Goal: Task Accomplishment & Management: Use online tool/utility

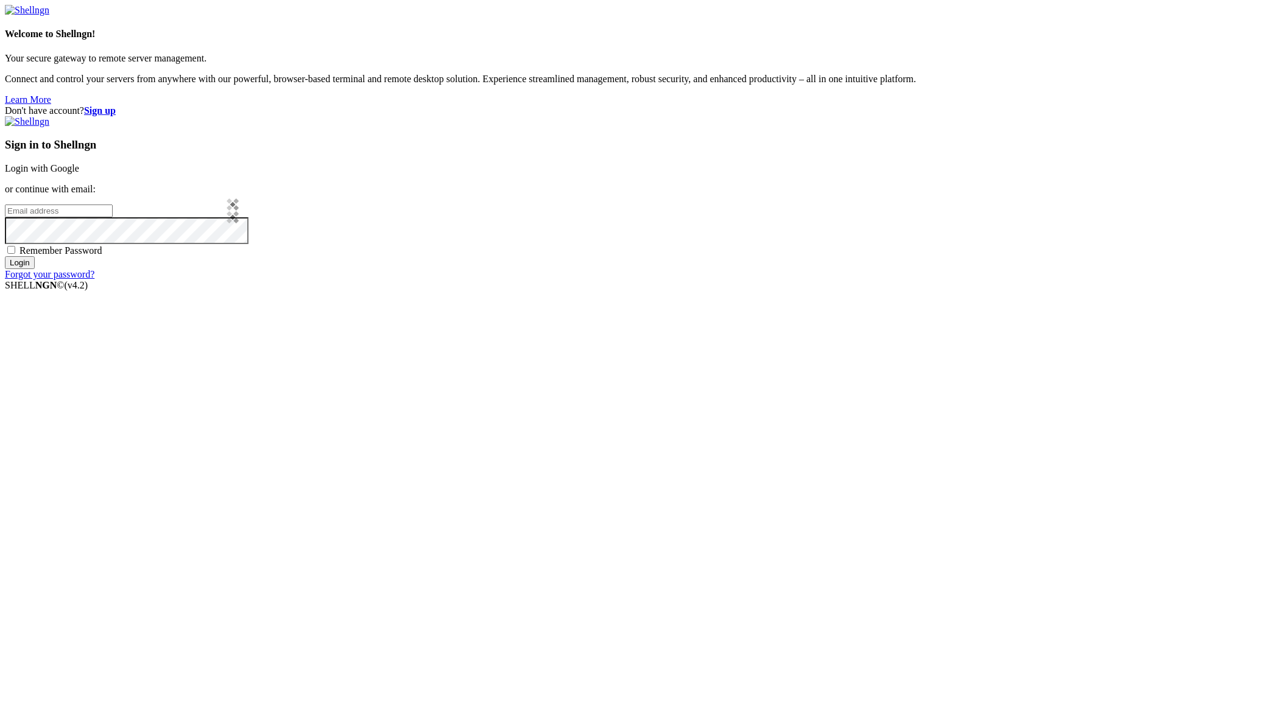
click at [113, 217] on input "email" at bounding box center [59, 211] width 108 height 13
type input "[PERSON_NAME][EMAIL_ADDRESS][PERSON_NAME][DOMAIN_NAME]"
click at [5, 256] on input "Login" at bounding box center [20, 262] width 30 height 13
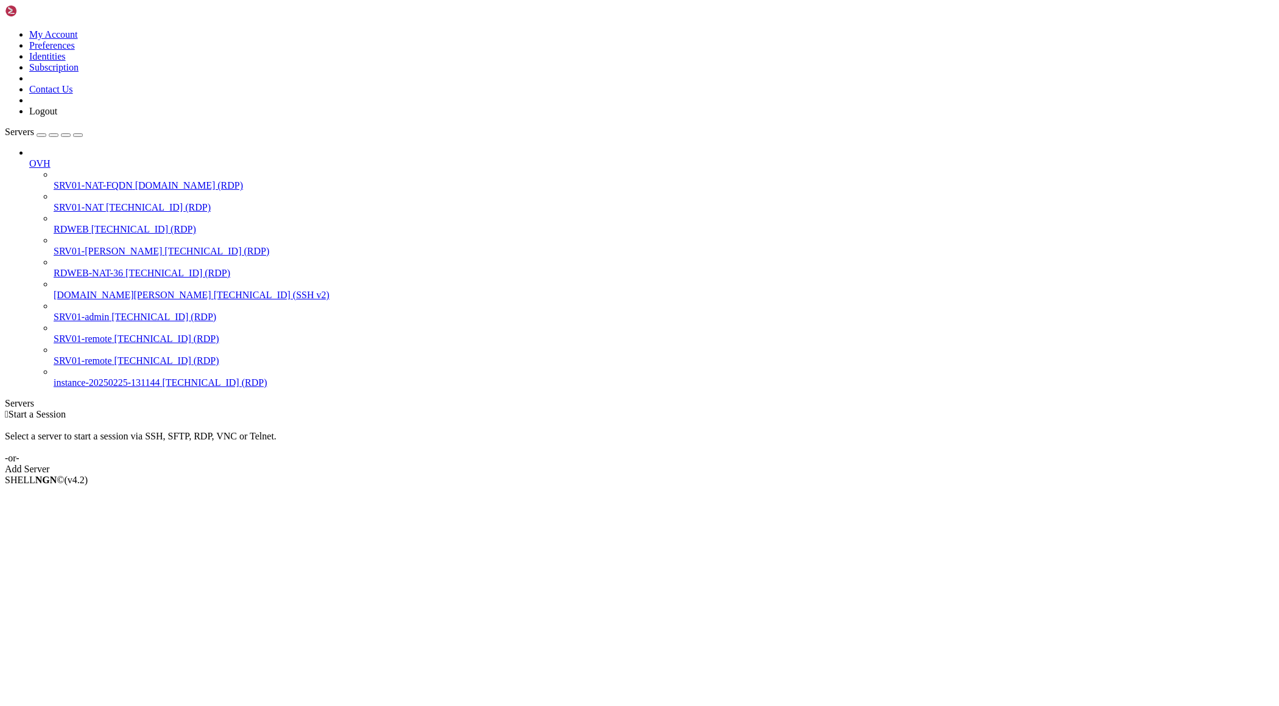
click at [66, 202] on span "SRV01-NAT" at bounding box center [79, 207] width 50 height 10
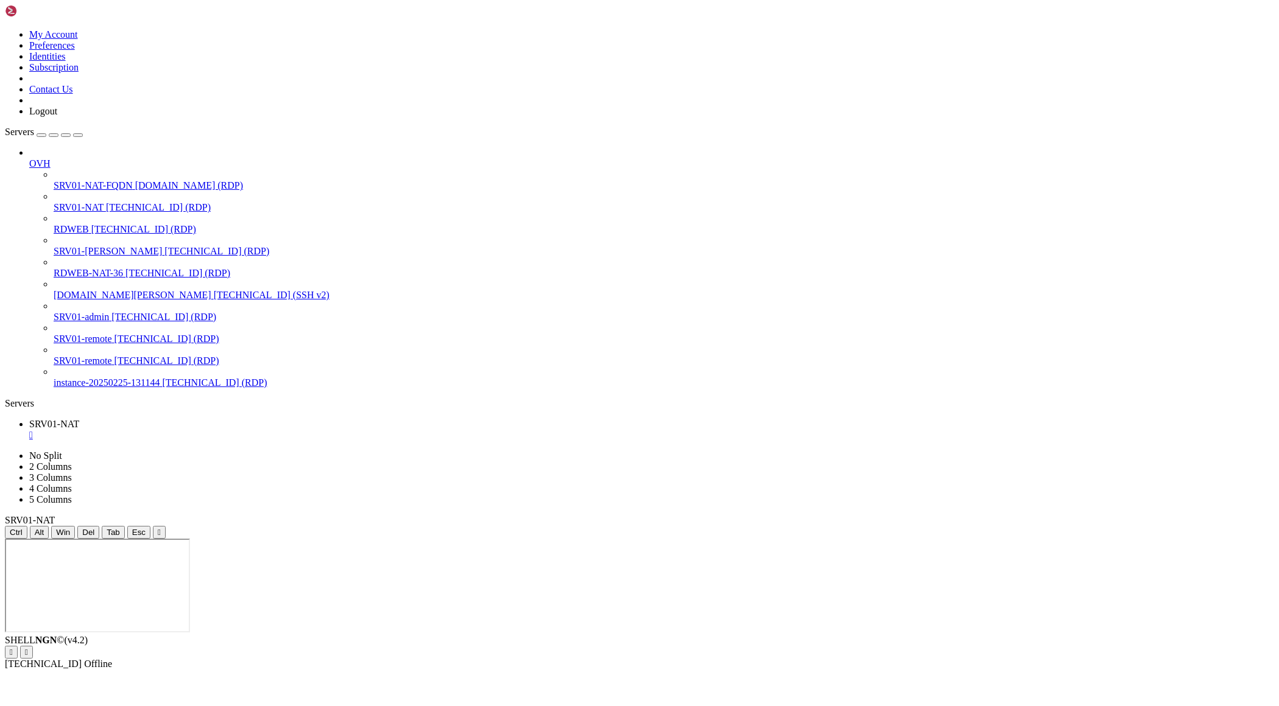
click at [78, 135] on icon "button" at bounding box center [78, 135] width 0 height 0
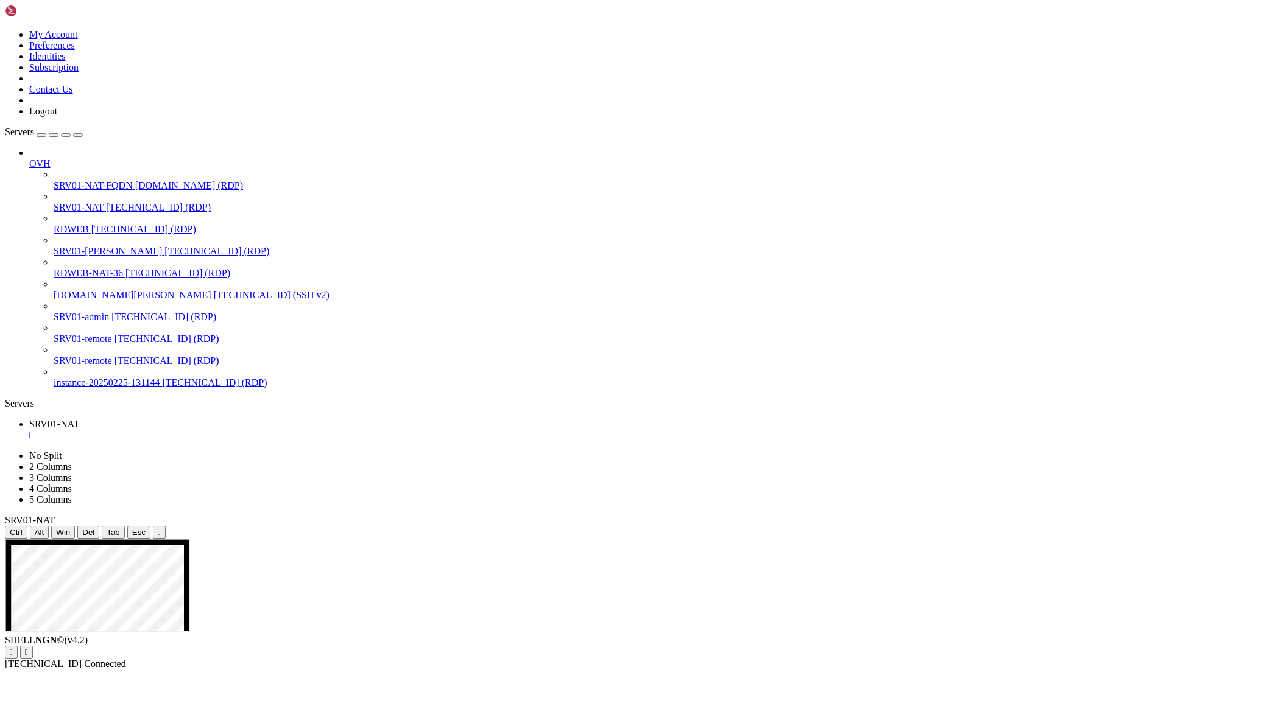
drag, startPoint x: 236, startPoint y: 577, endPoint x: 337, endPoint y: 583, distance: 100.7
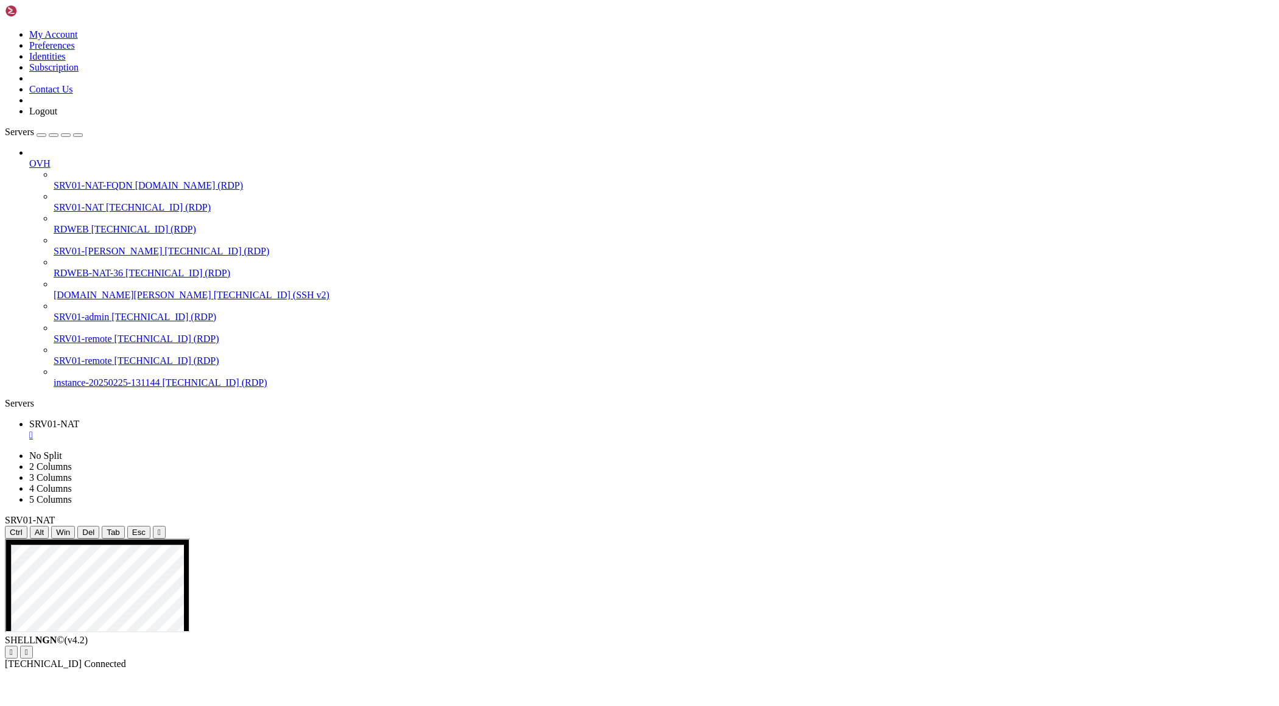
drag, startPoint x: 895, startPoint y: 633, endPoint x: 766, endPoint y: 588, distance: 137.3
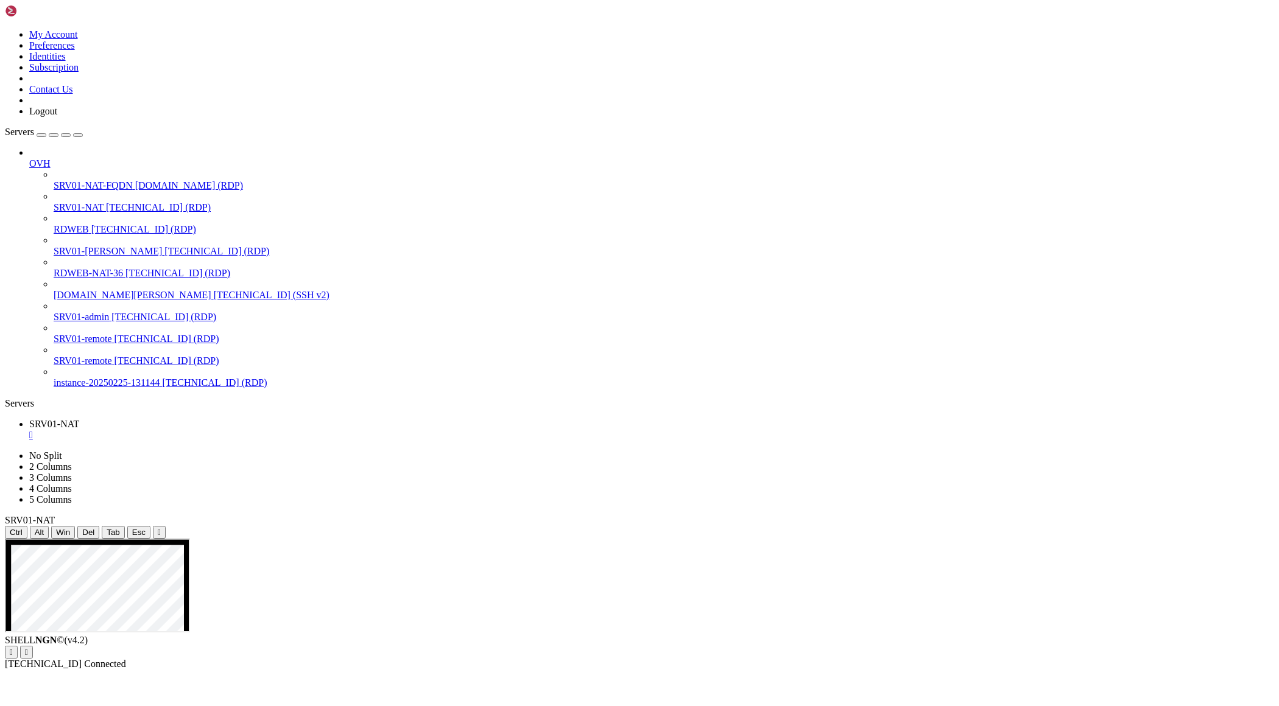
drag, startPoint x: 501, startPoint y: 823, endPoint x: 750, endPoint y: 875, distance: 254.4
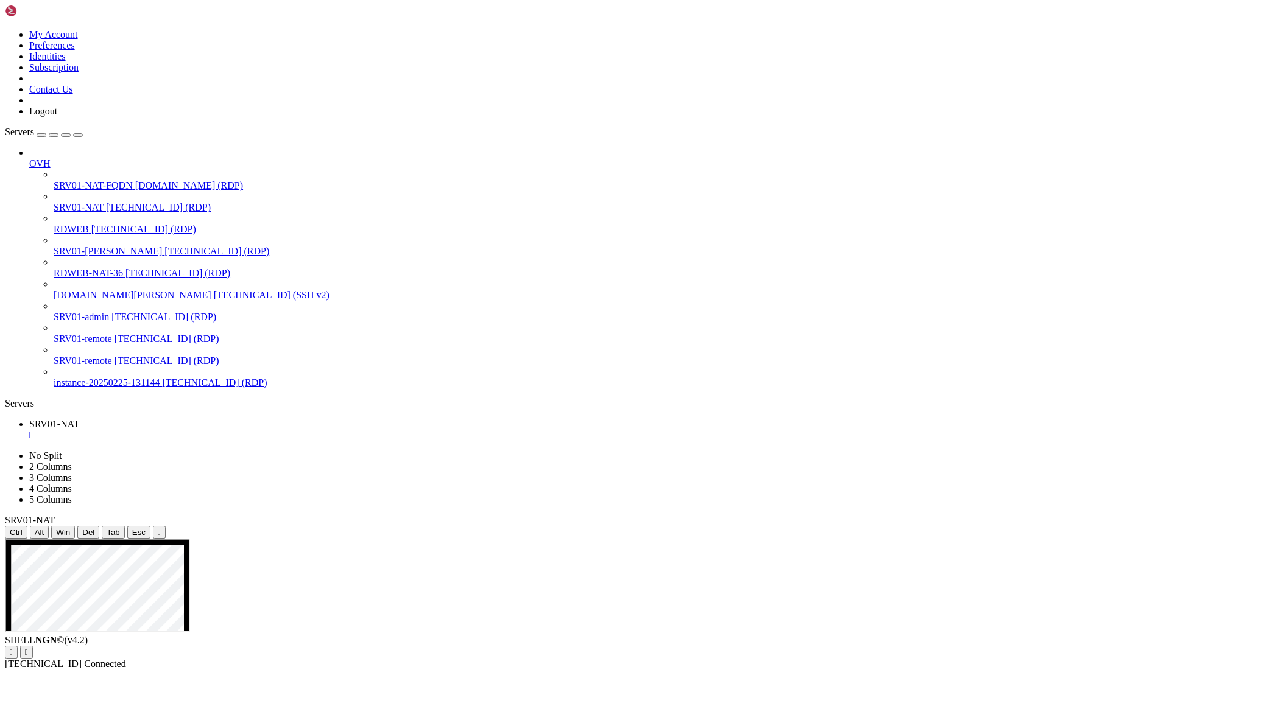
drag, startPoint x: 477, startPoint y: 747, endPoint x: 724, endPoint y: 896, distance: 288.8
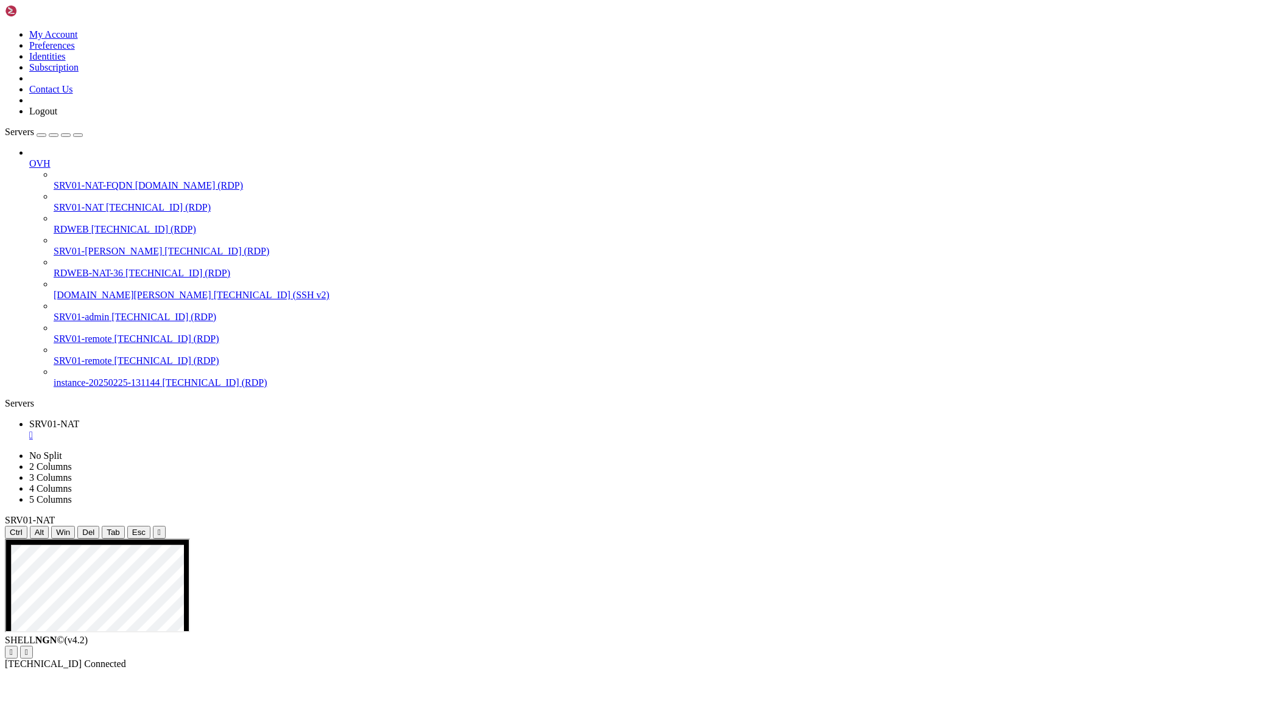
drag, startPoint x: 633, startPoint y: 834, endPoint x: 776, endPoint y: 875, distance: 148.8
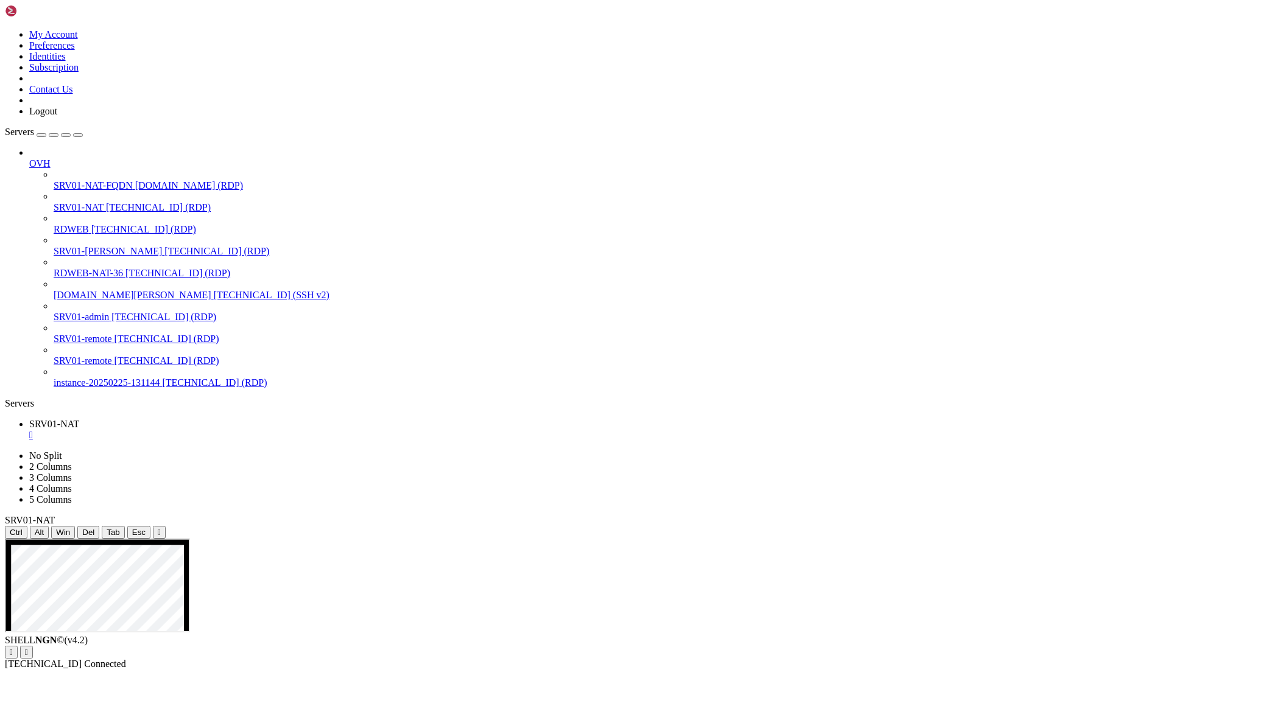
drag, startPoint x: 633, startPoint y: 822, endPoint x: 861, endPoint y: 870, distance: 232.2
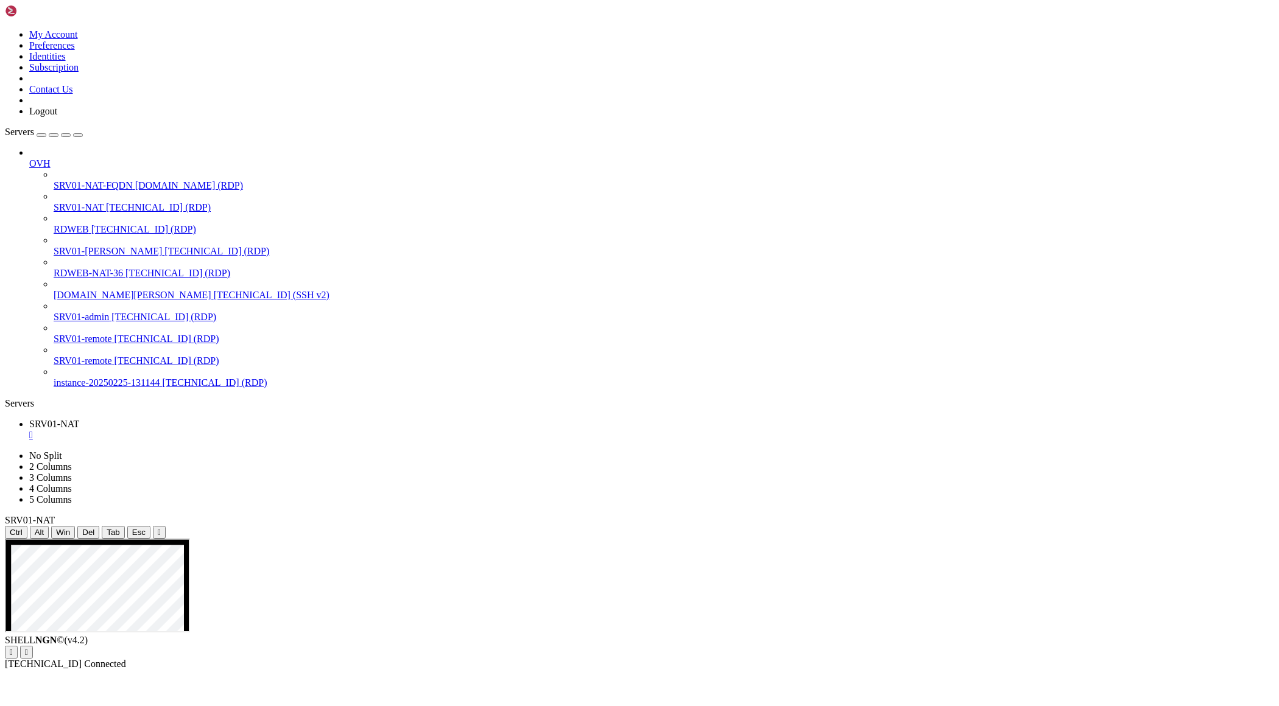
drag, startPoint x: 622, startPoint y: 822, endPoint x: 855, endPoint y: 879, distance: 240.2
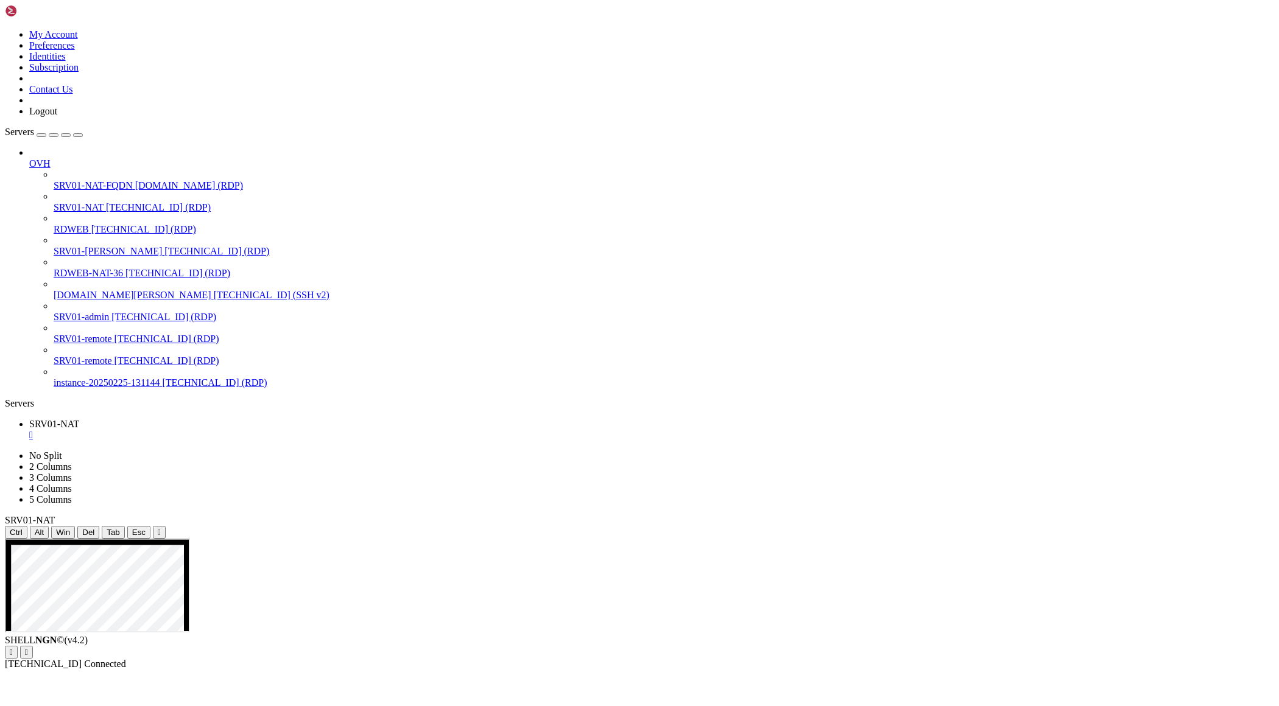
drag, startPoint x: 753, startPoint y: 1017, endPoint x: 334, endPoint y: 999, distance: 418.8
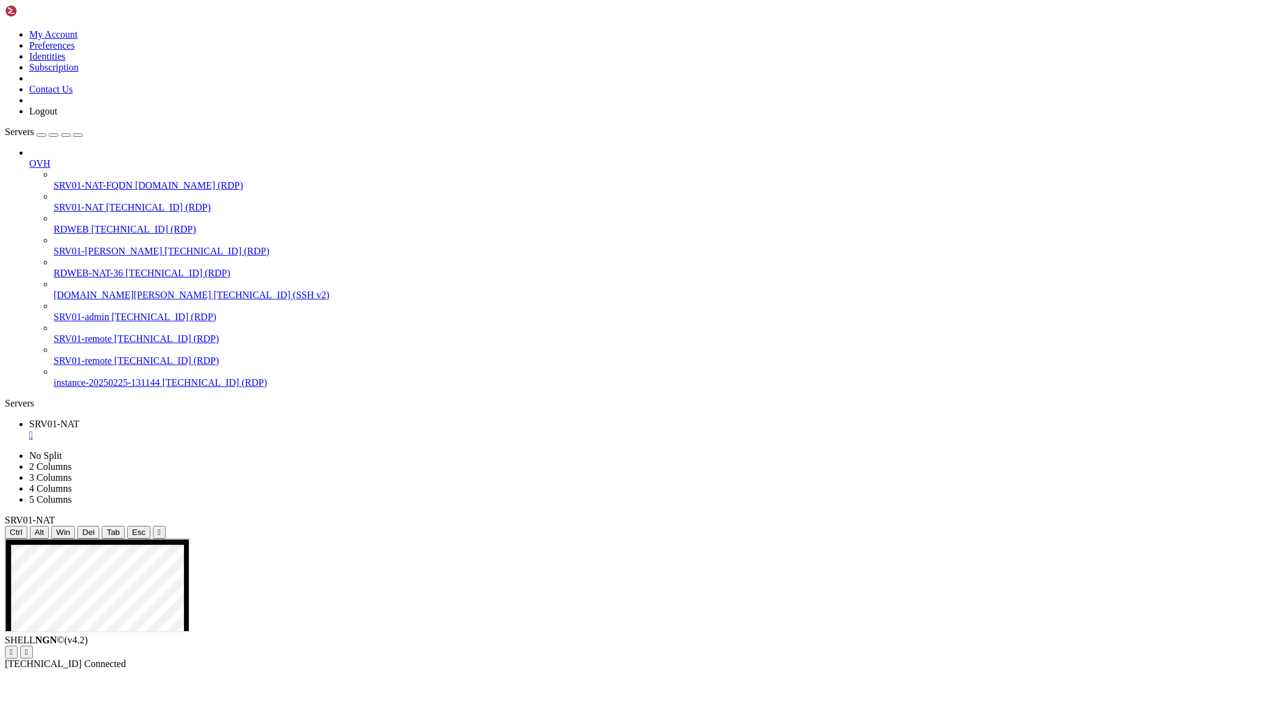
drag, startPoint x: 852, startPoint y: 871, endPoint x: 627, endPoint y: 826, distance: 229.8
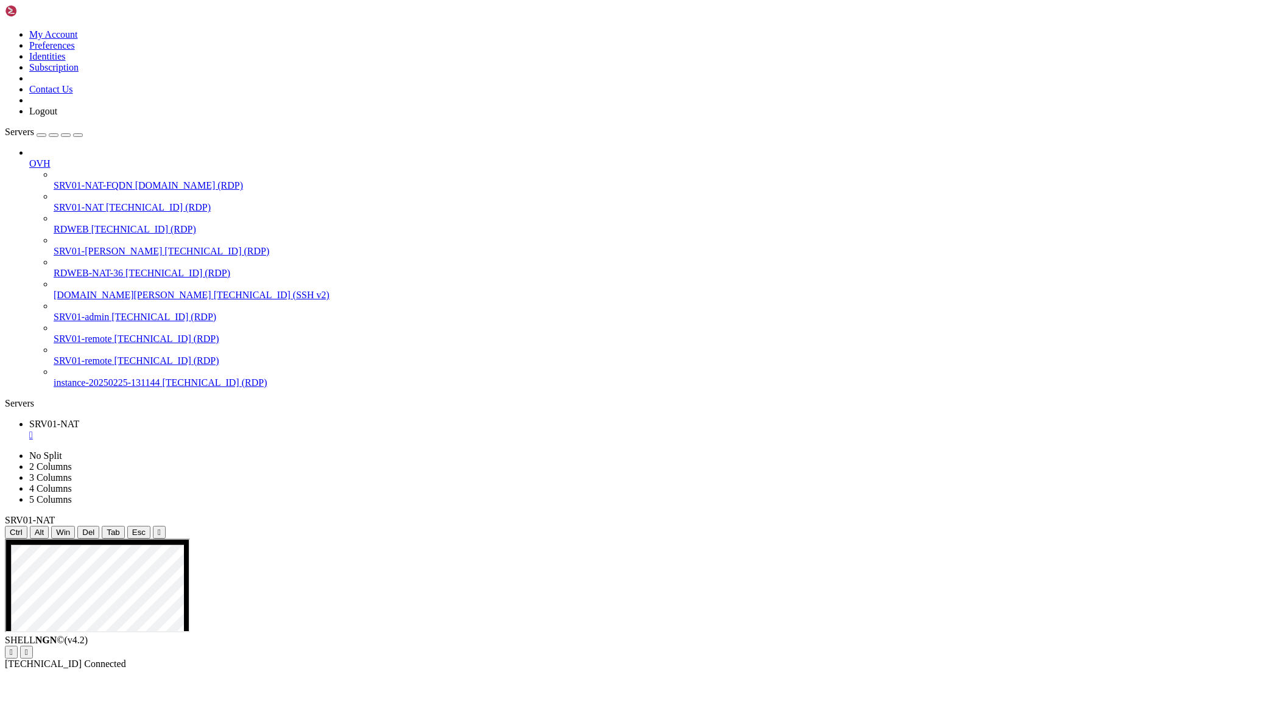
drag, startPoint x: 717, startPoint y: 1020, endPoint x: 443, endPoint y: 994, distance: 275.3
drag, startPoint x: 607, startPoint y: 819, endPoint x: 864, endPoint y: 873, distance: 262.8
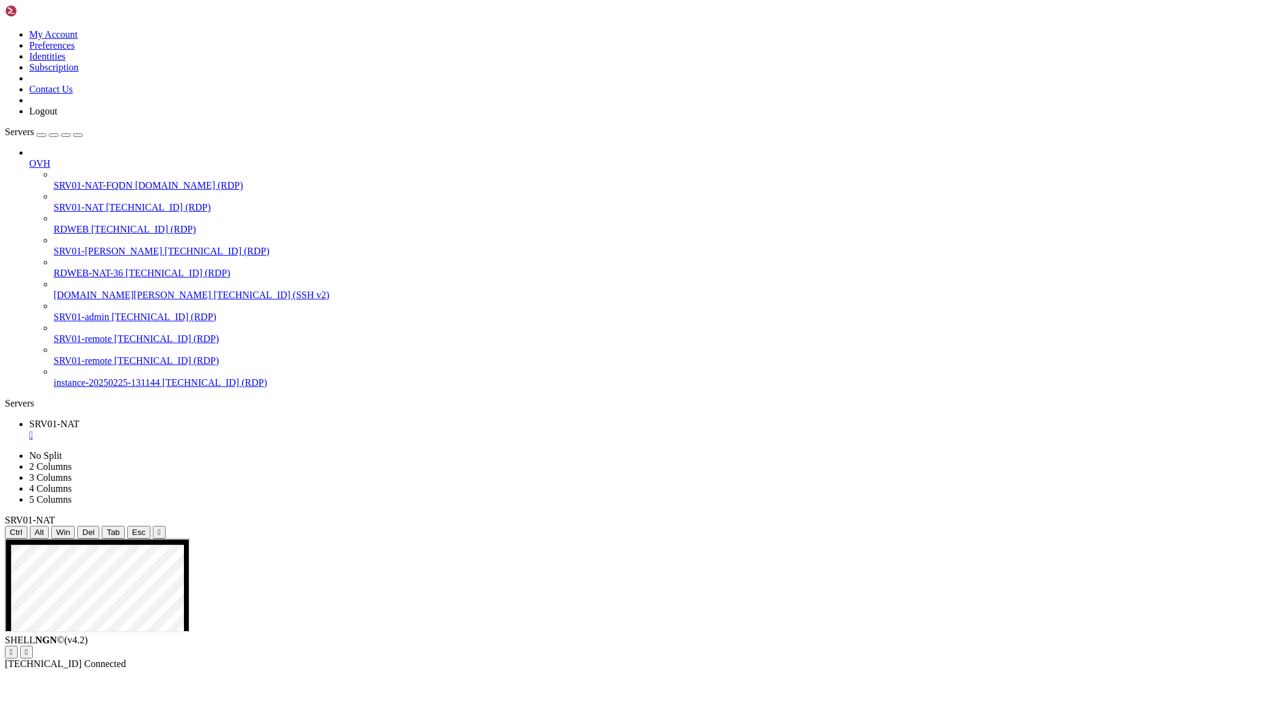
drag, startPoint x: 722, startPoint y: 1010, endPoint x: 415, endPoint y: 998, distance: 307.8
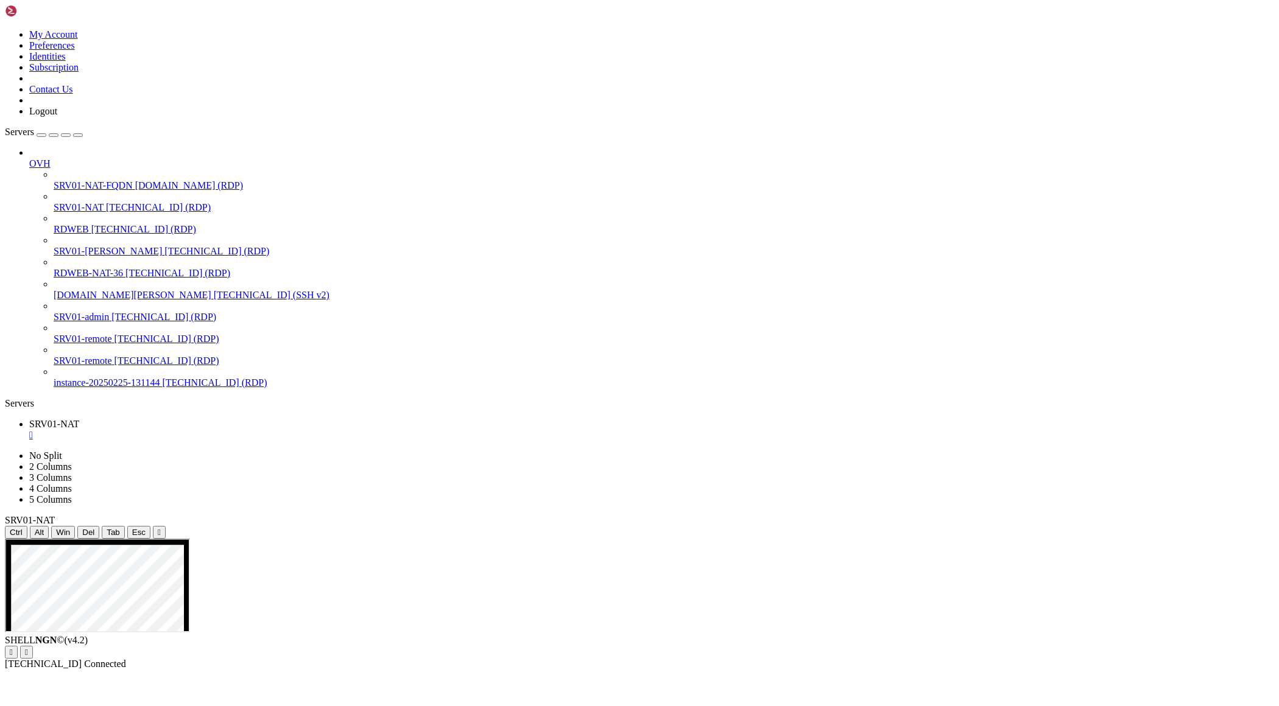
drag, startPoint x: 587, startPoint y: 982, endPoint x: 717, endPoint y: 987, distance: 129.8
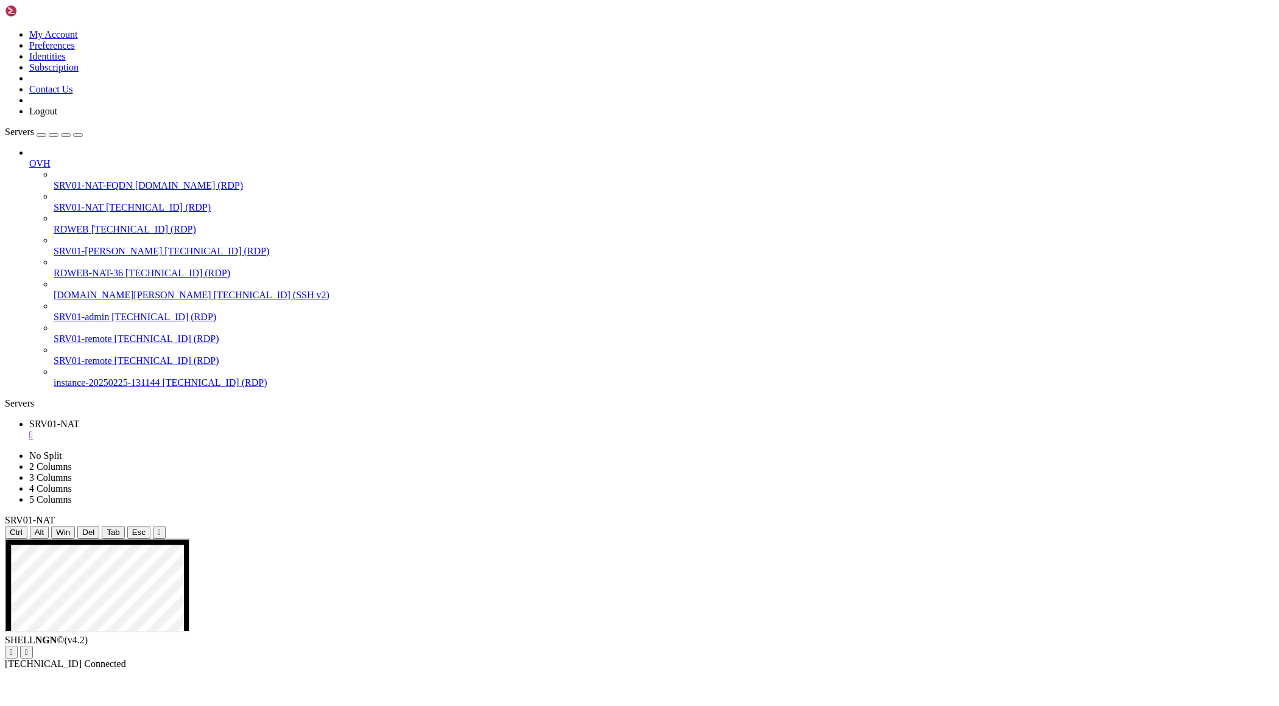
drag, startPoint x: 590, startPoint y: 689, endPoint x: 449, endPoint y: 684, distance: 140.8
drag, startPoint x: 480, startPoint y: 1029, endPoint x: 553, endPoint y: 1027, distance: 73.1
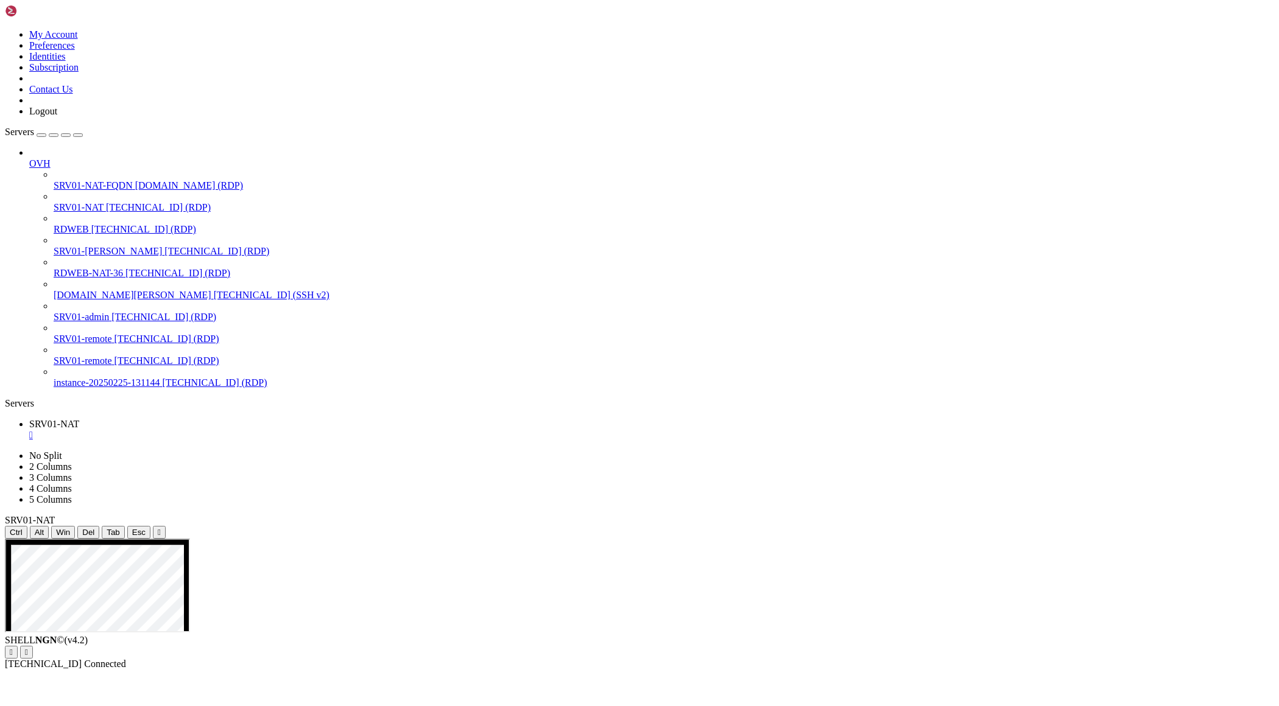
drag, startPoint x: 848, startPoint y: 1031, endPoint x: 391, endPoint y: 643, distance: 599.7
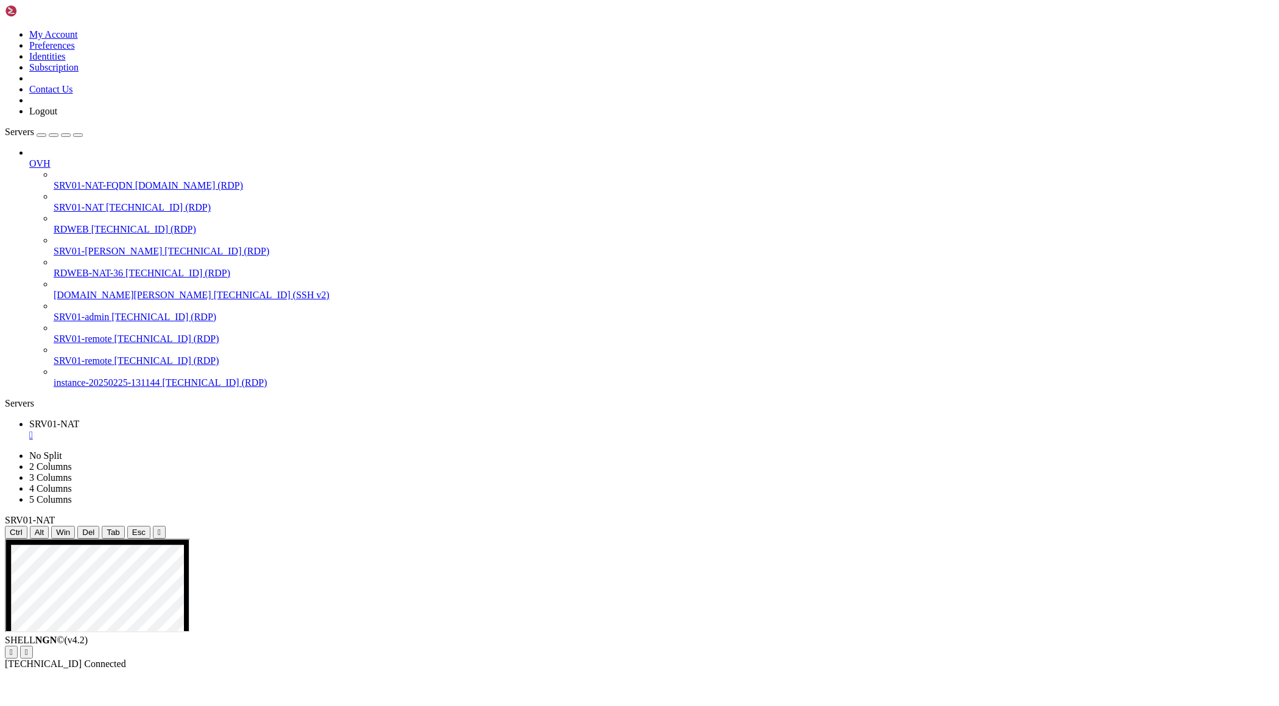
drag, startPoint x: 474, startPoint y: 731, endPoint x: 596, endPoint y: 820, distance: 150.4
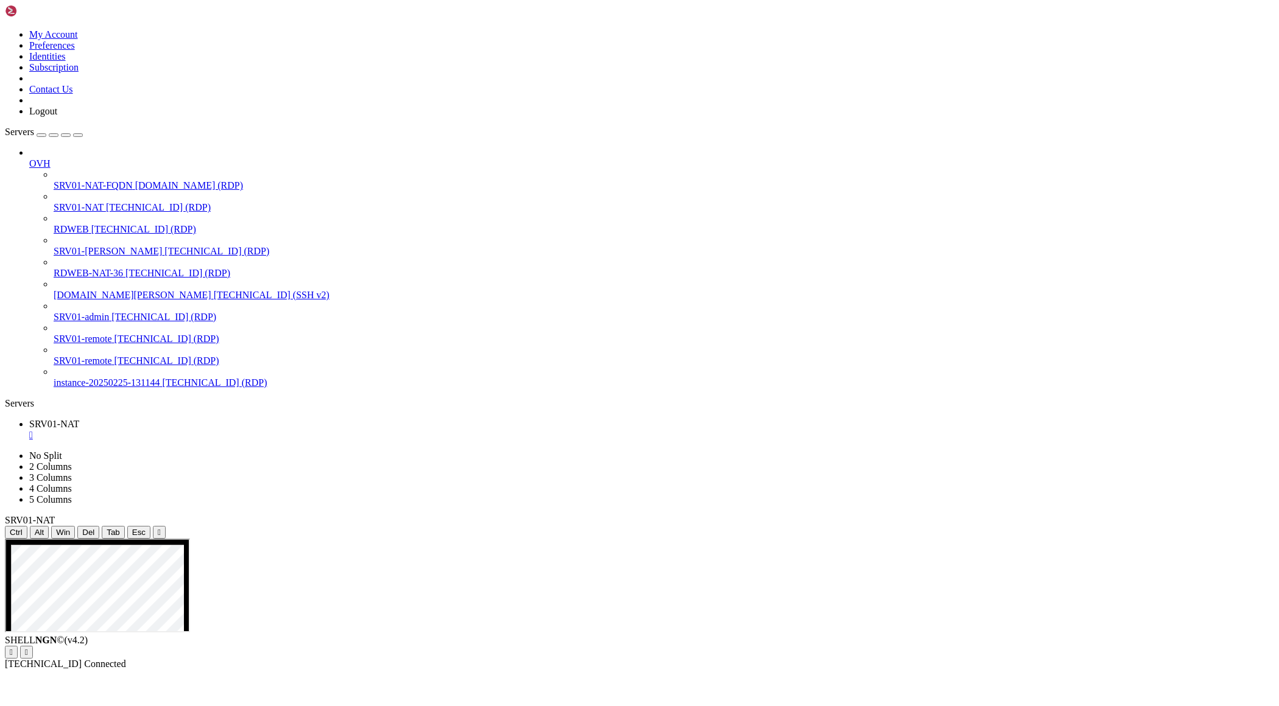
click at [488, 670] on div "SHELL NGN © (v 4.2 )   [TECHNICAL_ID] Connected" at bounding box center [639, 652] width 1269 height 35
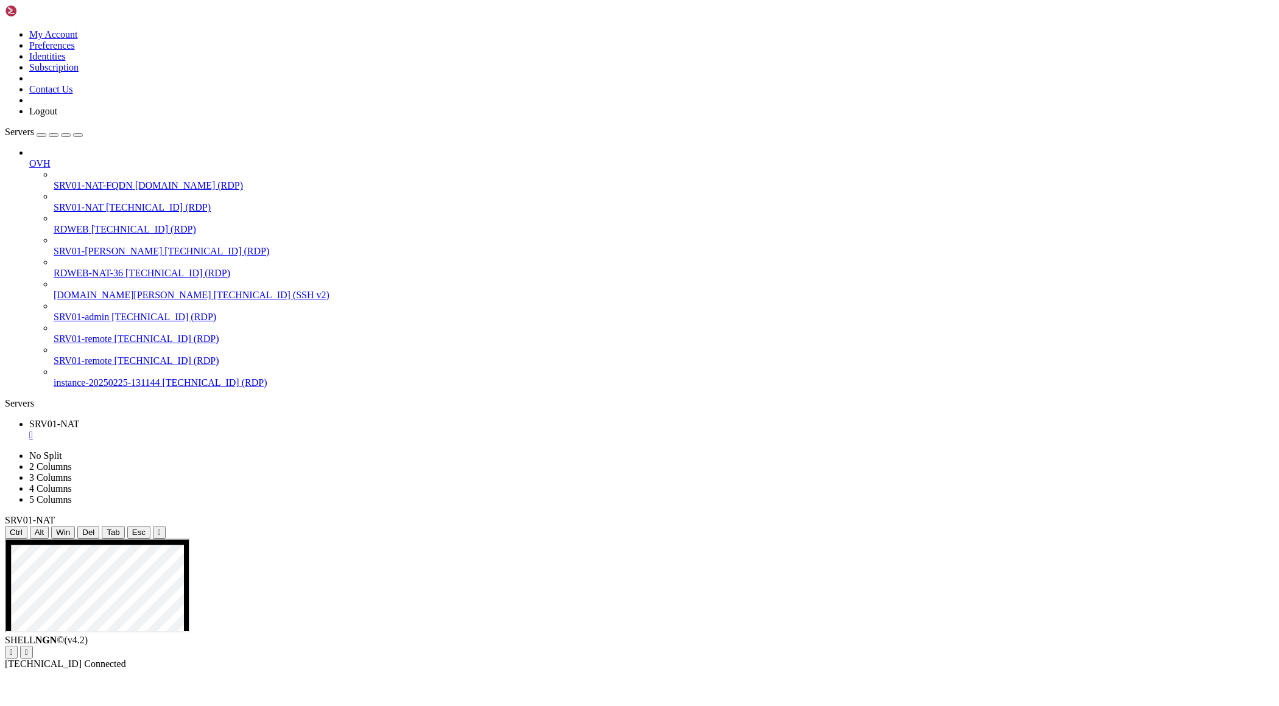
drag, startPoint x: 221, startPoint y: 952, endPoint x: 105, endPoint y: 944, distance: 116.6
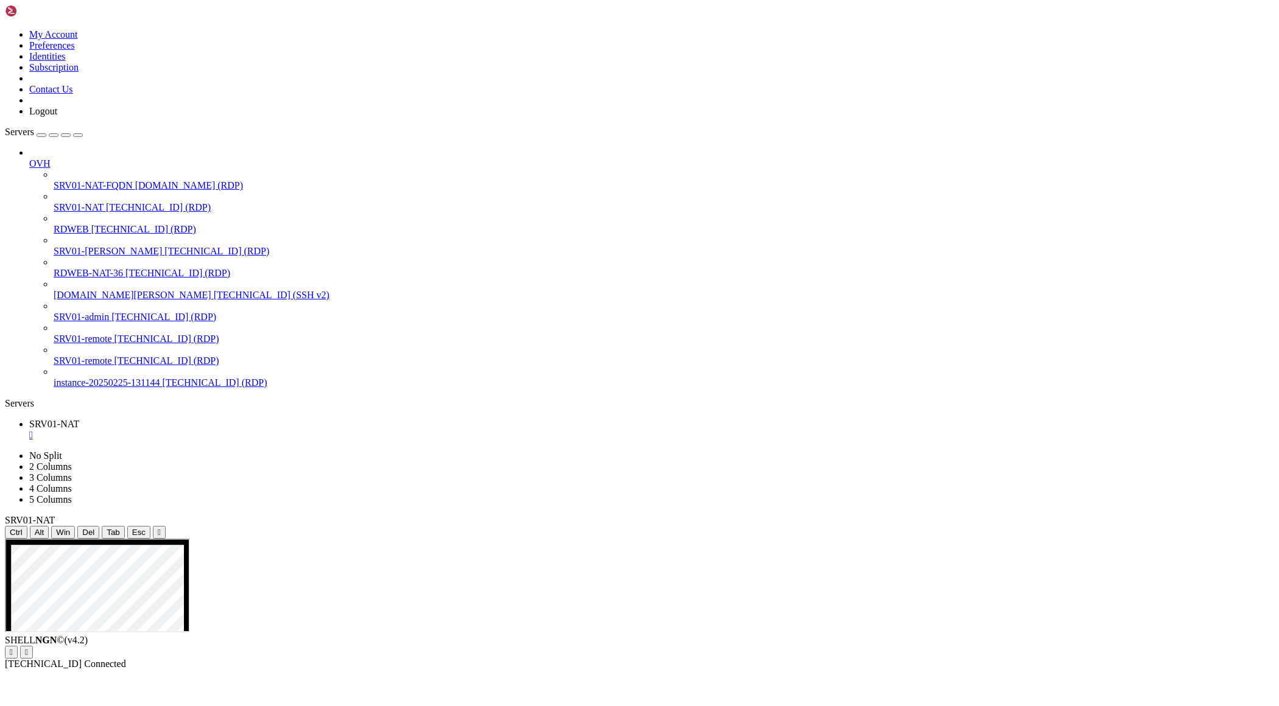
drag, startPoint x: 78, startPoint y: 945, endPoint x: 201, endPoint y: 945, distance: 123.0
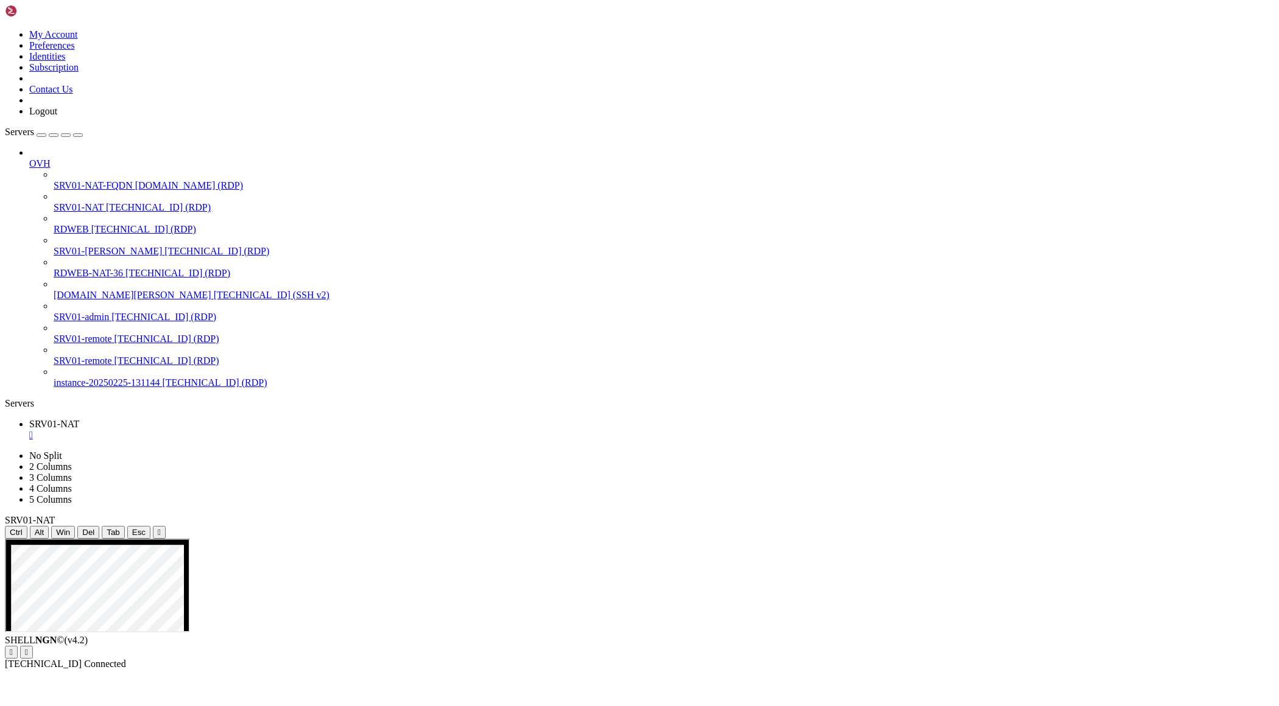
drag, startPoint x: 384, startPoint y: 707, endPoint x: 664, endPoint y: 957, distance: 375.7
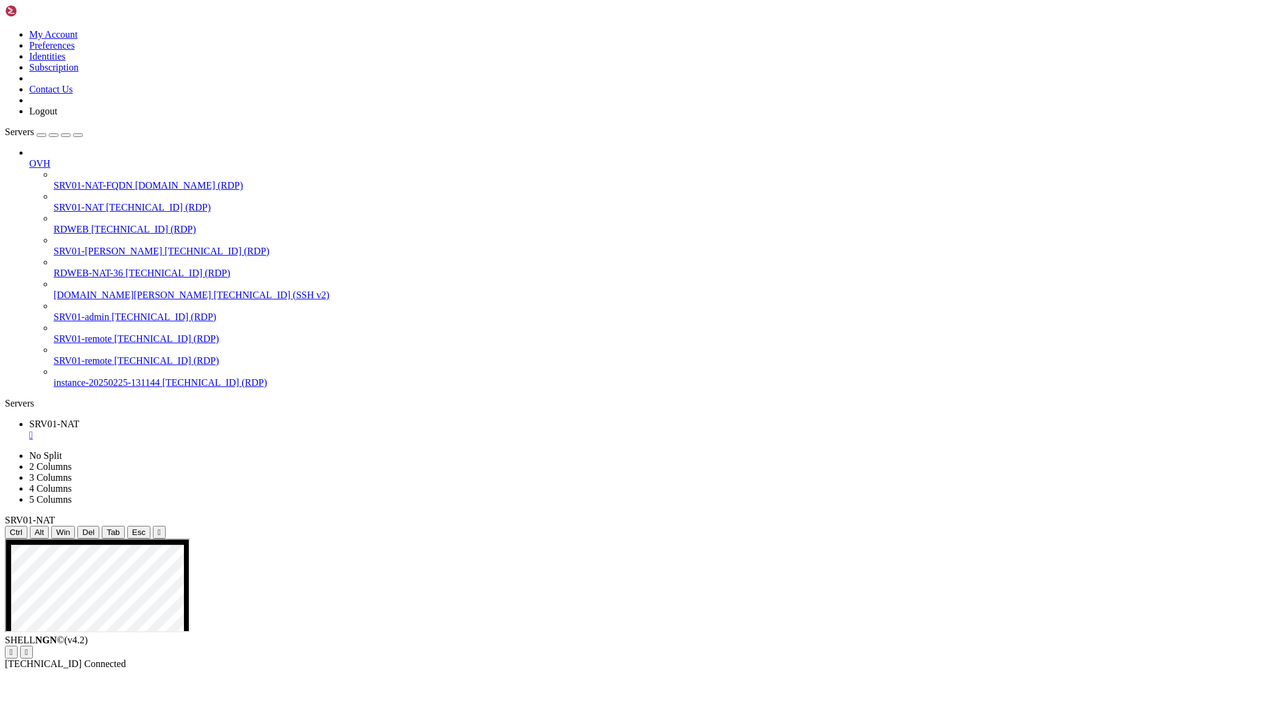
drag, startPoint x: 342, startPoint y: 751, endPoint x: 568, endPoint y: 751, distance: 225.3
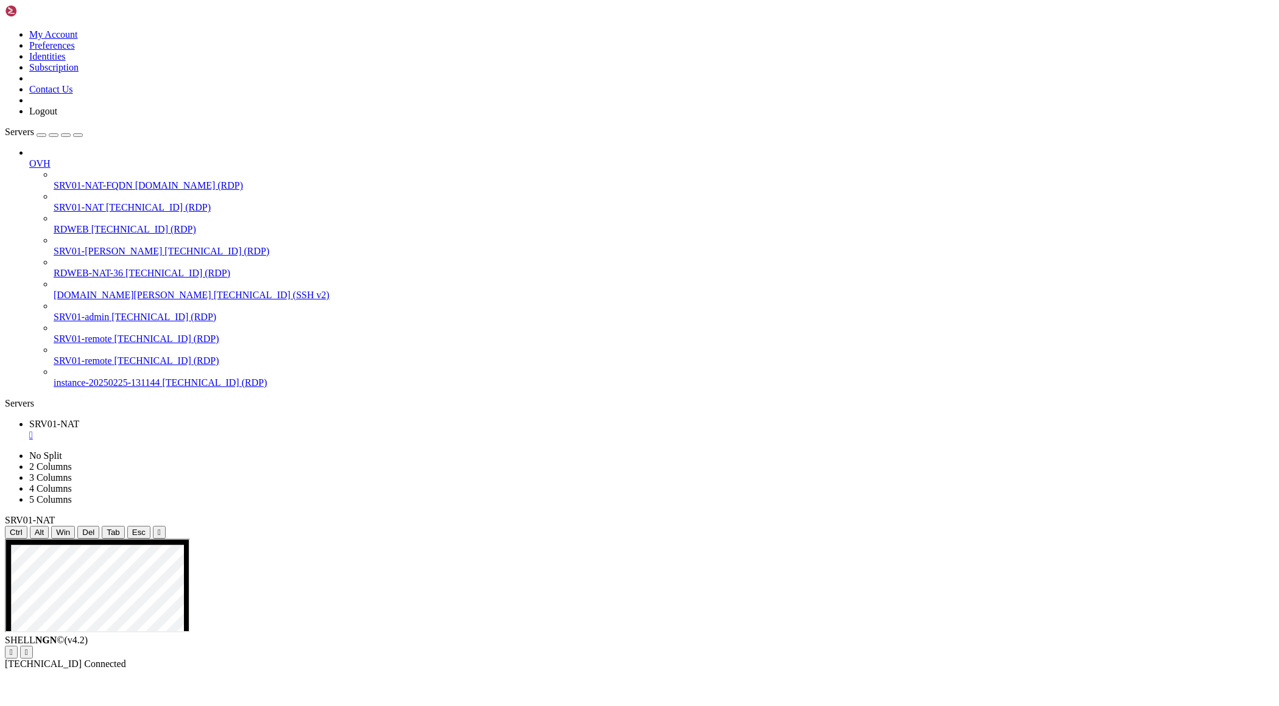
drag, startPoint x: 79, startPoint y: 836, endPoint x: 193, endPoint y: 940, distance: 153.9
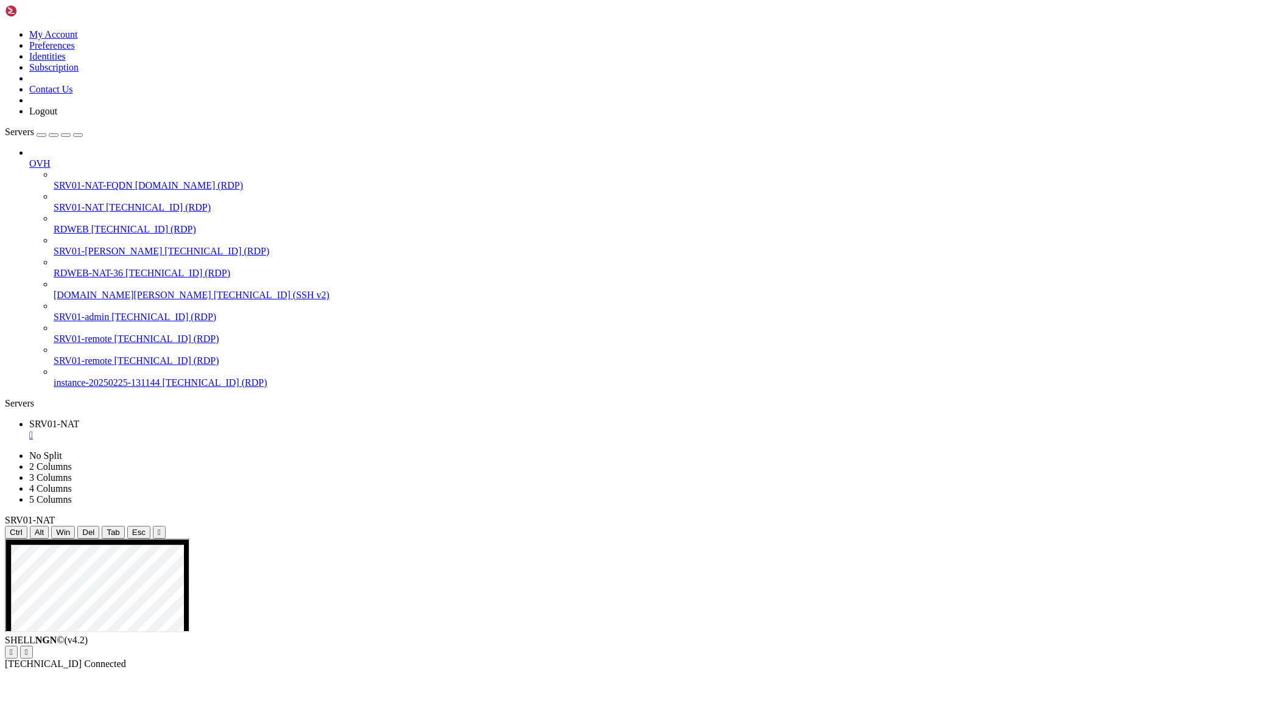
drag, startPoint x: 759, startPoint y: 1052, endPoint x: 441, endPoint y: 941, distance: 337.5
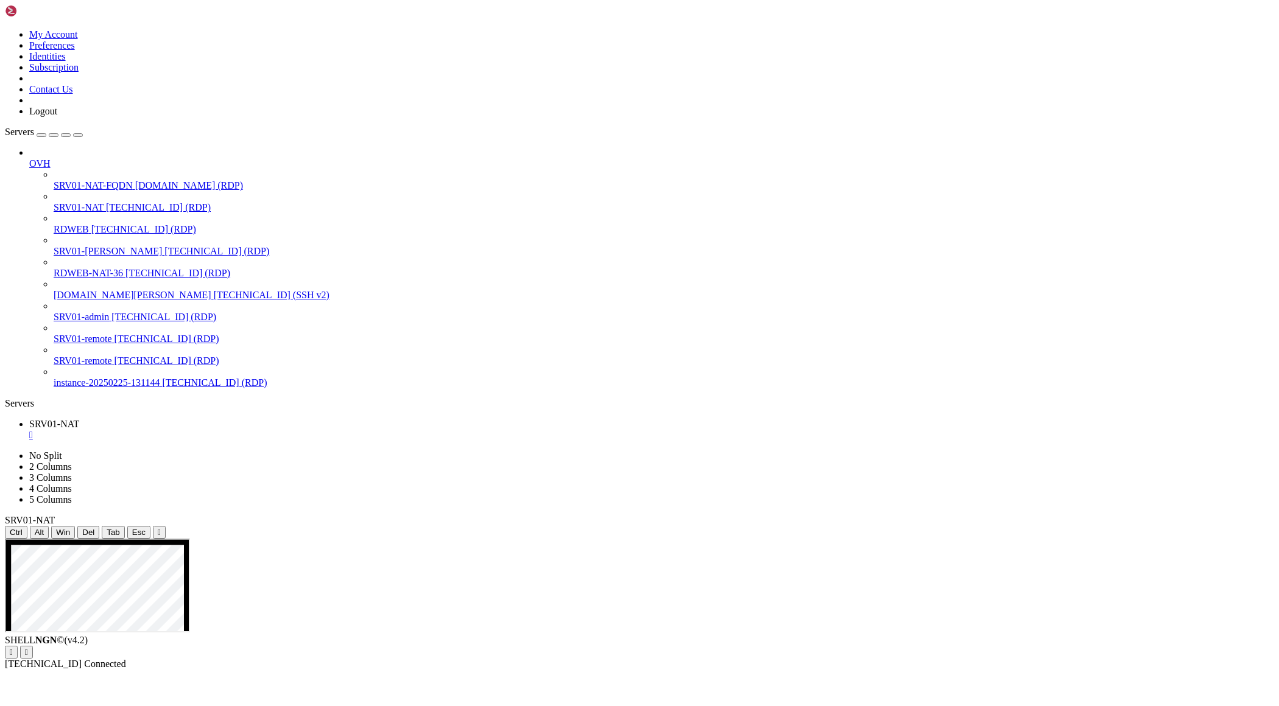
drag, startPoint x: 540, startPoint y: 1052, endPoint x: 429, endPoint y: 907, distance: 183.3
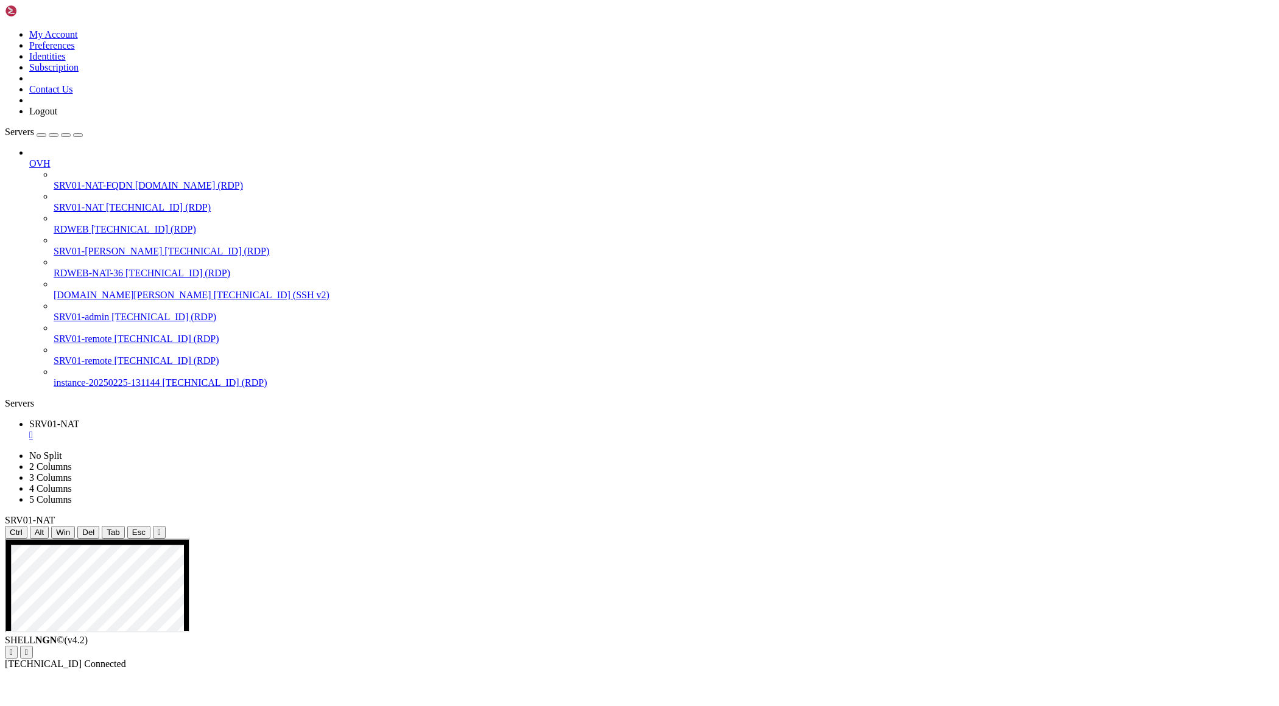
drag, startPoint x: 619, startPoint y: 1006, endPoint x: 720, endPoint y: 1008, distance: 101.1
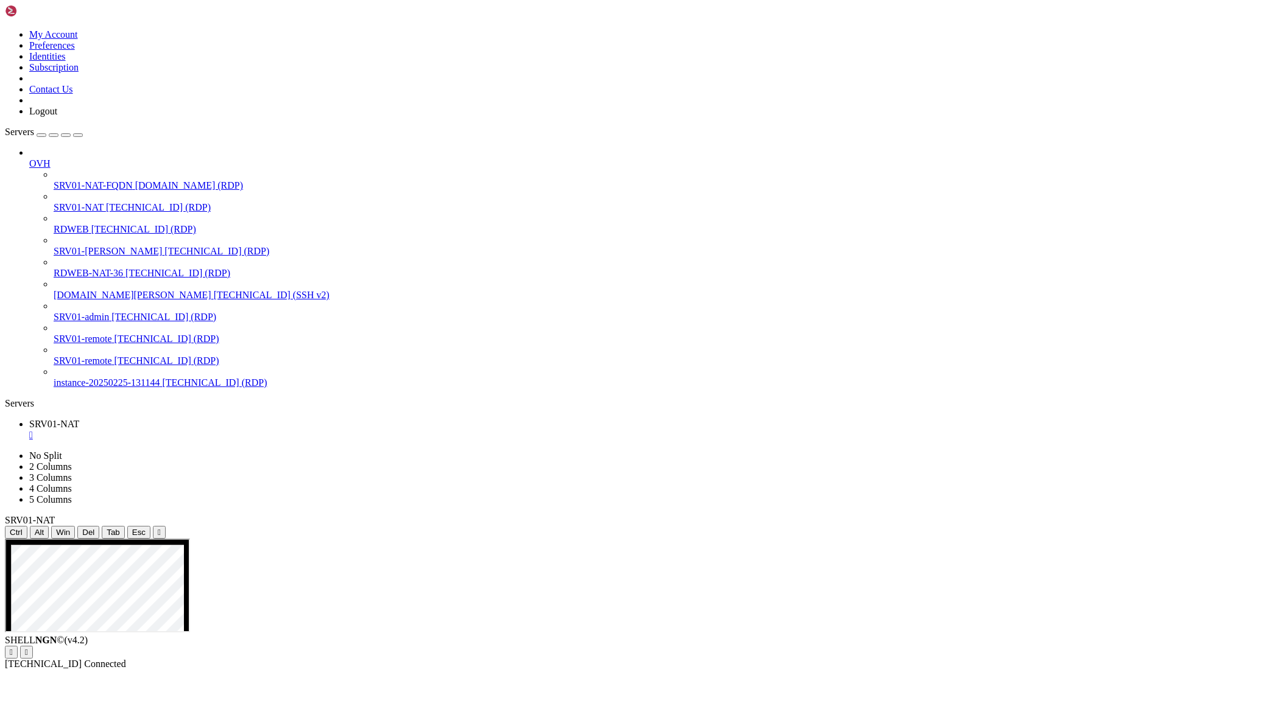
drag, startPoint x: 478, startPoint y: 833, endPoint x: 745, endPoint y: 913, distance: 279.2
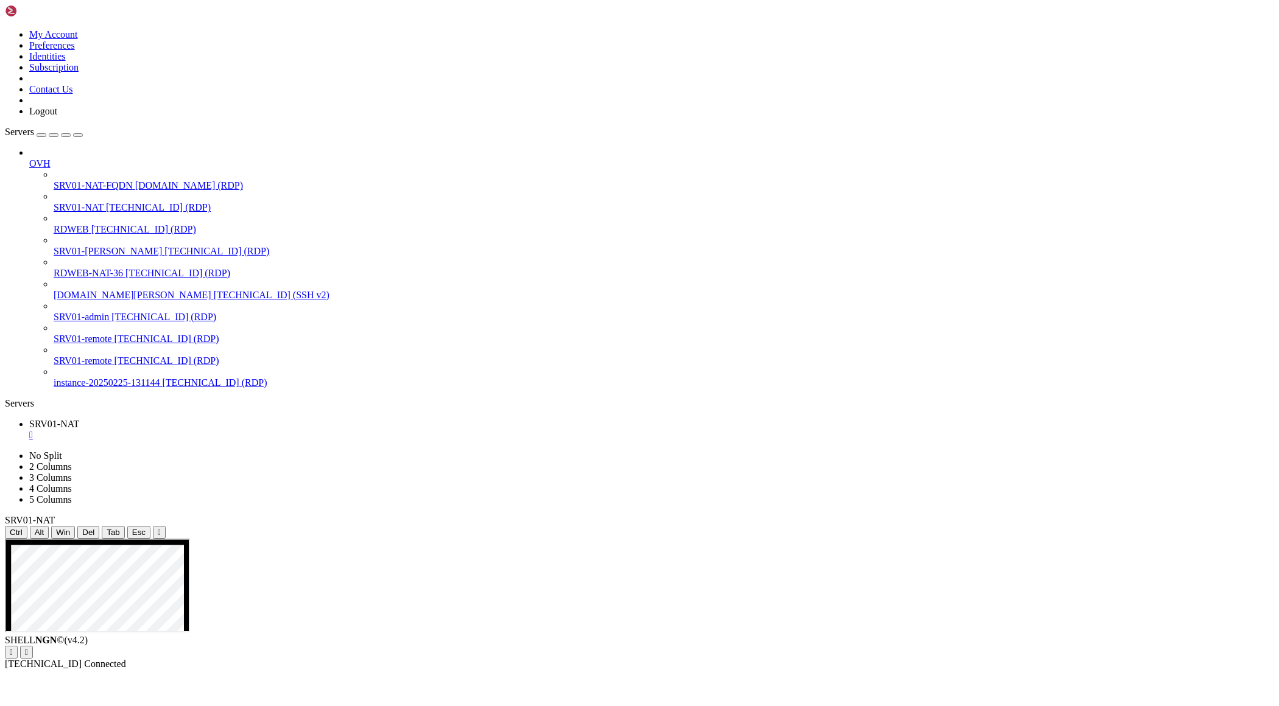
drag, startPoint x: 594, startPoint y: 790, endPoint x: 730, endPoint y: 978, distance: 232.4
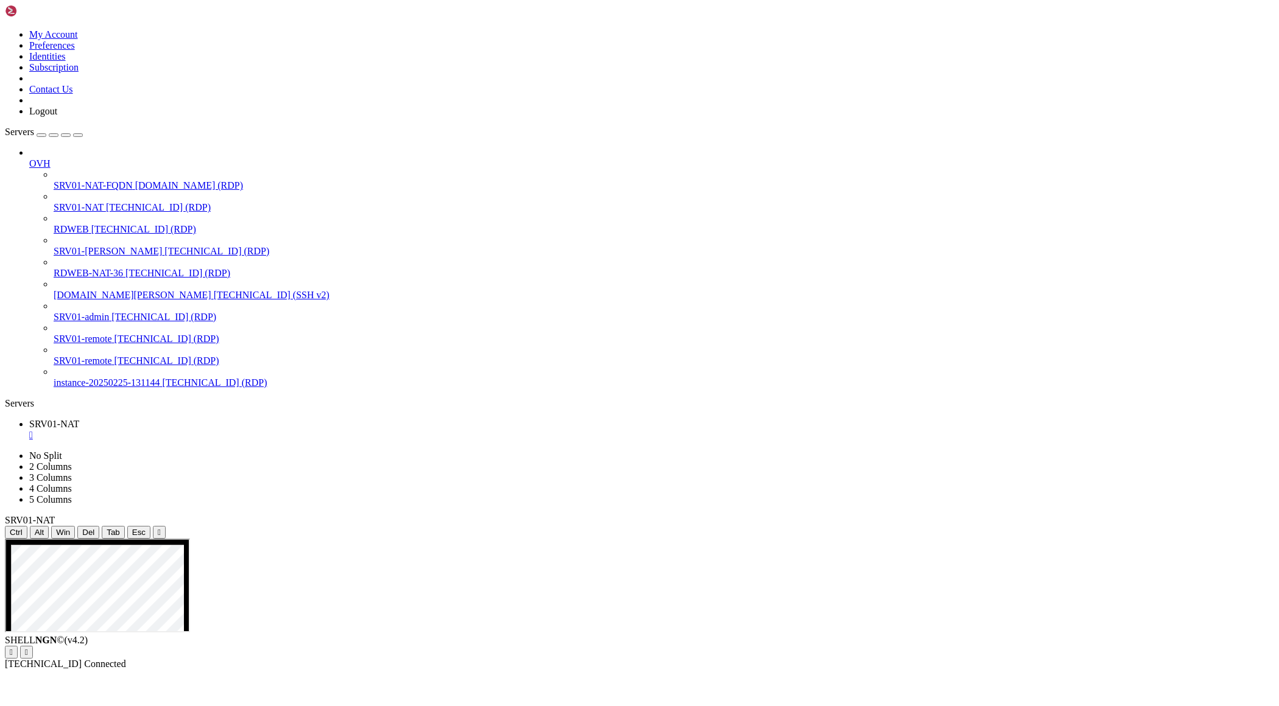
drag, startPoint x: 549, startPoint y: 781, endPoint x: 449, endPoint y: 724, distance: 114.6
drag, startPoint x: 582, startPoint y: 714, endPoint x: 716, endPoint y: 713, distance: 134.6
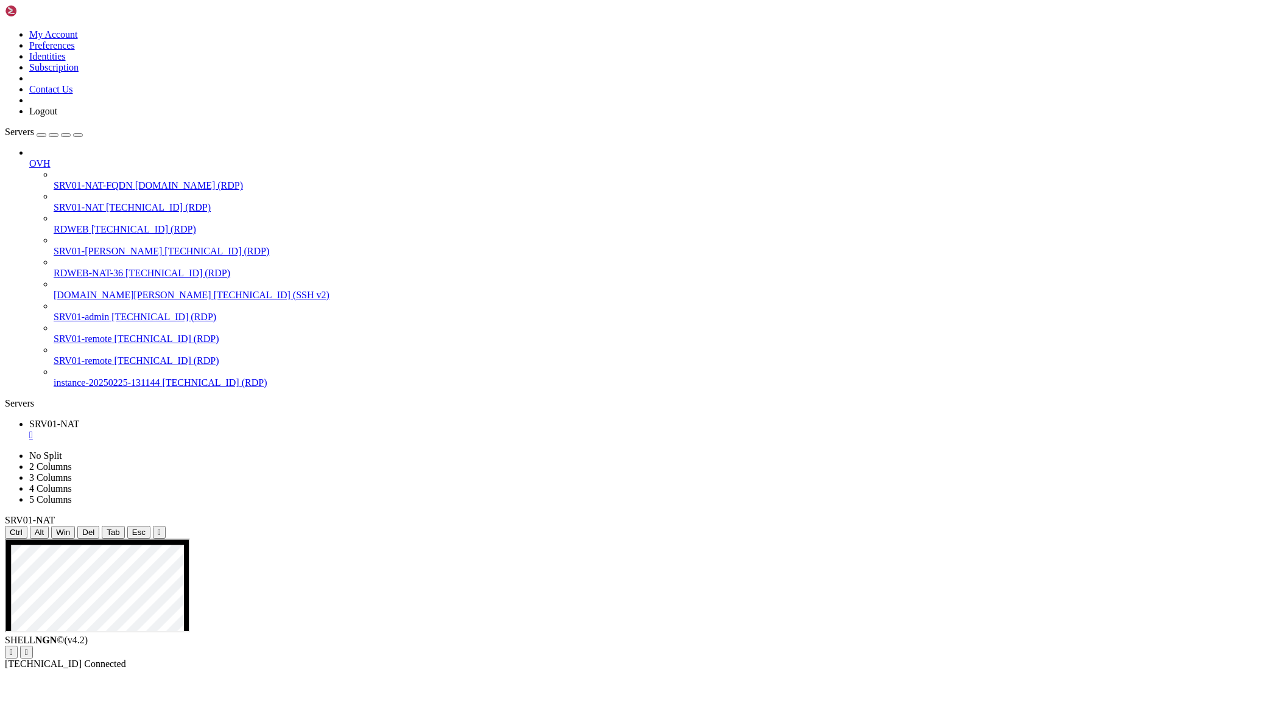
drag, startPoint x: 549, startPoint y: 804, endPoint x: 430, endPoint y: 736, distance: 137.0
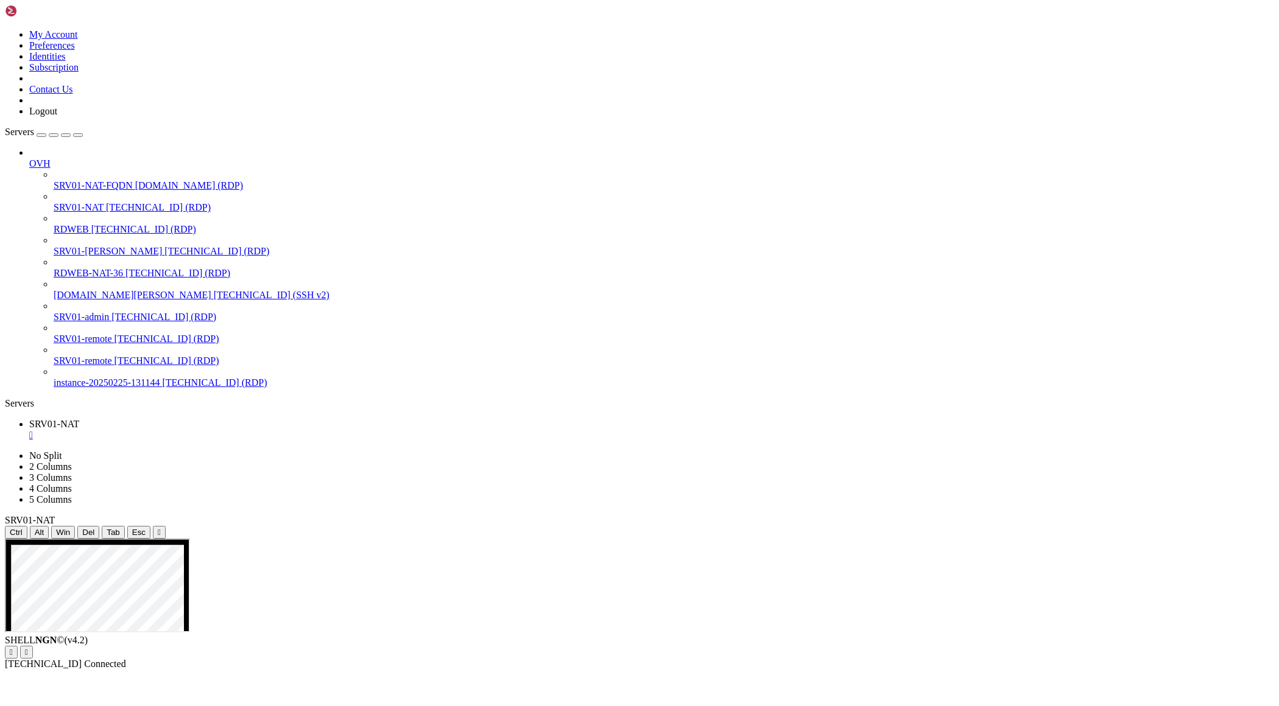
drag, startPoint x: 599, startPoint y: 753, endPoint x: 609, endPoint y: 755, distance: 9.9
drag, startPoint x: 596, startPoint y: 753, endPoint x: 757, endPoint y: 946, distance: 251.6
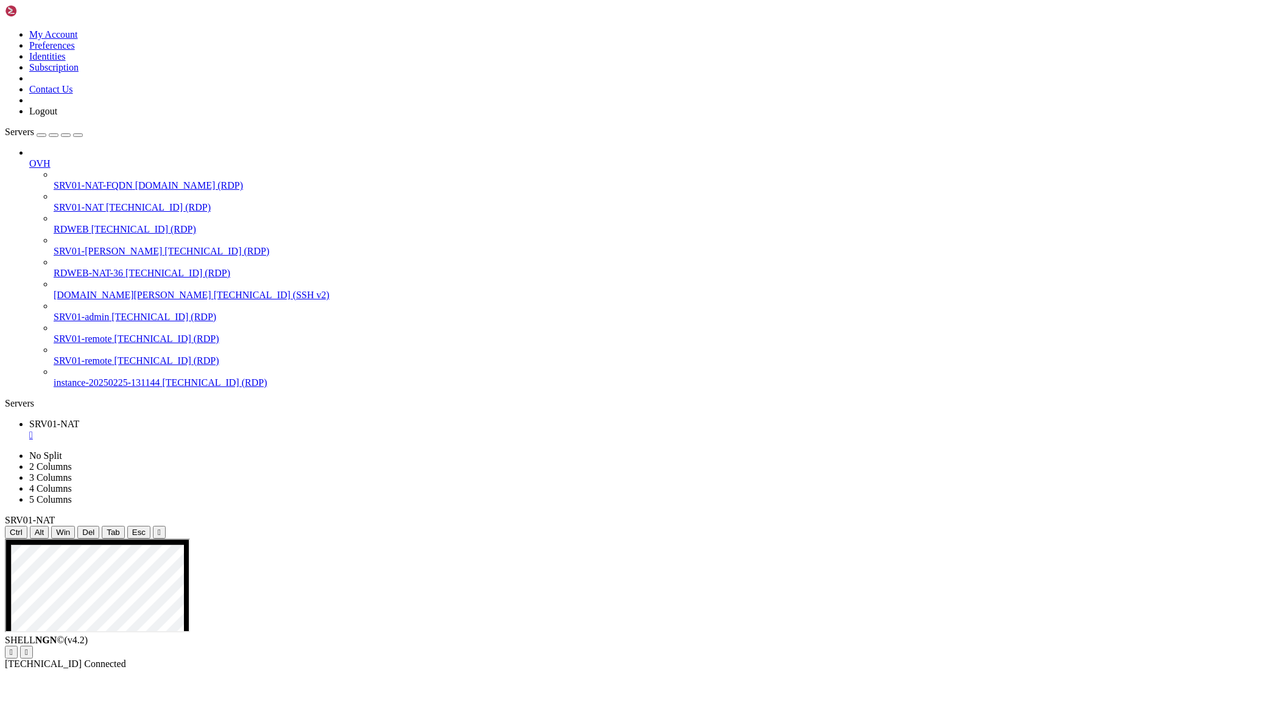
drag, startPoint x: 381, startPoint y: 731, endPoint x: 630, endPoint y: 905, distance: 303.9
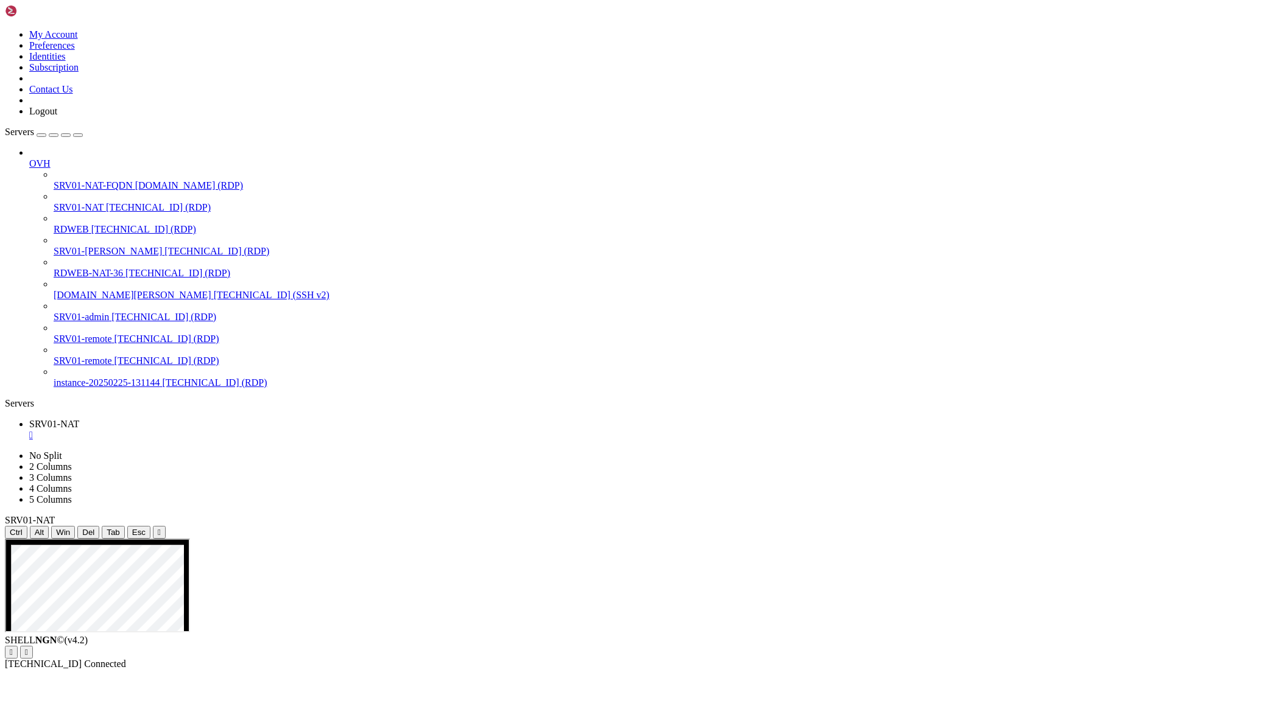
drag, startPoint x: 386, startPoint y: 709, endPoint x: 398, endPoint y: 719, distance: 15.6
drag, startPoint x: 383, startPoint y: 711, endPoint x: 616, endPoint y: 905, distance: 303.2
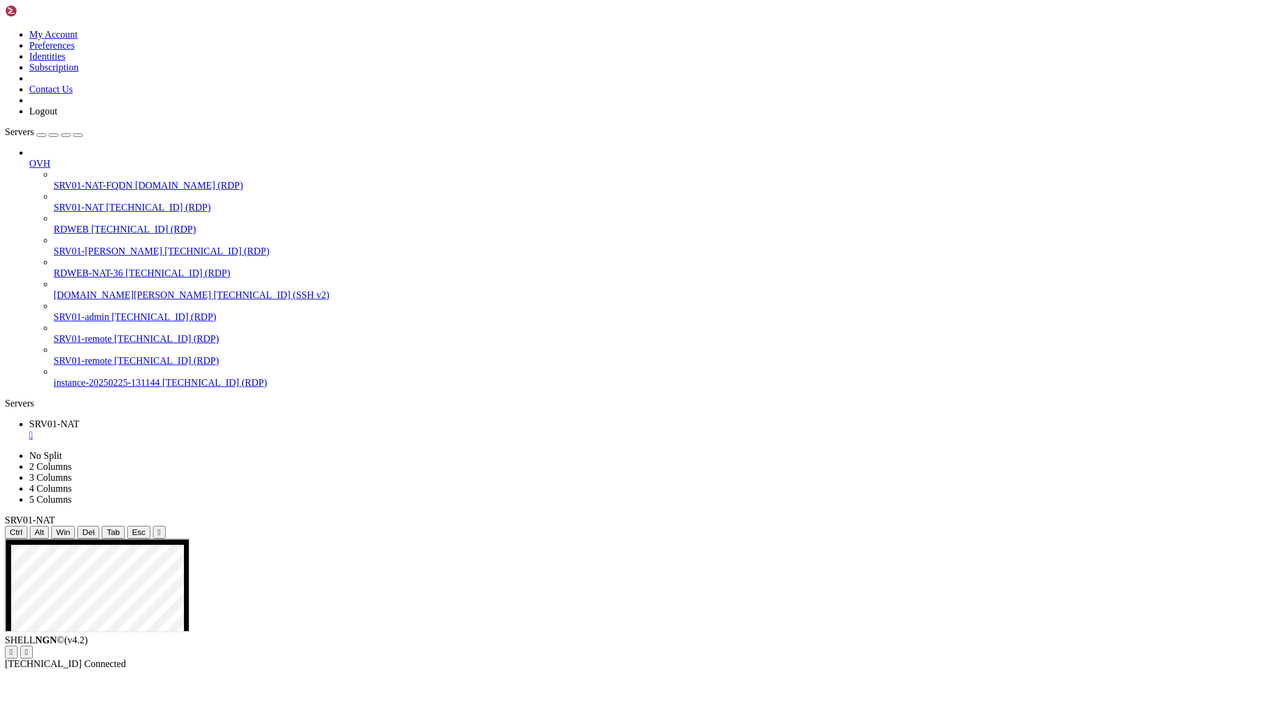
drag, startPoint x: 318, startPoint y: 908, endPoint x: 431, endPoint y: 913, distance: 112.8
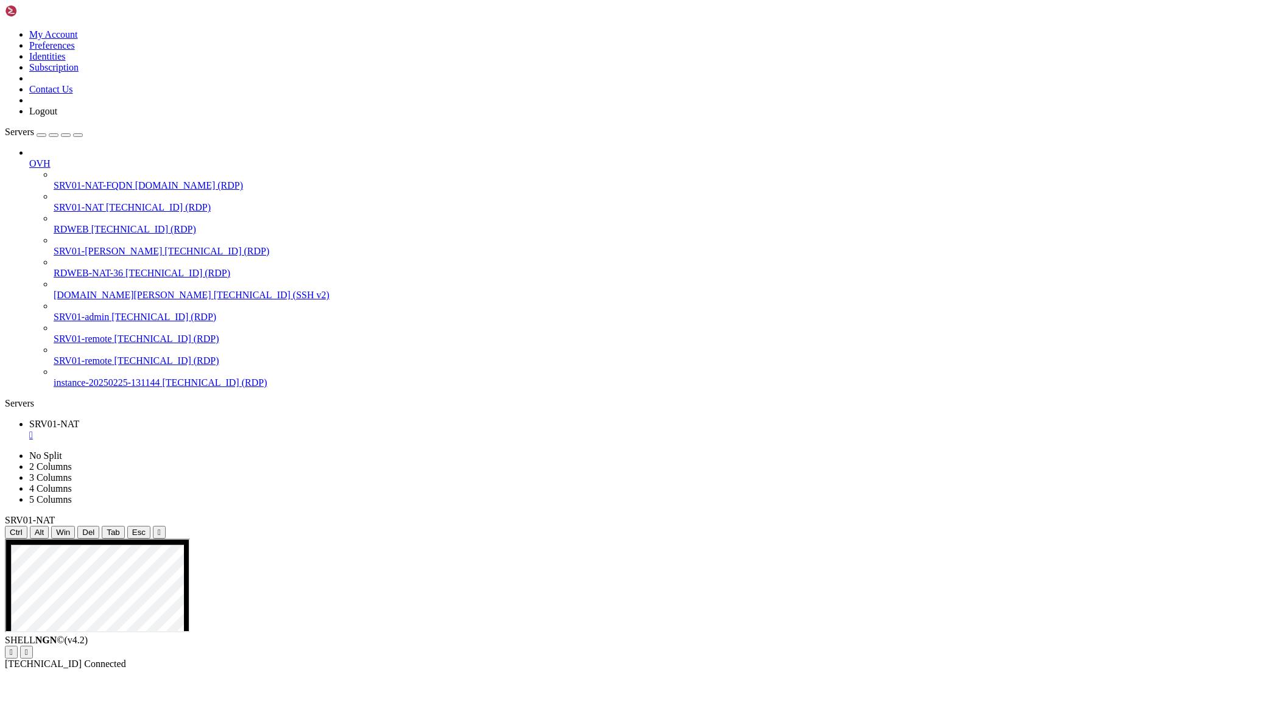
drag, startPoint x: 380, startPoint y: 713, endPoint x: 622, endPoint y: 905, distance: 309.1
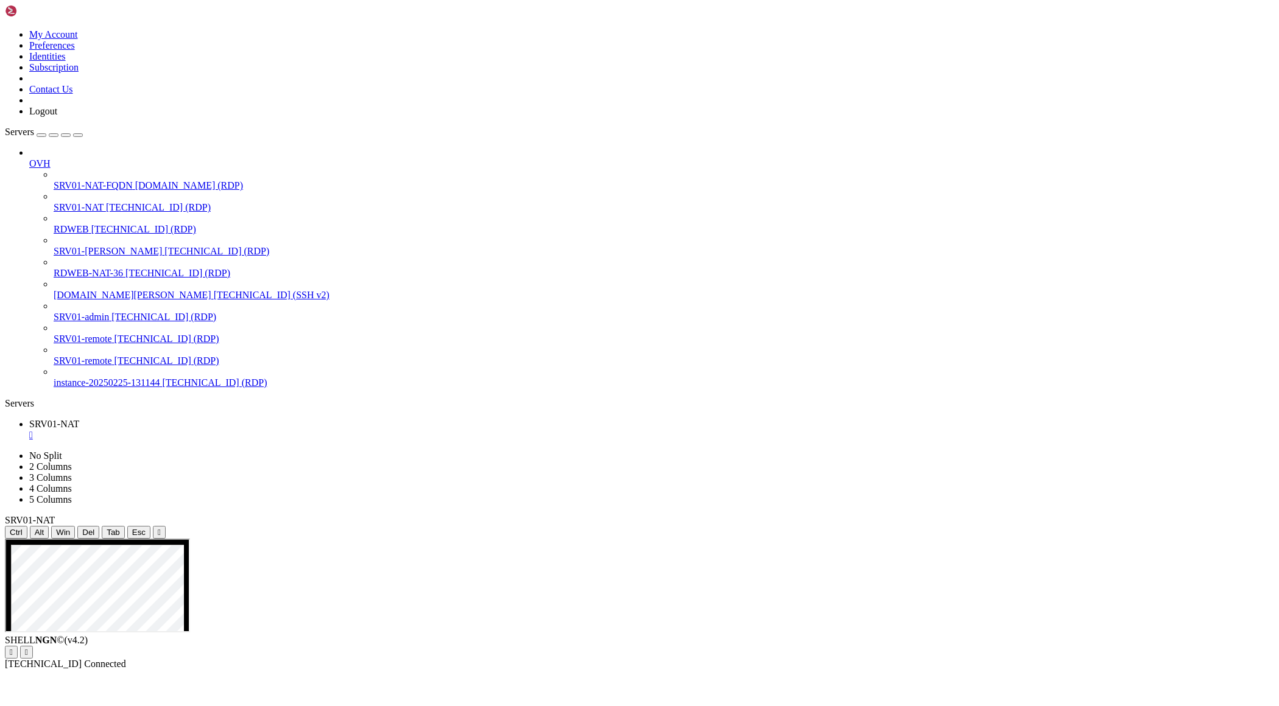
drag, startPoint x: 218, startPoint y: 844, endPoint x: 116, endPoint y: 845, distance: 102.3
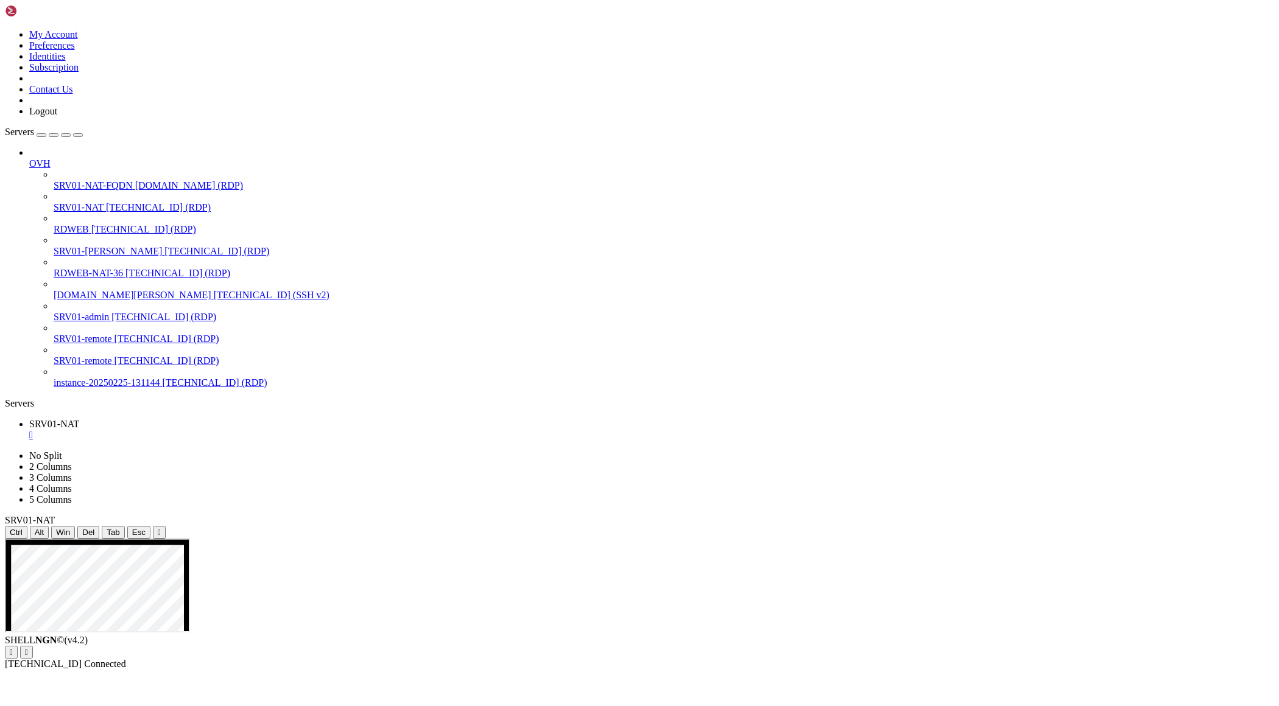
drag, startPoint x: 76, startPoint y: 842, endPoint x: 189, endPoint y: 852, distance: 113.7
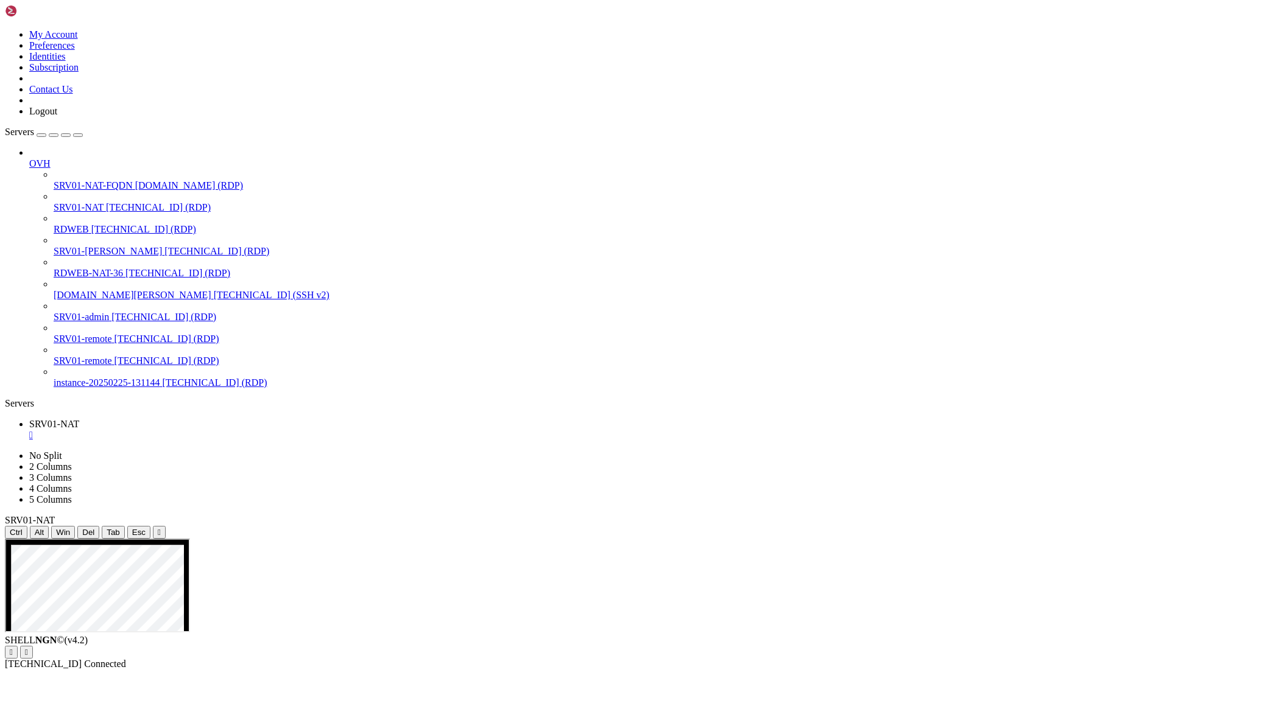
drag, startPoint x: 667, startPoint y: 688, endPoint x: 801, endPoint y: 689, distance: 134.6
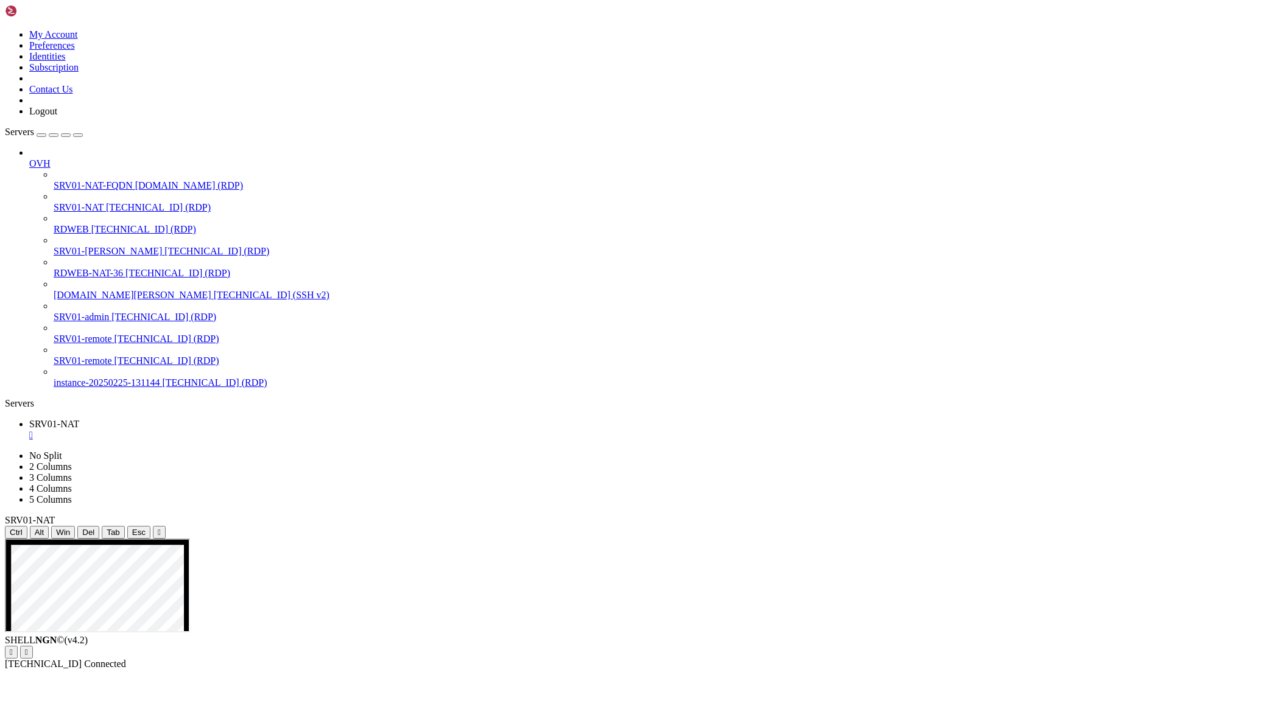
drag, startPoint x: 668, startPoint y: 769, endPoint x: 390, endPoint y: 680, distance: 291.8
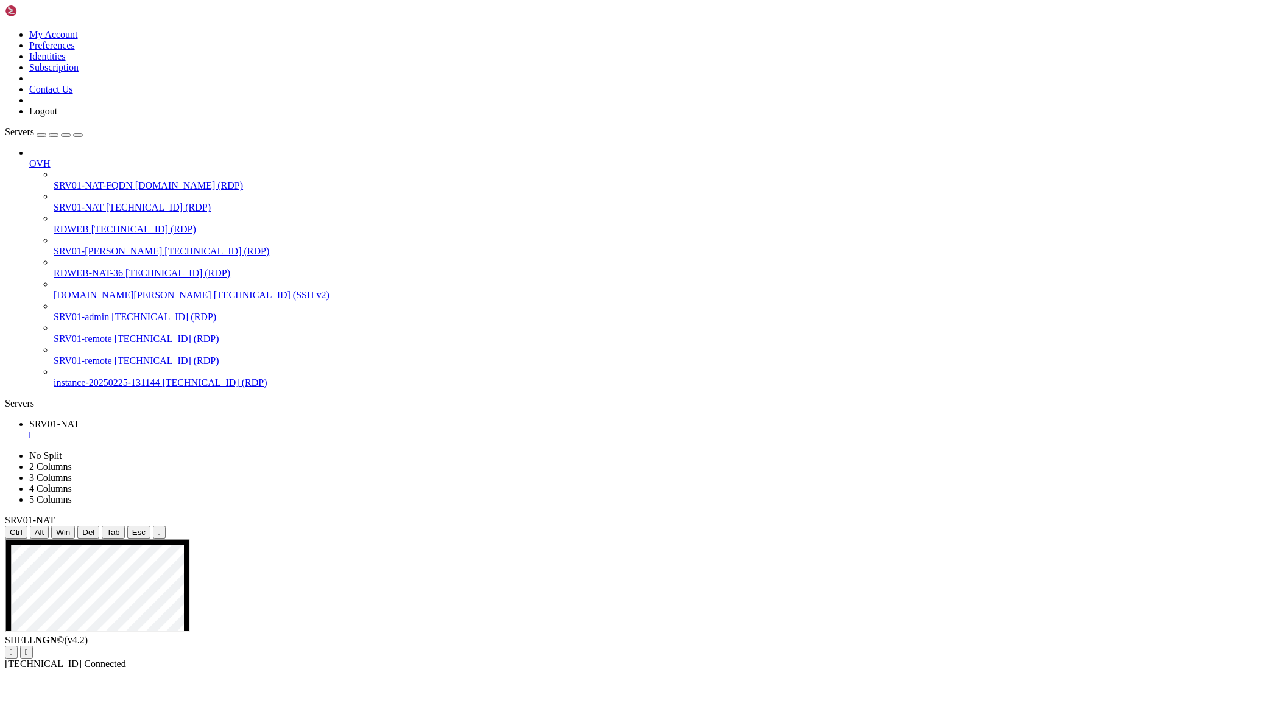
drag, startPoint x: 382, startPoint y: 714, endPoint x: 593, endPoint y: 961, distance: 324.9
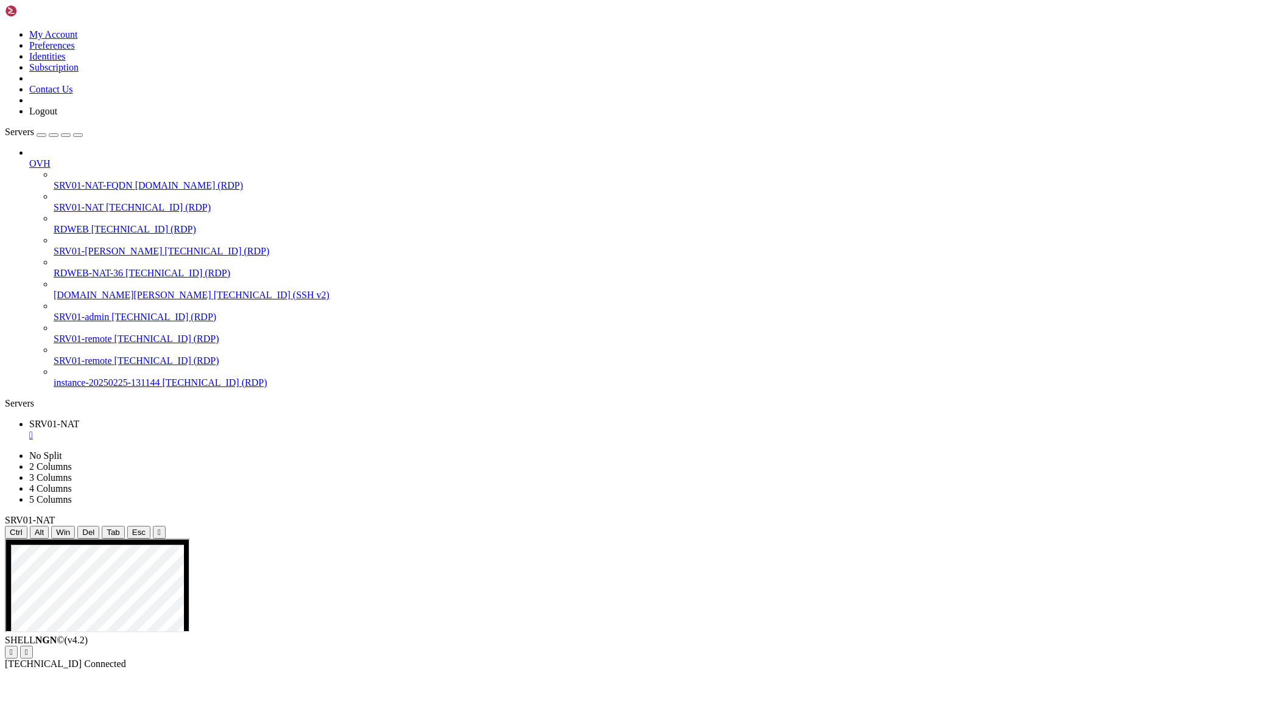
click at [392, 670] on div "SHELL NGN © (v 4.2 )   [TECHNICAL_ID] Connected" at bounding box center [639, 652] width 1269 height 35
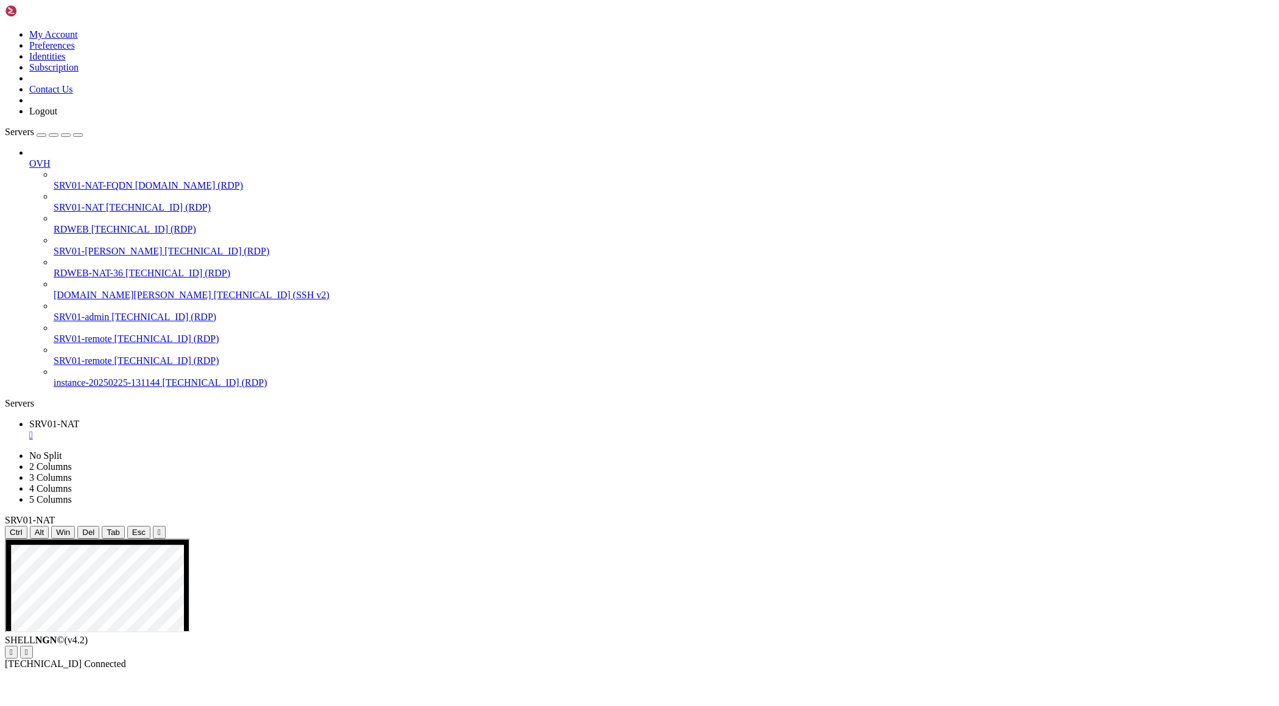
drag, startPoint x: 580, startPoint y: 1154, endPoint x: 683, endPoint y: 1160, distance: 103.7
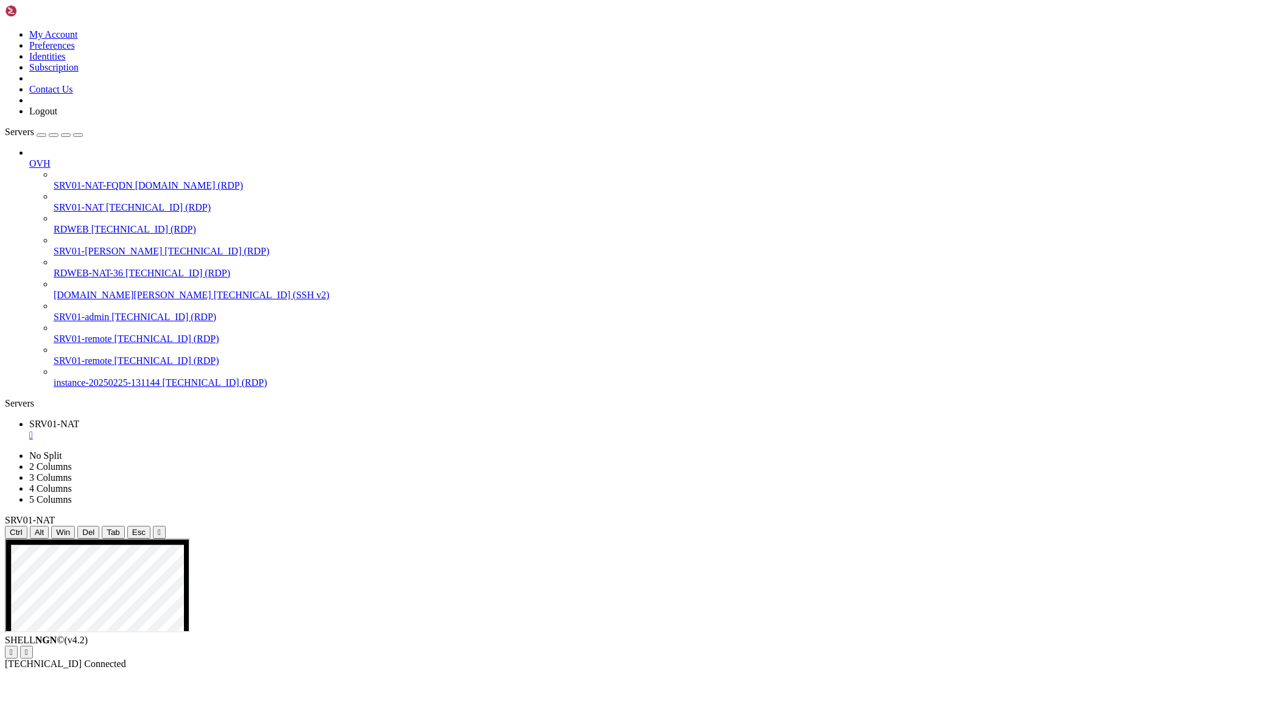
drag, startPoint x: 1001, startPoint y: 696, endPoint x: 1128, endPoint y: 702, distance: 126.8
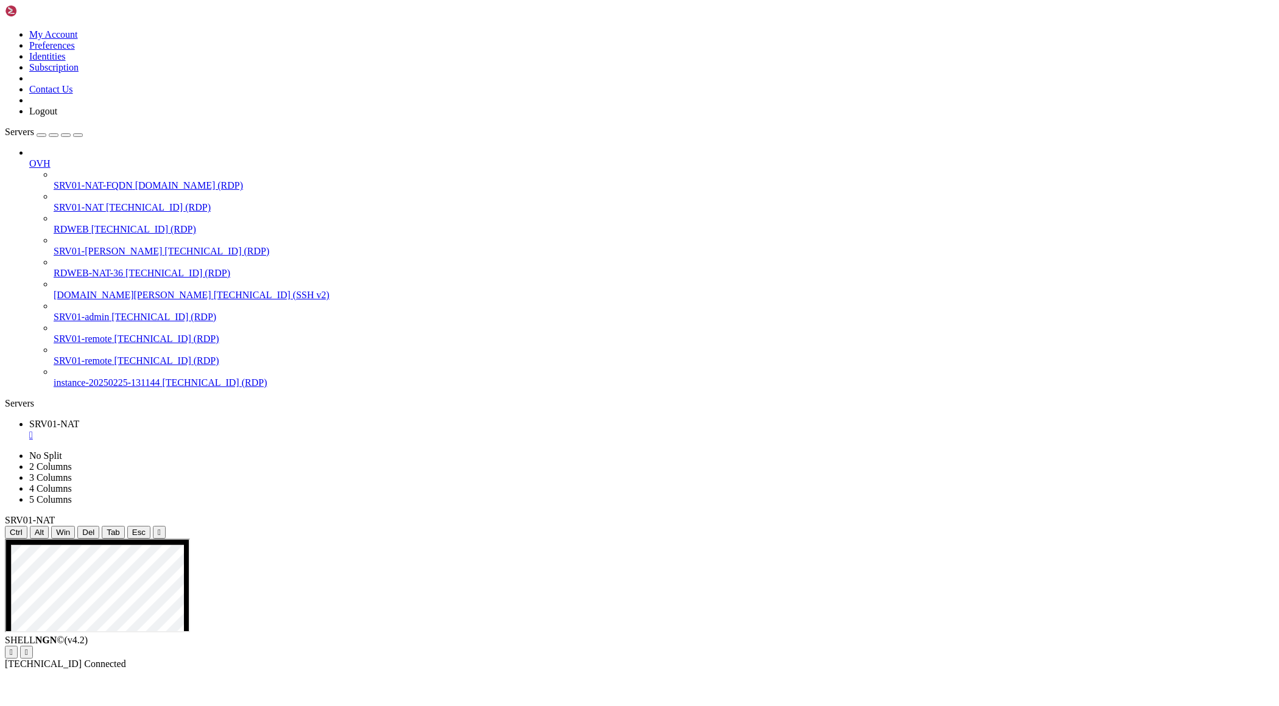
drag, startPoint x: 1156, startPoint y: 703, endPoint x: 1035, endPoint y: 702, distance: 121.2
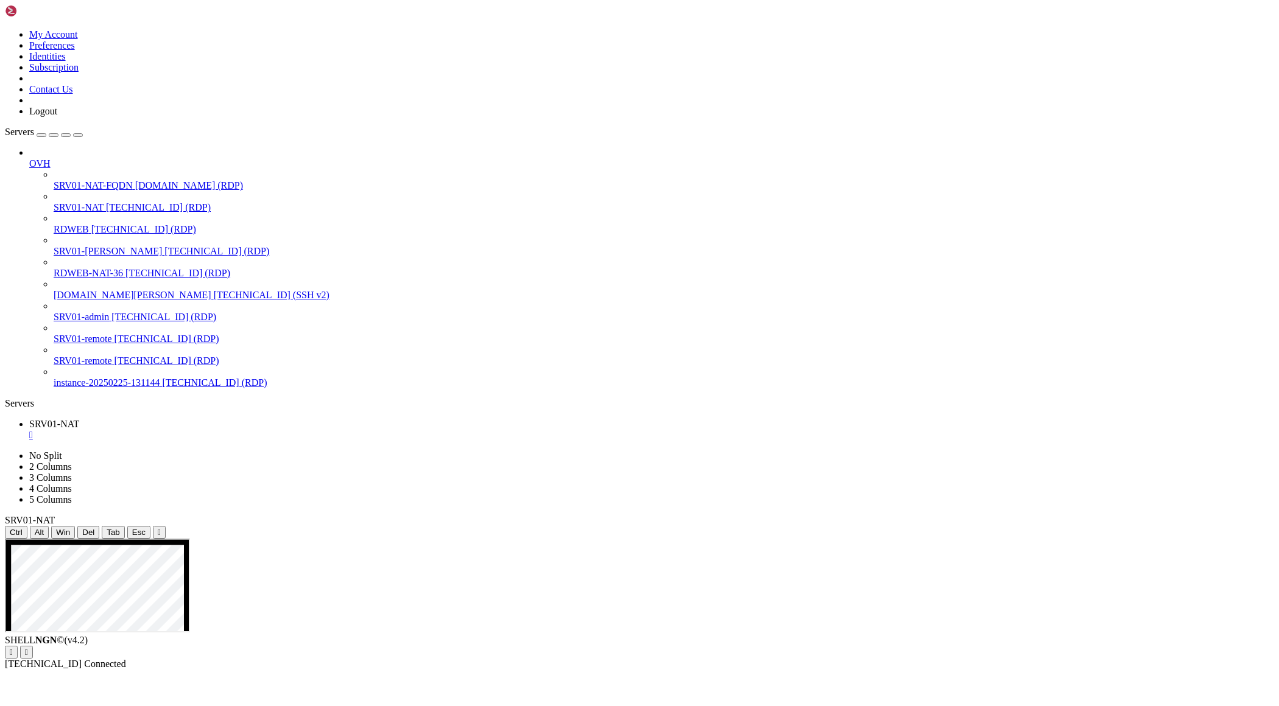
drag, startPoint x: 1026, startPoint y: 689, endPoint x: 1105, endPoint y: 717, distance: 84.2
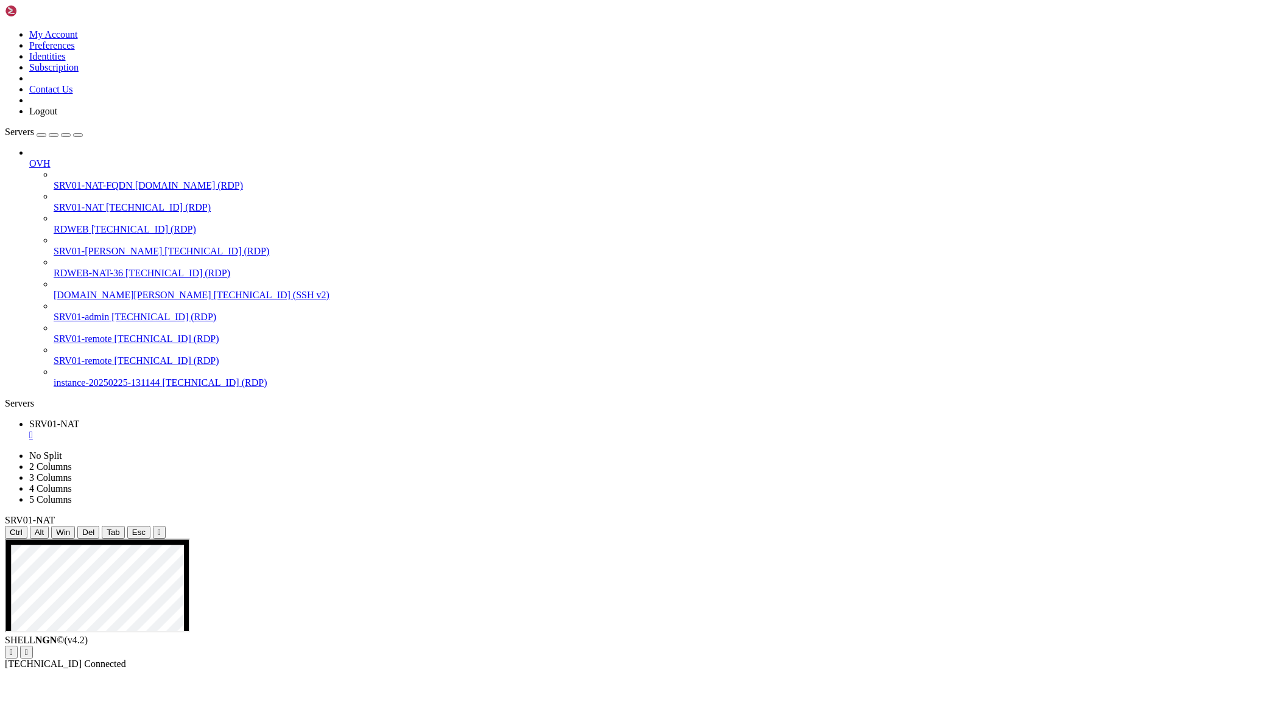
drag, startPoint x: 548, startPoint y: 632, endPoint x: 414, endPoint y: 691, distance: 145.6
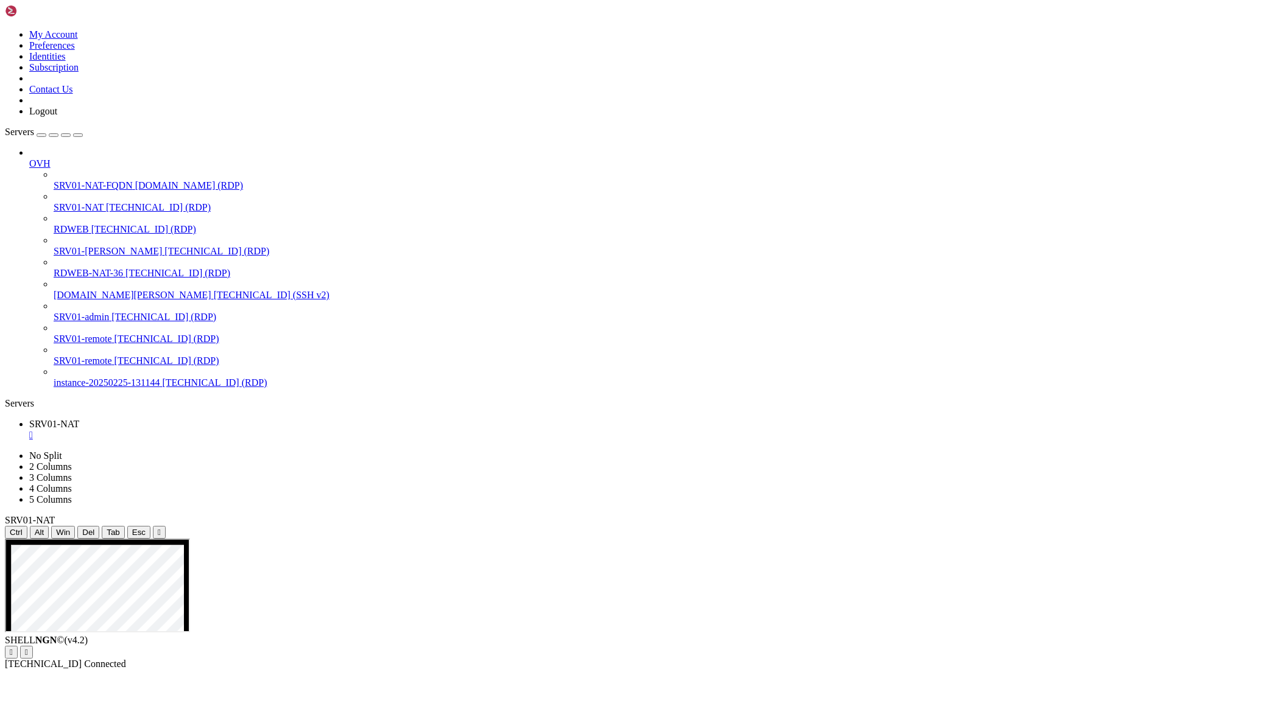
drag, startPoint x: 574, startPoint y: 728, endPoint x: 418, endPoint y: 674, distance: 165.6
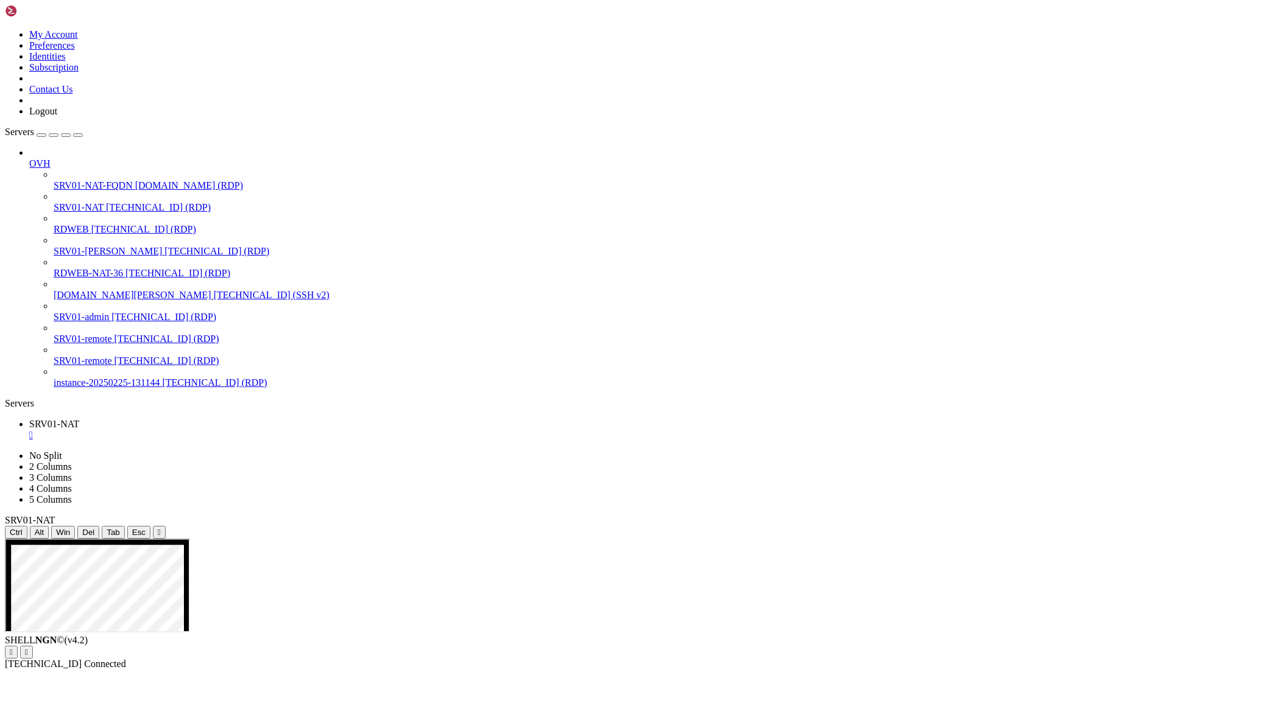
drag, startPoint x: 407, startPoint y: 879, endPoint x: 188, endPoint y: 765, distance: 246.5
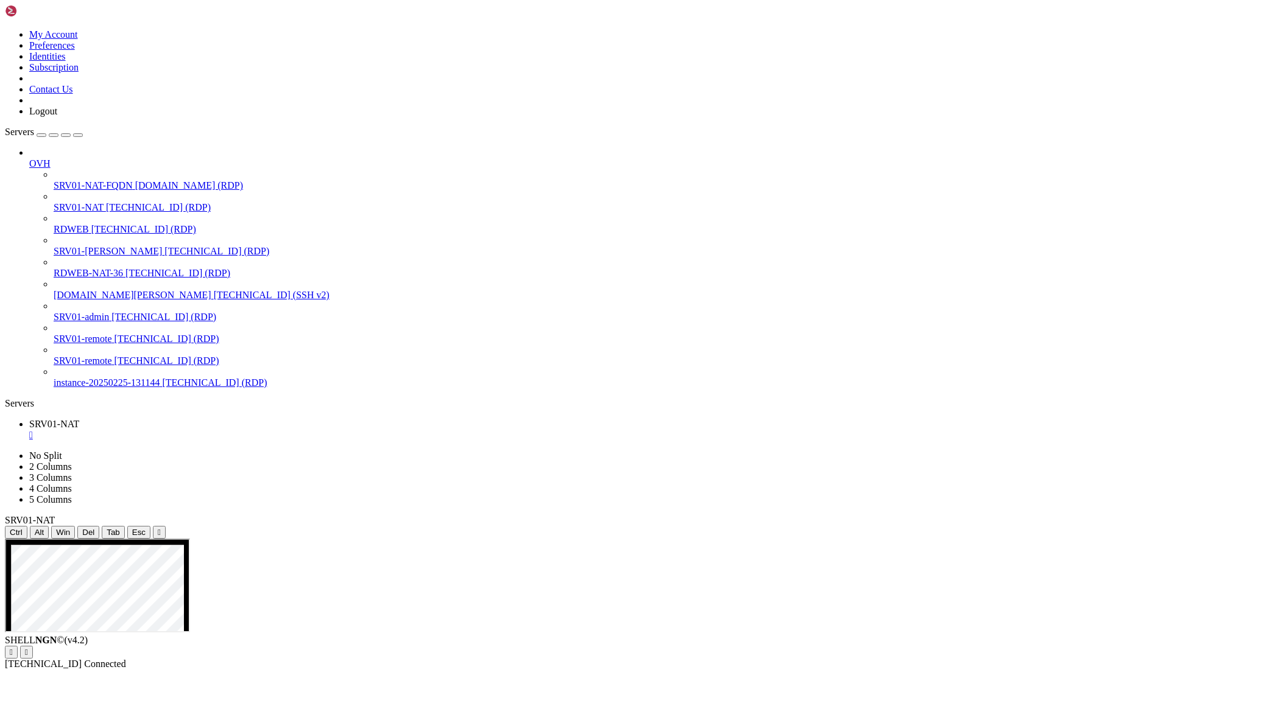
drag, startPoint x: 447, startPoint y: 942, endPoint x: 165, endPoint y: 871, distance: 290.7
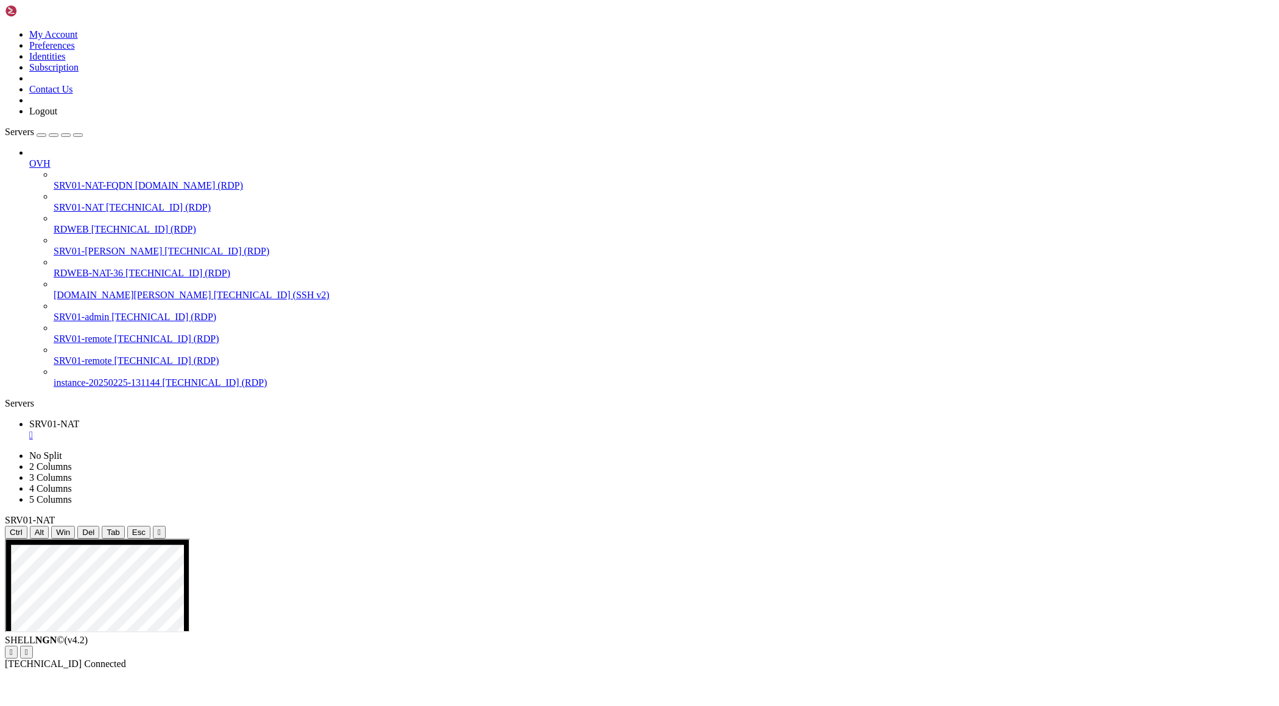
drag, startPoint x: 356, startPoint y: 806, endPoint x: 397, endPoint y: 811, distance: 41.6
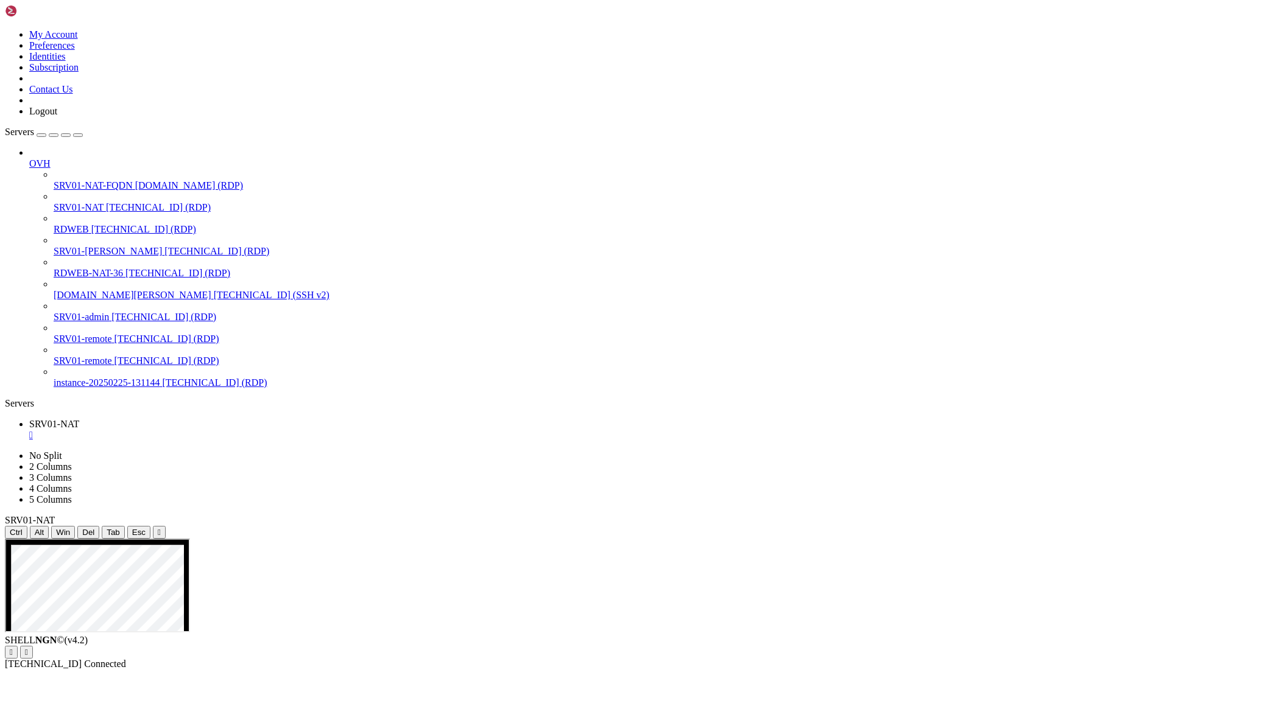
drag, startPoint x: 258, startPoint y: 788, endPoint x: 324, endPoint y: 831, distance: 78.9
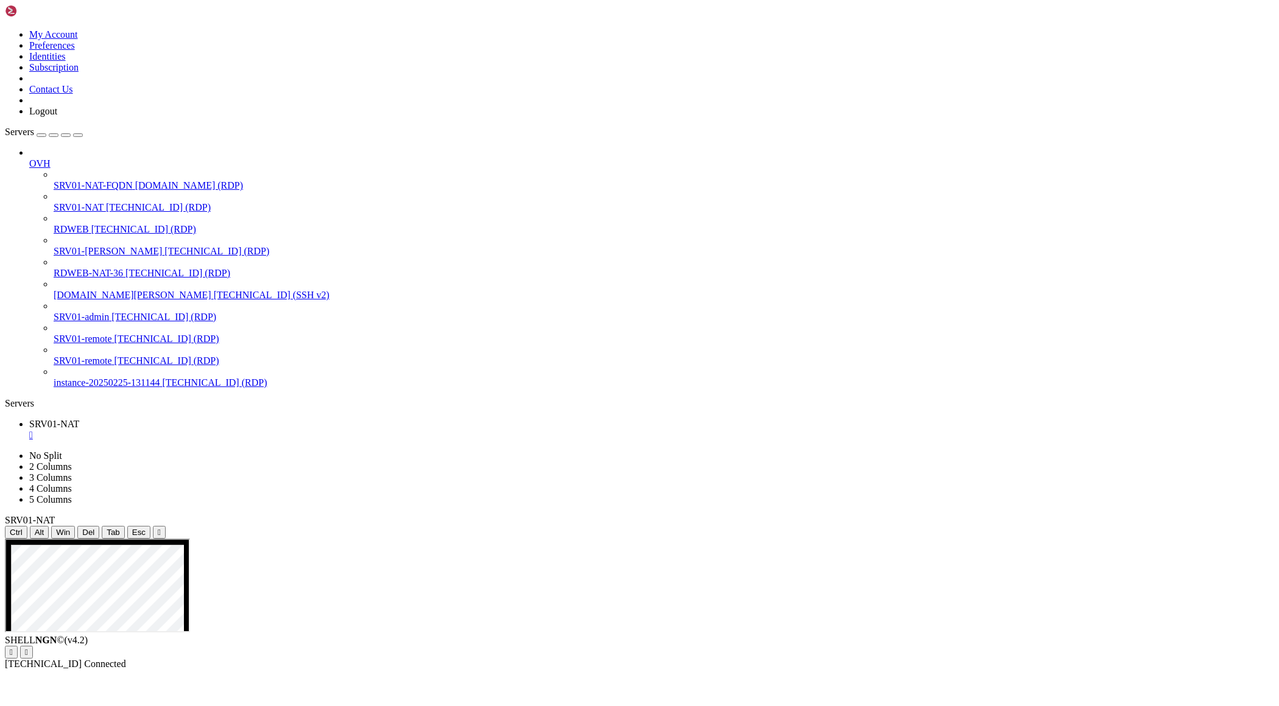
drag, startPoint x: 559, startPoint y: 778, endPoint x: 591, endPoint y: 807, distance: 43.5
drag, startPoint x: 261, startPoint y: 881, endPoint x: 356, endPoint y: 912, distance: 100.5
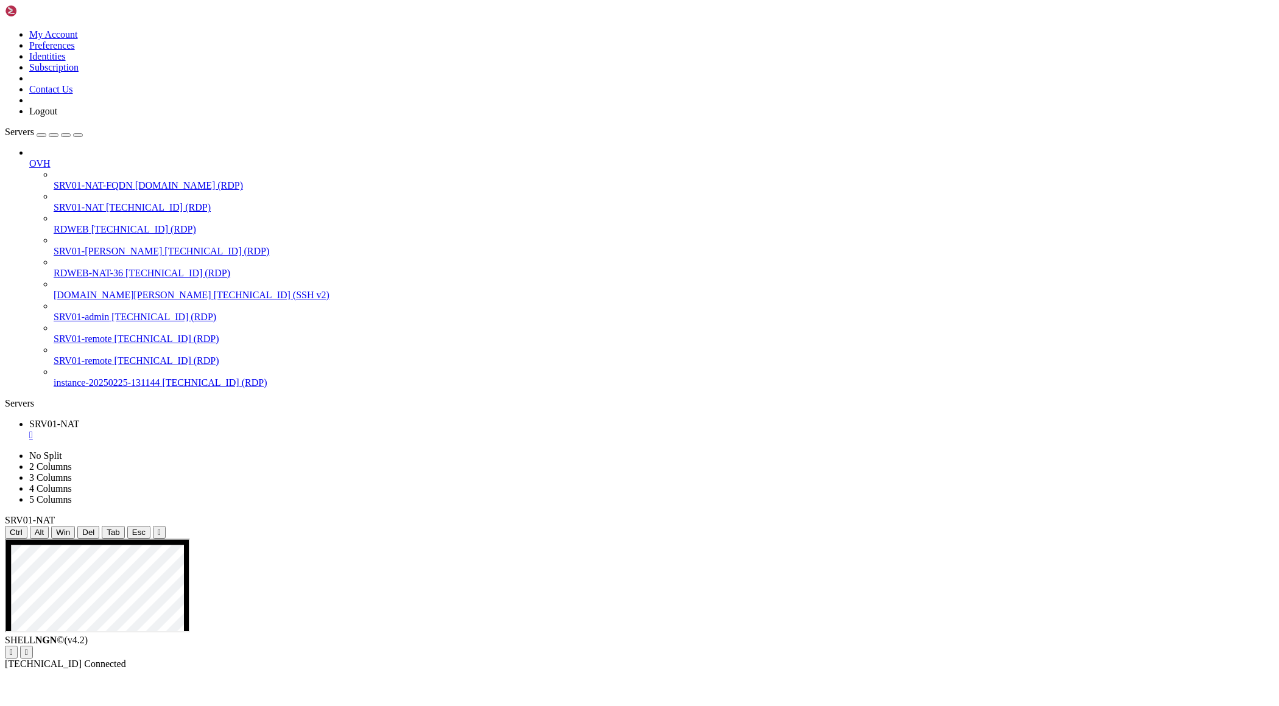
drag, startPoint x: 258, startPoint y: 950, endPoint x: 332, endPoint y: 997, distance: 87.3
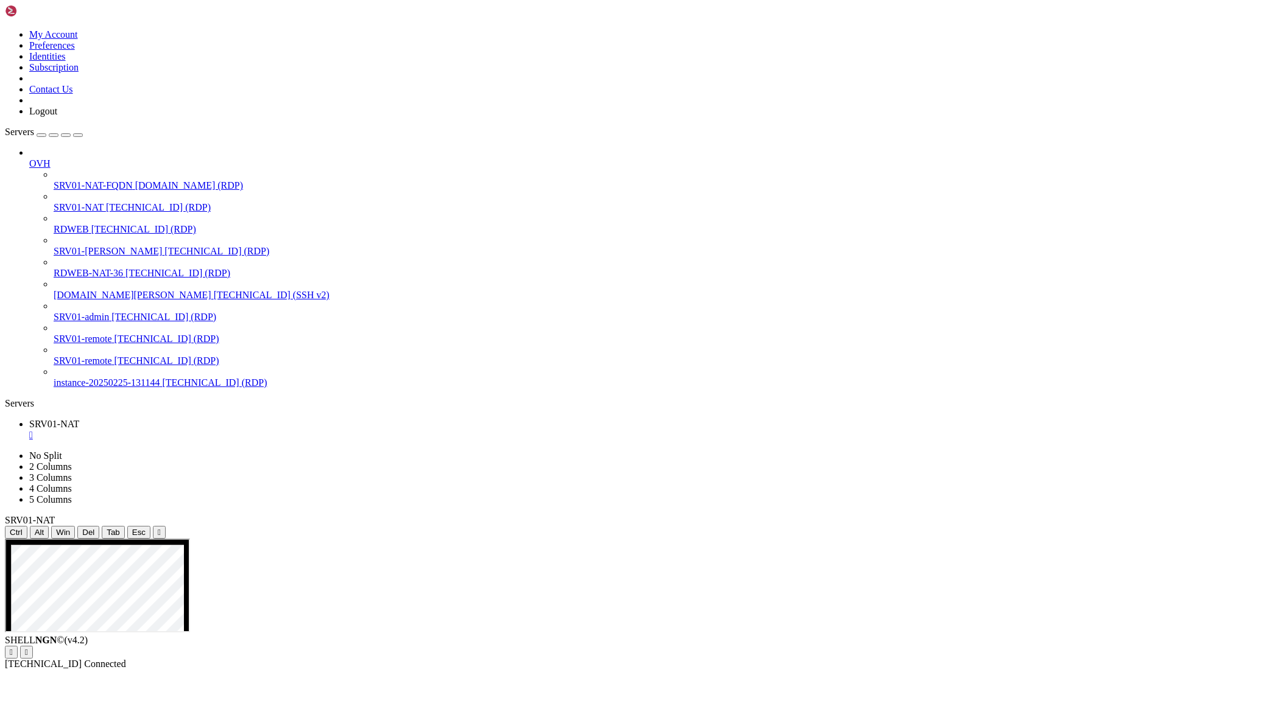
drag, startPoint x: 742, startPoint y: 930, endPoint x: 963, endPoint y: 1066, distance: 259.8
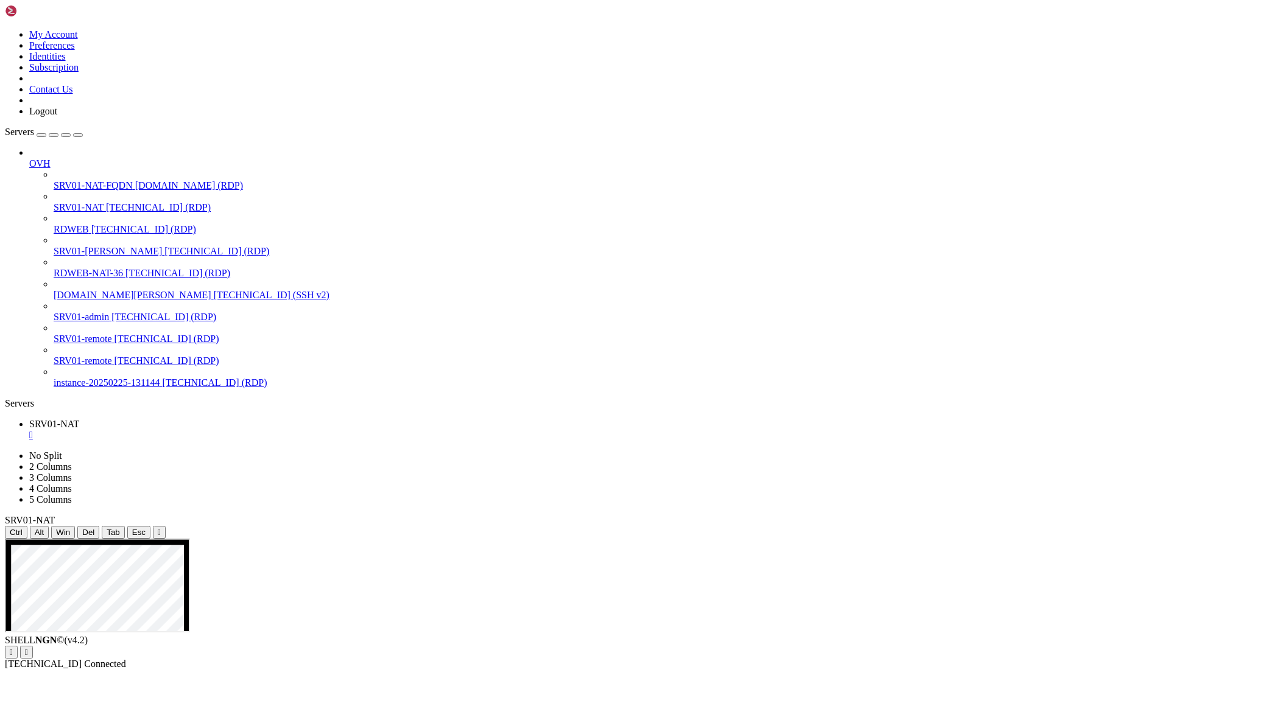
drag, startPoint x: 366, startPoint y: 765, endPoint x: 438, endPoint y: 769, distance: 72.6
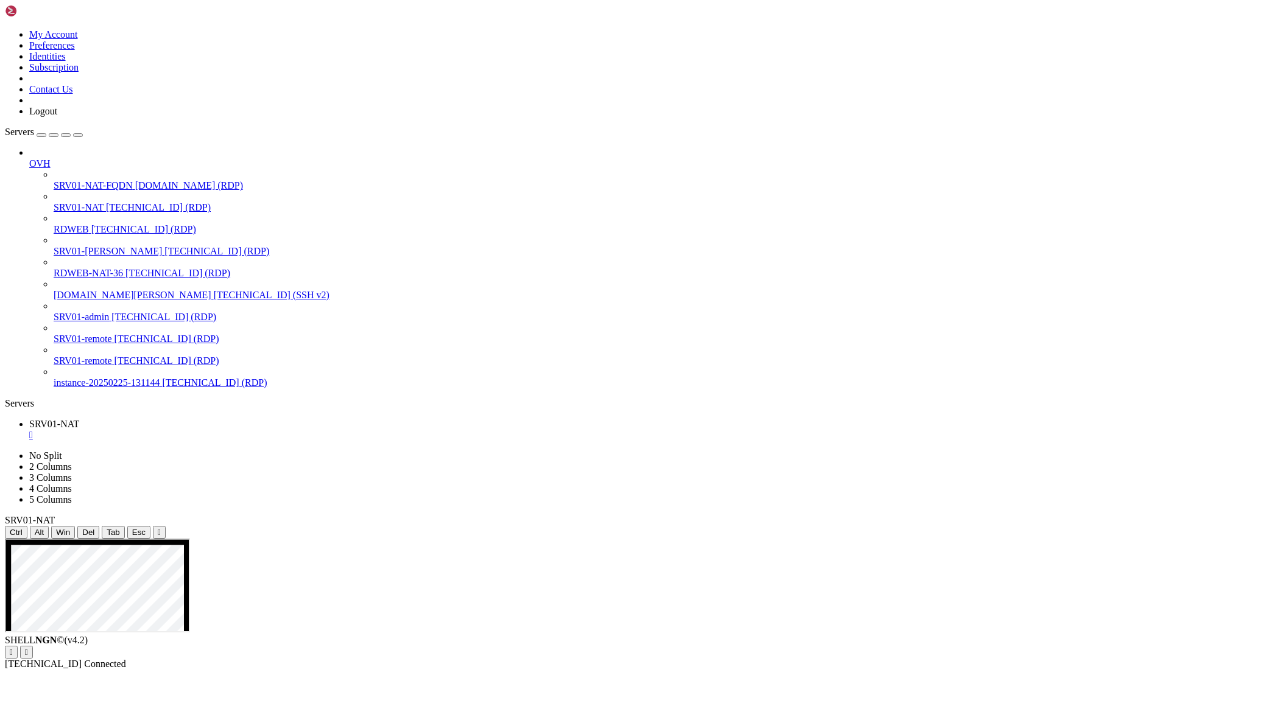
drag, startPoint x: 379, startPoint y: 713, endPoint x: 642, endPoint y: 903, distance: 324.0
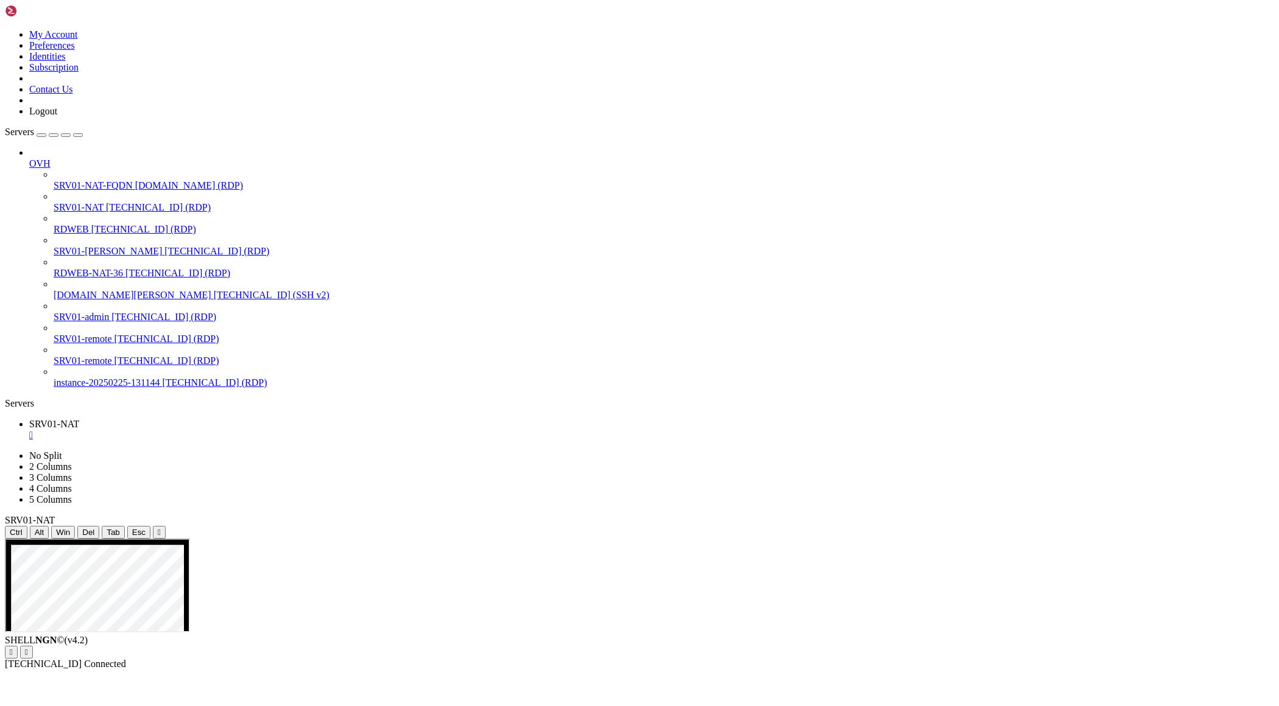
drag, startPoint x: 200, startPoint y: 755, endPoint x: 250, endPoint y: 782, distance: 56.7
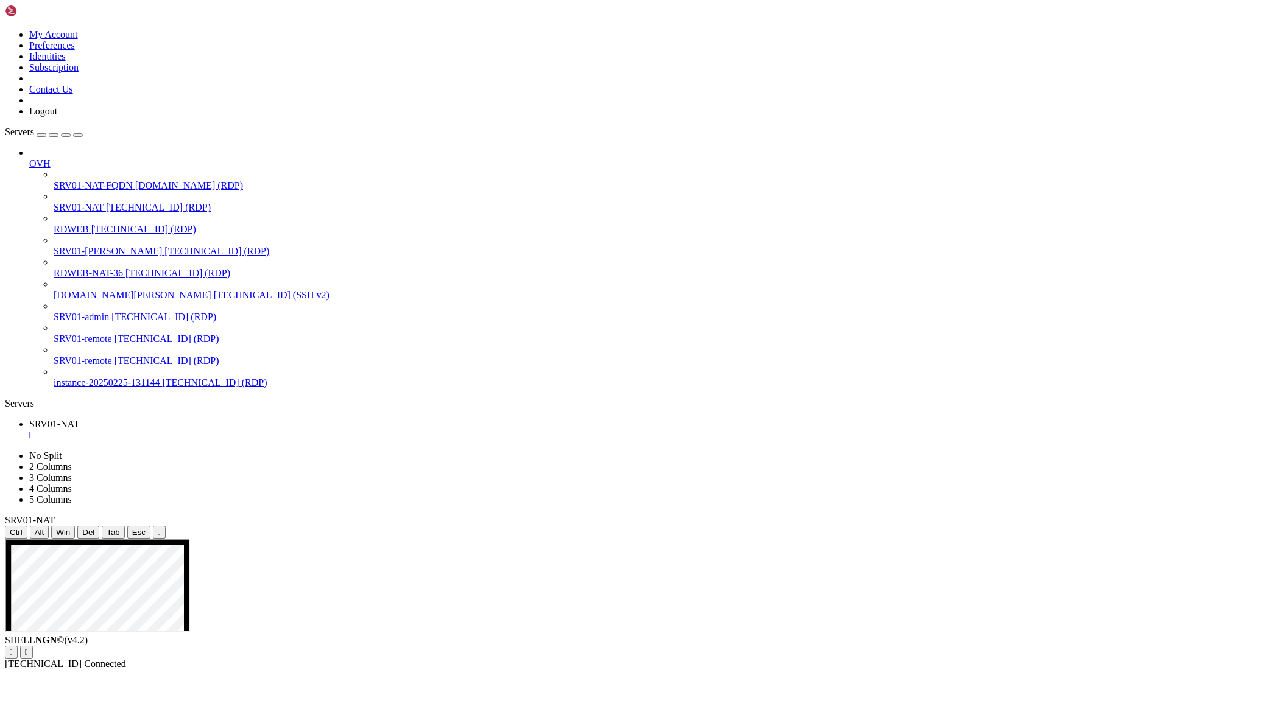
drag, startPoint x: 201, startPoint y: 764, endPoint x: 457, endPoint y: 990, distance: 340.9
drag, startPoint x: 402, startPoint y: 685, endPoint x: 574, endPoint y: 861, distance: 245.9
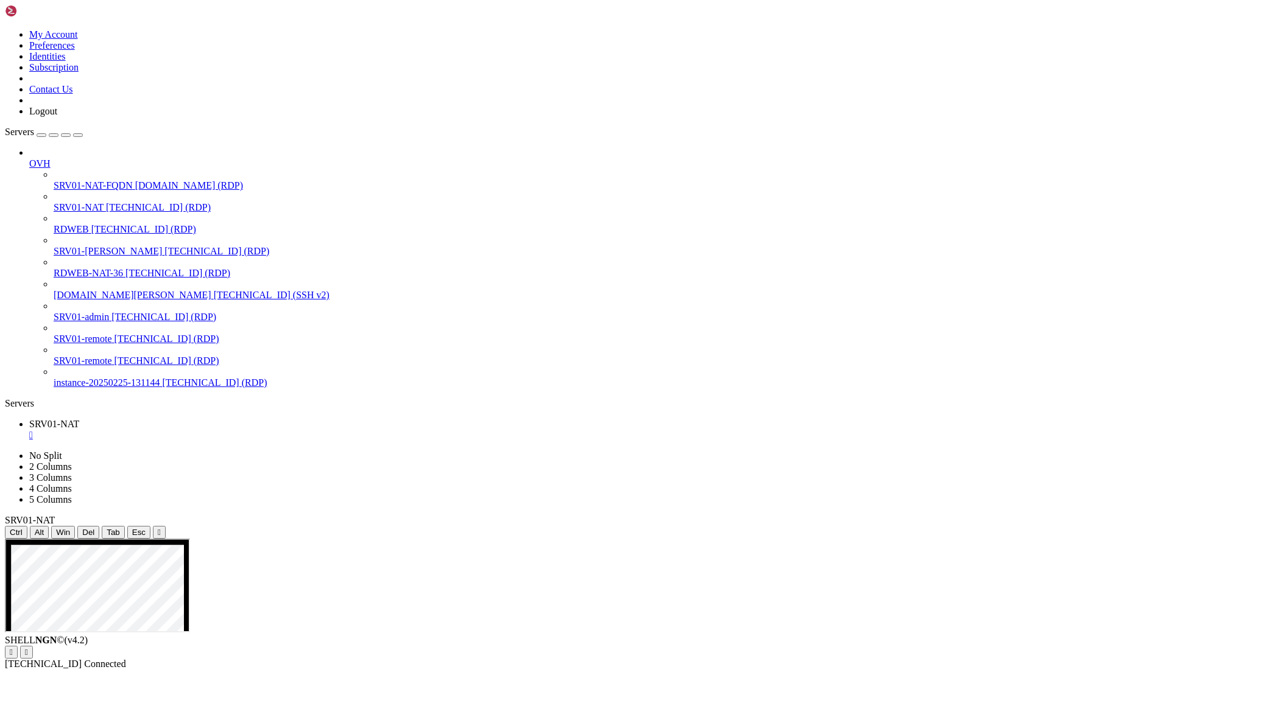
drag, startPoint x: 381, startPoint y: 713, endPoint x: 591, endPoint y: 1066, distance: 411.8
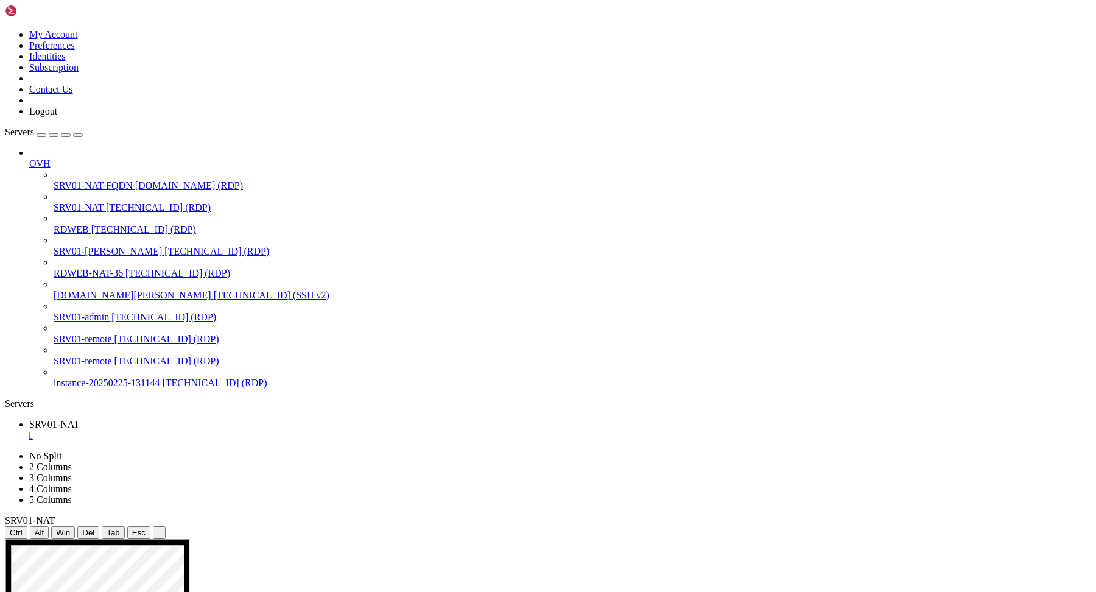
drag, startPoint x: 832, startPoint y: 837, endPoint x: 833, endPoint y: 857, distance: 19.5
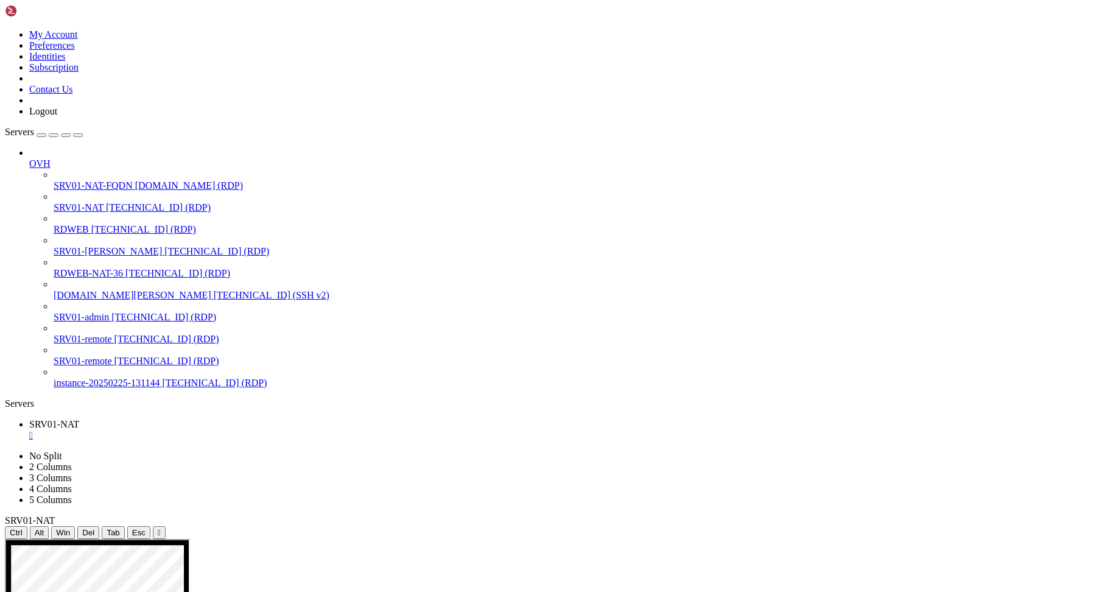
drag, startPoint x: 875, startPoint y: 1039, endPoint x: 973, endPoint y: 1046, distance: 98.9
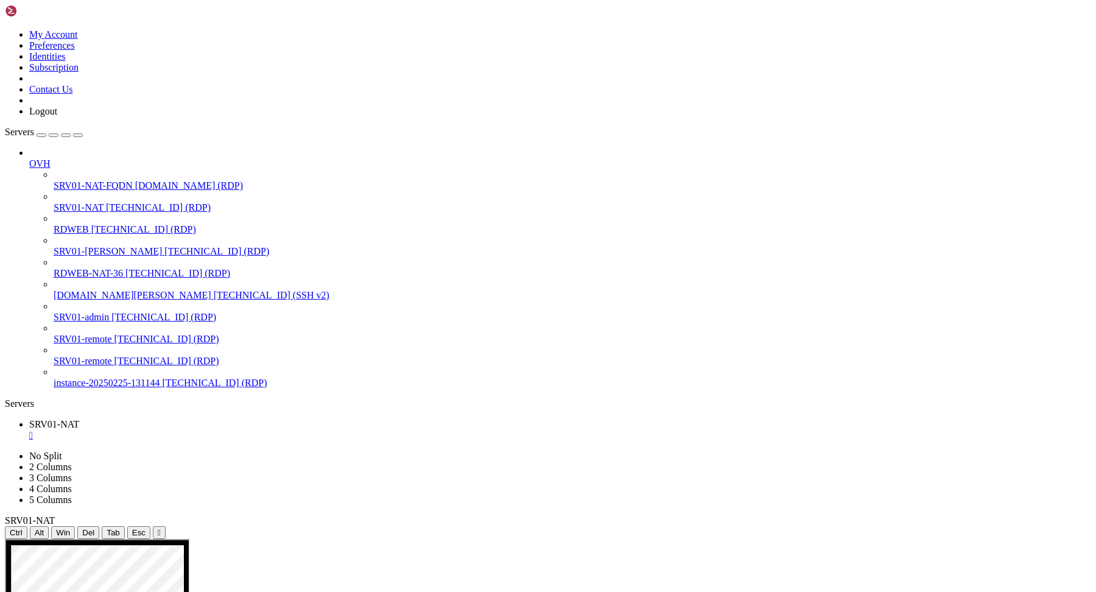
drag, startPoint x: 847, startPoint y: 1015, endPoint x: 772, endPoint y: 1015, distance: 74.9
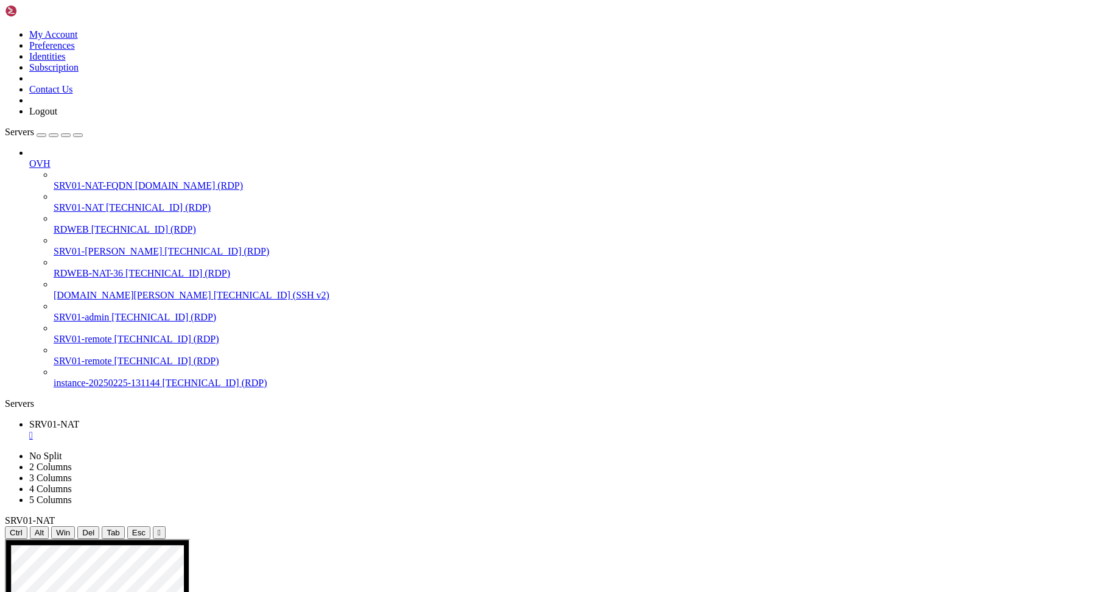
drag, startPoint x: 293, startPoint y: 733, endPoint x: 637, endPoint y: 766, distance: 345.7
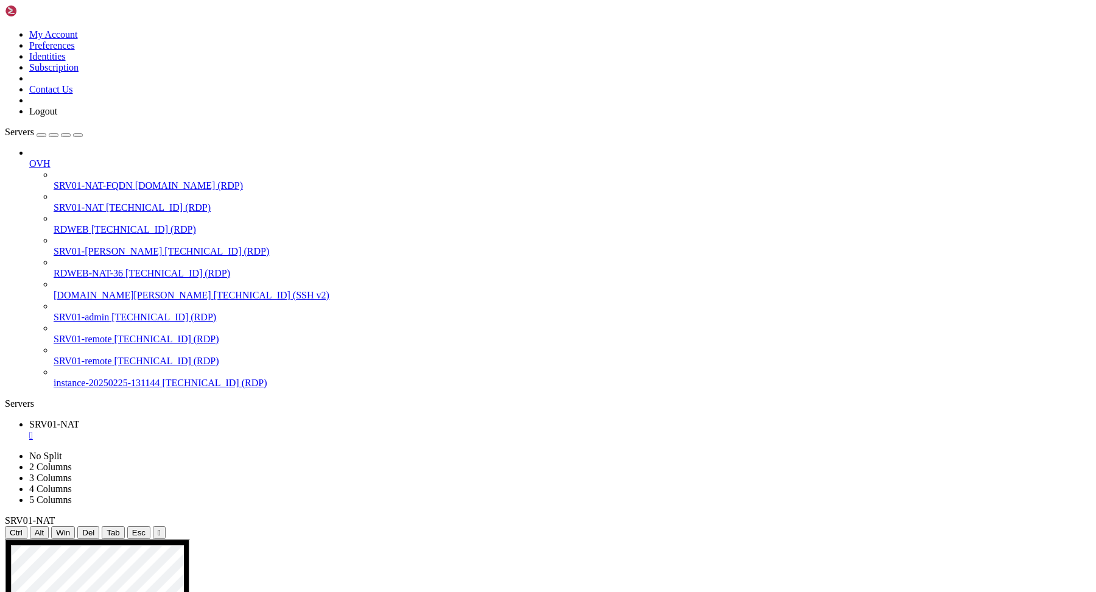
drag, startPoint x: 834, startPoint y: 864, endPoint x: 812, endPoint y: 938, distance: 77.3
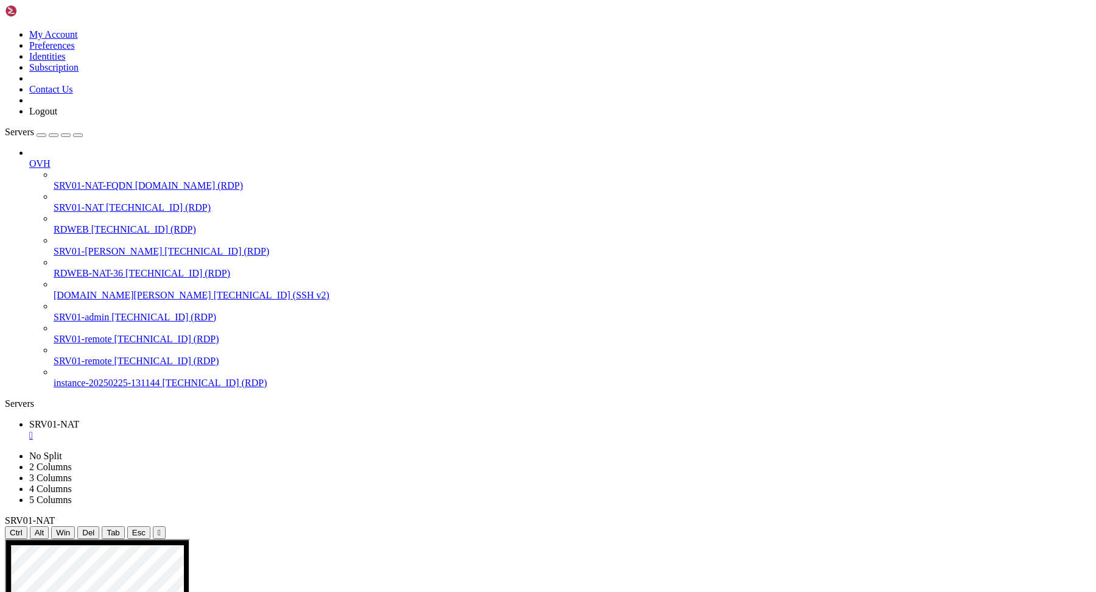
drag, startPoint x: 873, startPoint y: 1038, endPoint x: 963, endPoint y: 1040, distance: 90.2
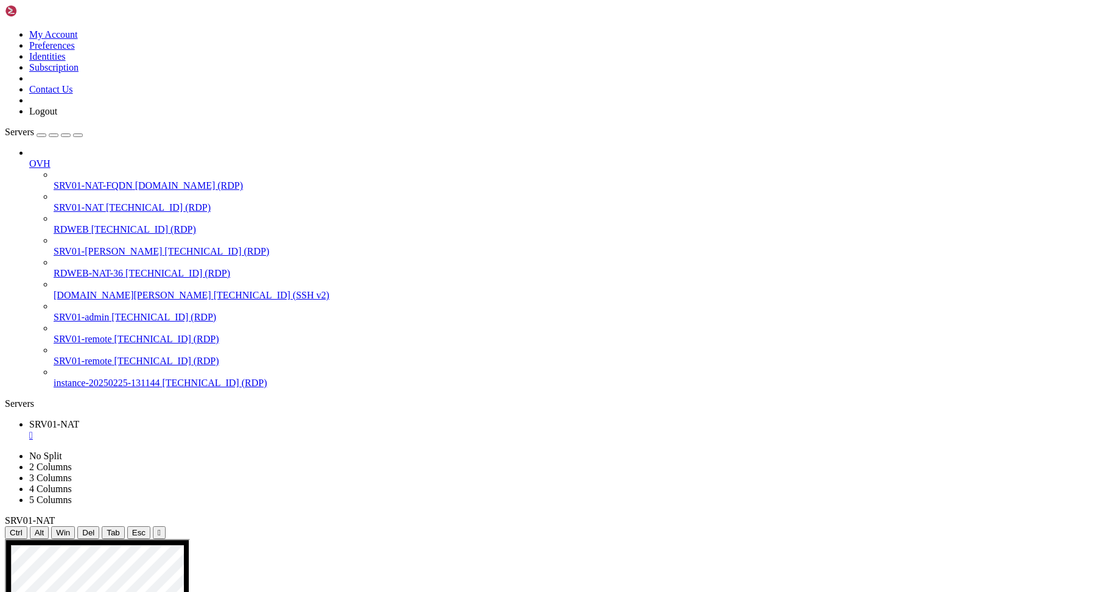
drag, startPoint x: 304, startPoint y: 784, endPoint x: 946, endPoint y: 859, distance: 646.3
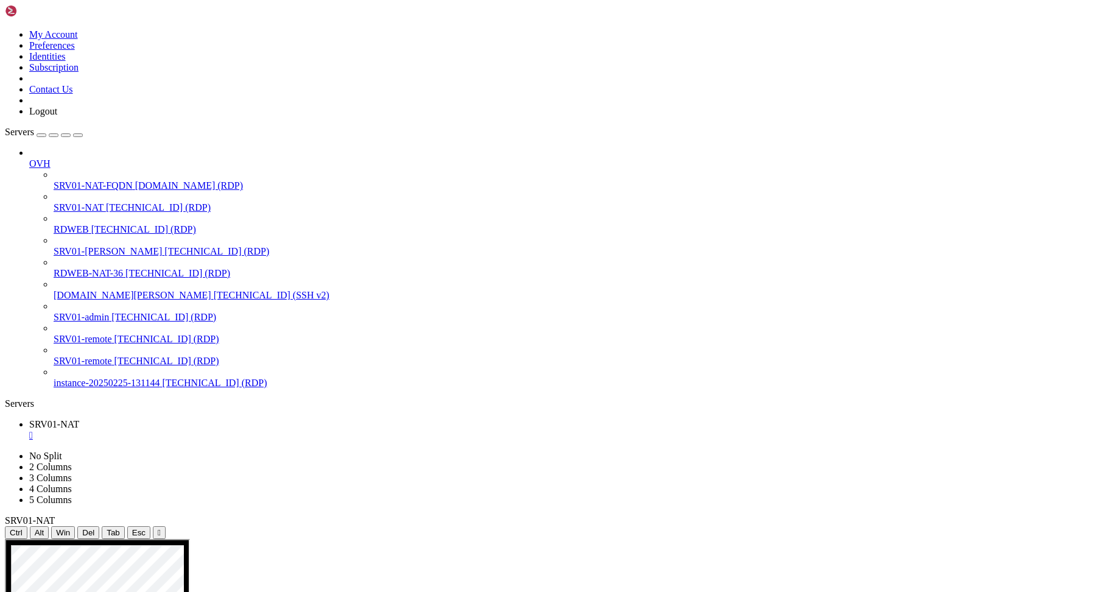
drag, startPoint x: 289, startPoint y: 695, endPoint x: 376, endPoint y: 892, distance: 215.4
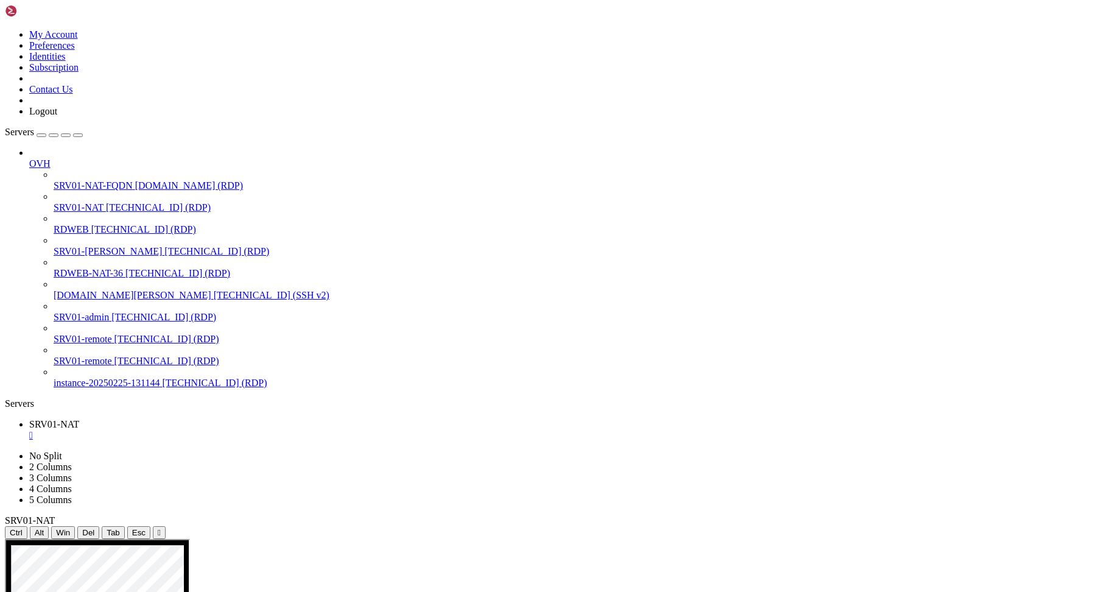
drag, startPoint x: 155, startPoint y: 574, endPoint x: 319, endPoint y: 585, distance: 164.2
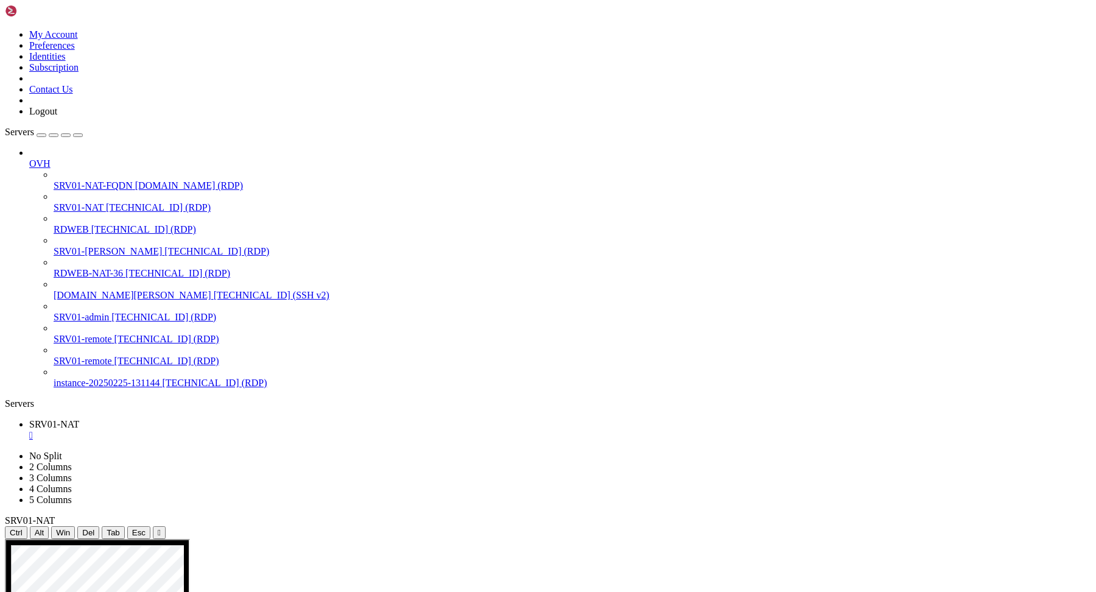
drag, startPoint x: 660, startPoint y: 956, endPoint x: 975, endPoint y: 1015, distance: 320.4
drag, startPoint x: 692, startPoint y: 693, endPoint x: 672, endPoint y: 688, distance: 20.8
drag, startPoint x: 753, startPoint y: 679, endPoint x: 744, endPoint y: 697, distance: 19.9
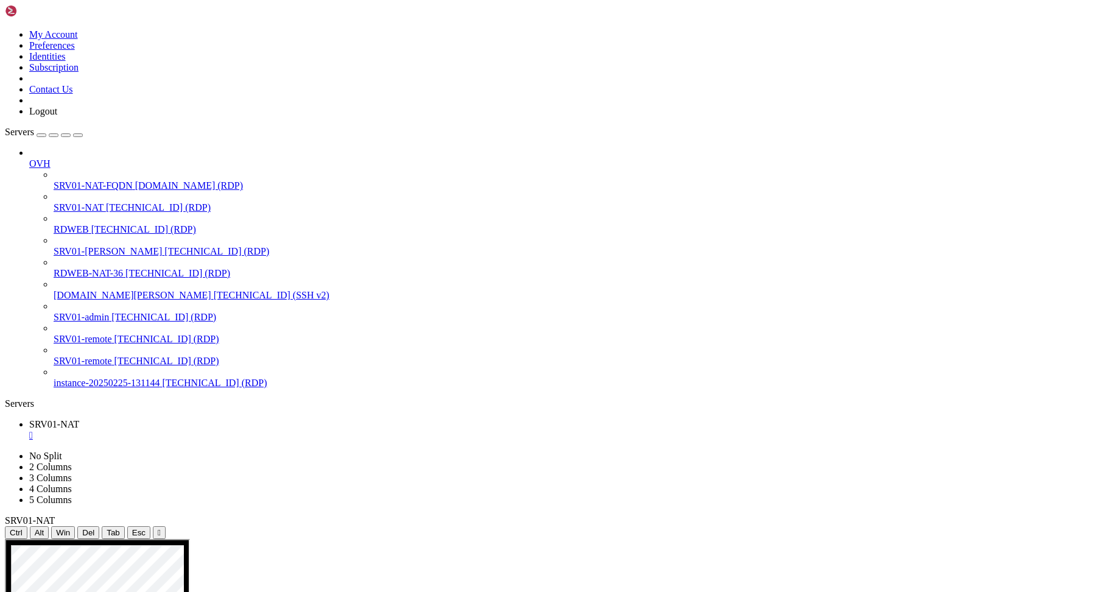
drag, startPoint x: 777, startPoint y: 688, endPoint x: 787, endPoint y: 695, distance: 12.7
drag, startPoint x: 800, startPoint y: 681, endPoint x: 805, endPoint y: 692, distance: 12.3
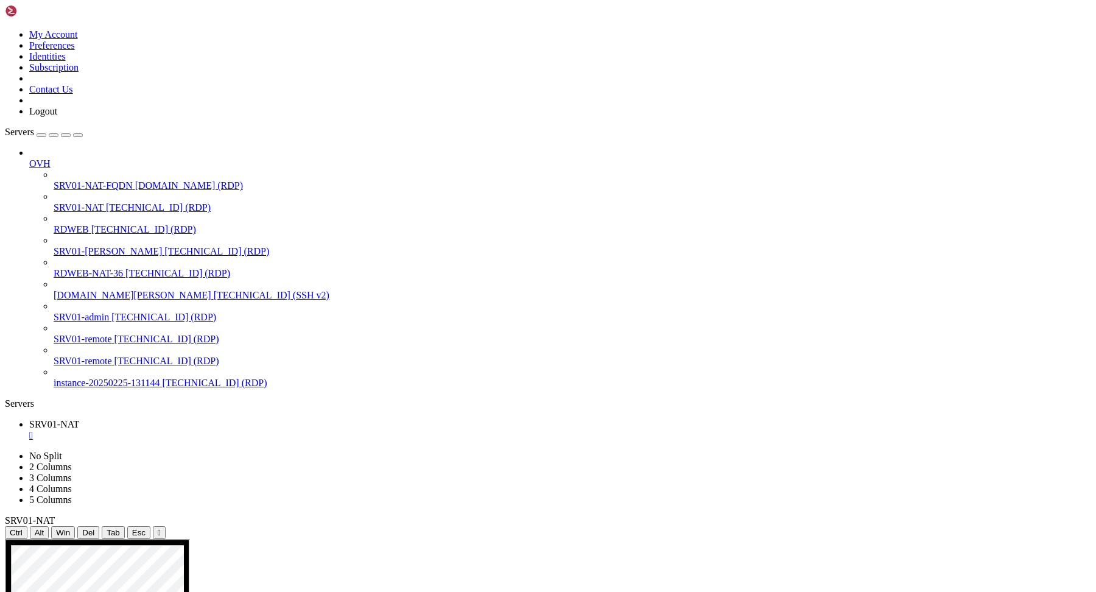
drag, startPoint x: 812, startPoint y: 677, endPoint x: 812, endPoint y: 687, distance: 10.4
drag, startPoint x: 811, startPoint y: 681, endPoint x: 821, endPoint y: 664, distance: 19.6
drag, startPoint x: 549, startPoint y: 685, endPoint x: 716, endPoint y: 861, distance: 242.1
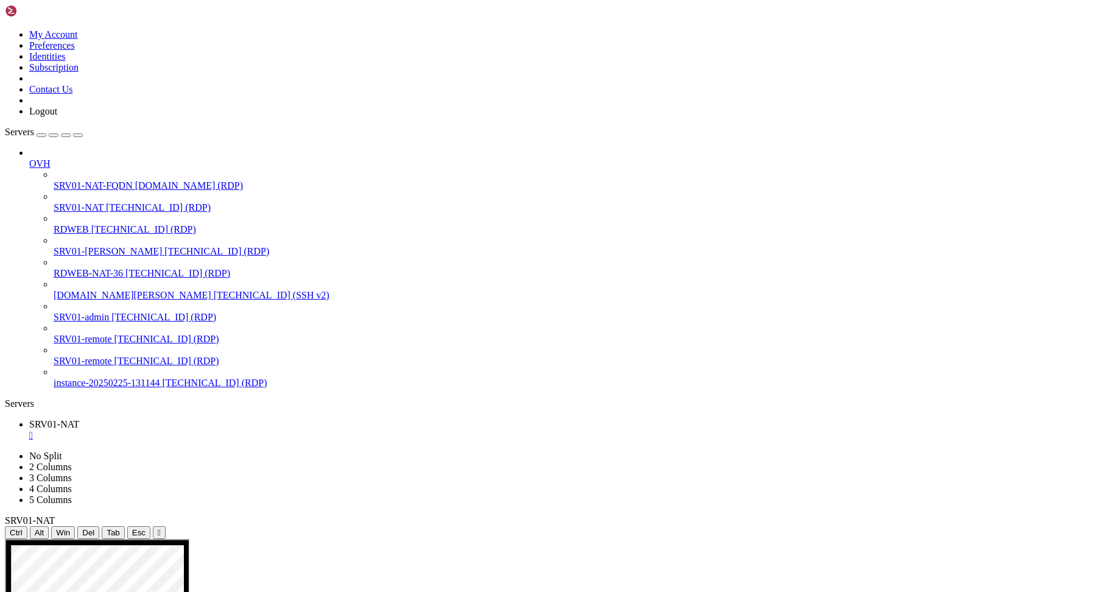
drag, startPoint x: 112, startPoint y: 775, endPoint x: 260, endPoint y: 967, distance: 242.3
drag, startPoint x: 127, startPoint y: 858, endPoint x: 644, endPoint y: 737, distance: 530.5
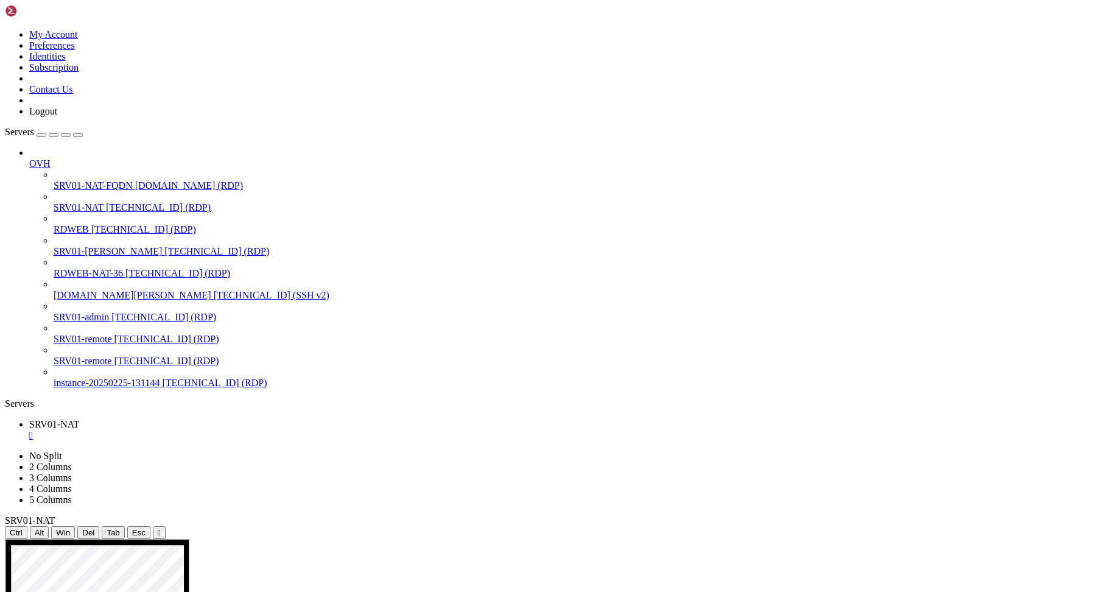
drag, startPoint x: 627, startPoint y: 730, endPoint x: 641, endPoint y: 748, distance: 22.7
drag, startPoint x: 368, startPoint y: 766, endPoint x: 375, endPoint y: 785, distance: 20.0
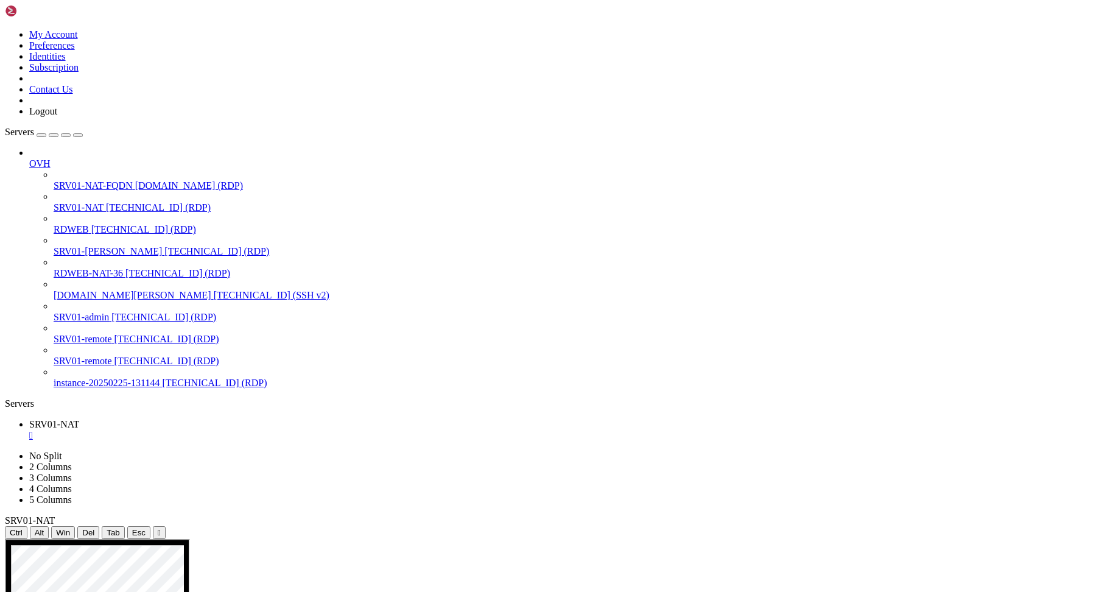
drag, startPoint x: 379, startPoint y: 777, endPoint x: 387, endPoint y: 780, distance: 9.1
drag, startPoint x: 388, startPoint y: 757, endPoint x: 396, endPoint y: 780, distance: 24.1
drag, startPoint x: 386, startPoint y: 768, endPoint x: 400, endPoint y: 768, distance: 14.6
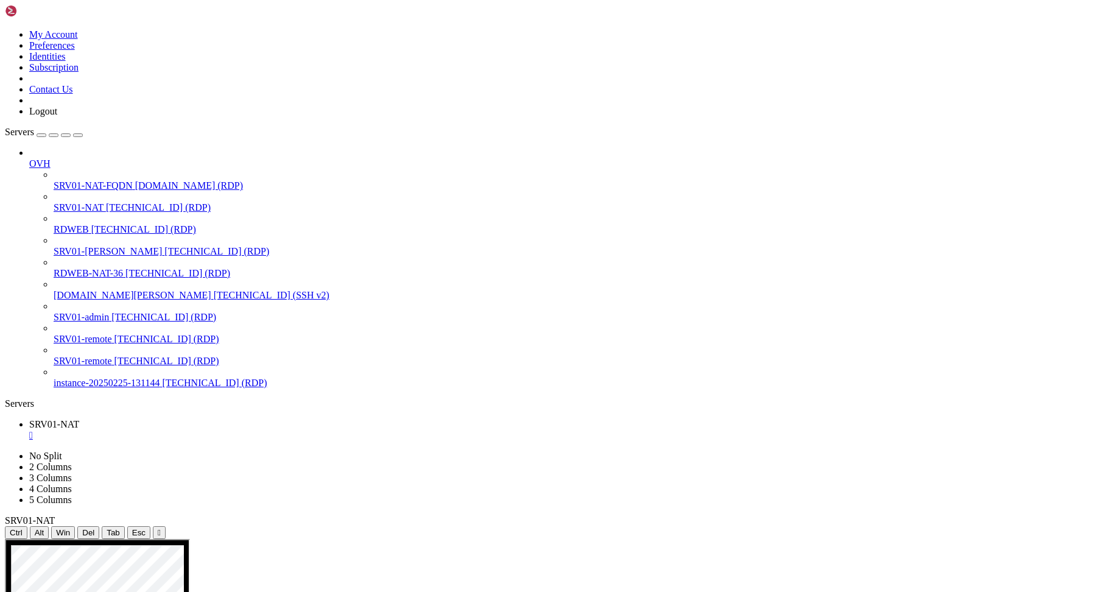
drag, startPoint x: 215, startPoint y: 641, endPoint x: 40, endPoint y: 692, distance: 182.1
drag, startPoint x: 69, startPoint y: 670, endPoint x: 76, endPoint y: 675, distance: 8.8
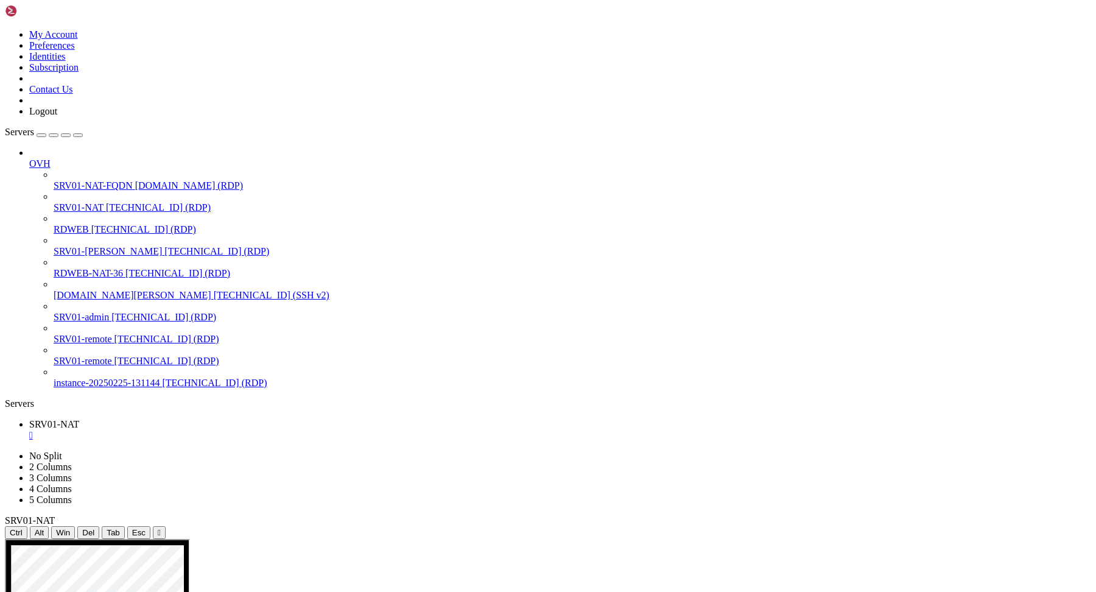
drag, startPoint x: 74, startPoint y: 658, endPoint x: 84, endPoint y: 673, distance: 17.9
drag, startPoint x: 108, startPoint y: 644, endPoint x: 116, endPoint y: 661, distance: 18.3
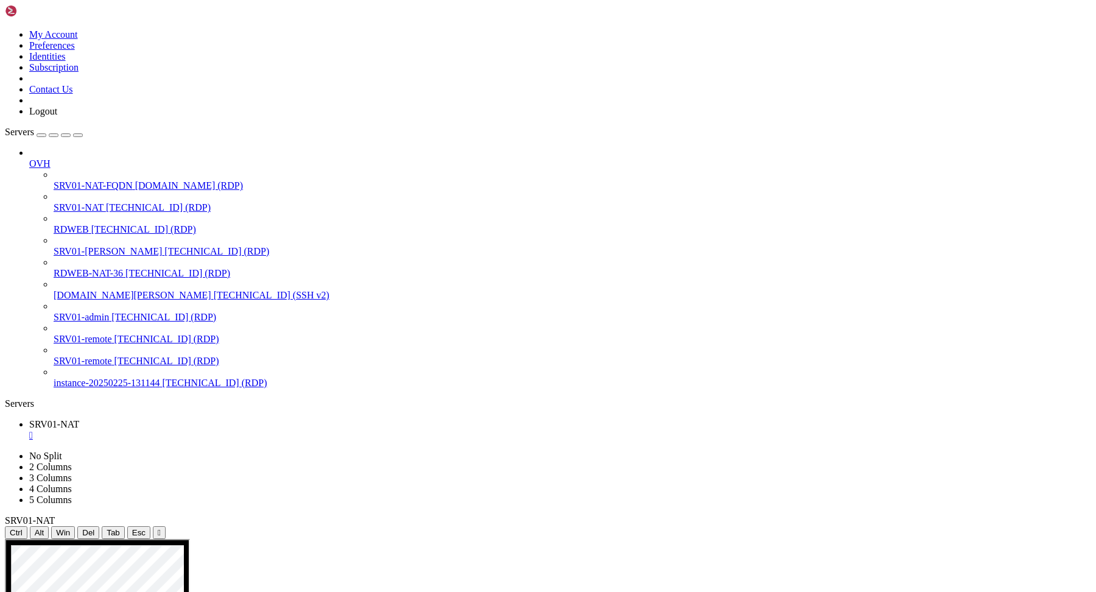
drag, startPoint x: 49, startPoint y: 857, endPoint x: 57, endPoint y: 857, distance: 7.9
drag, startPoint x: 58, startPoint y: 852, endPoint x: 68, endPoint y: 876, distance: 25.7
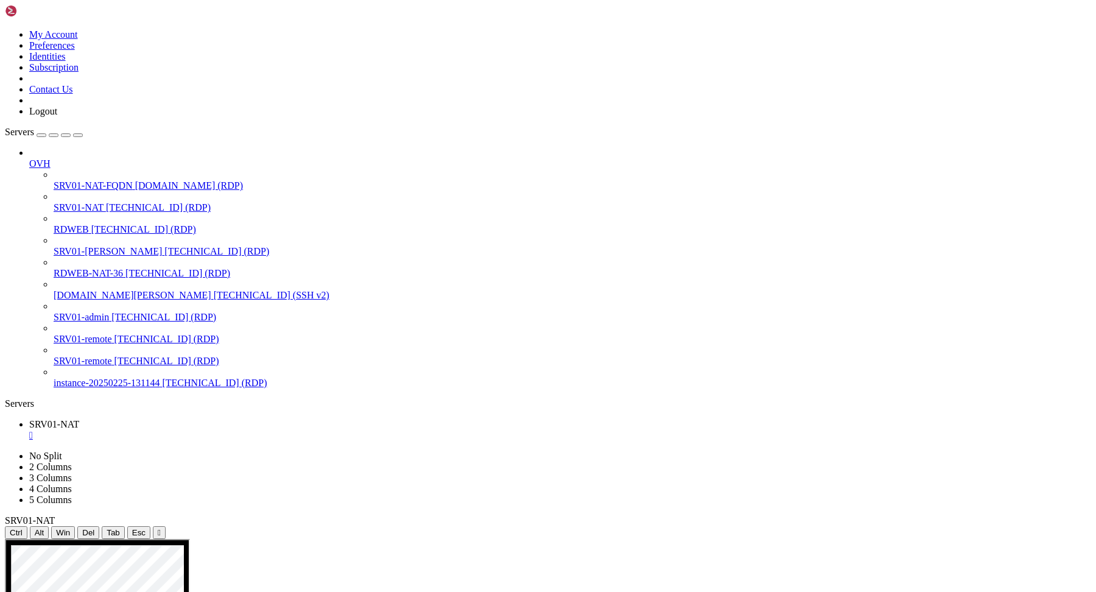
drag, startPoint x: 87, startPoint y: 839, endPoint x: 93, endPoint y: 823, distance: 17.0
drag, startPoint x: 94, startPoint y: 838, endPoint x: 112, endPoint y: 839, distance: 17.7
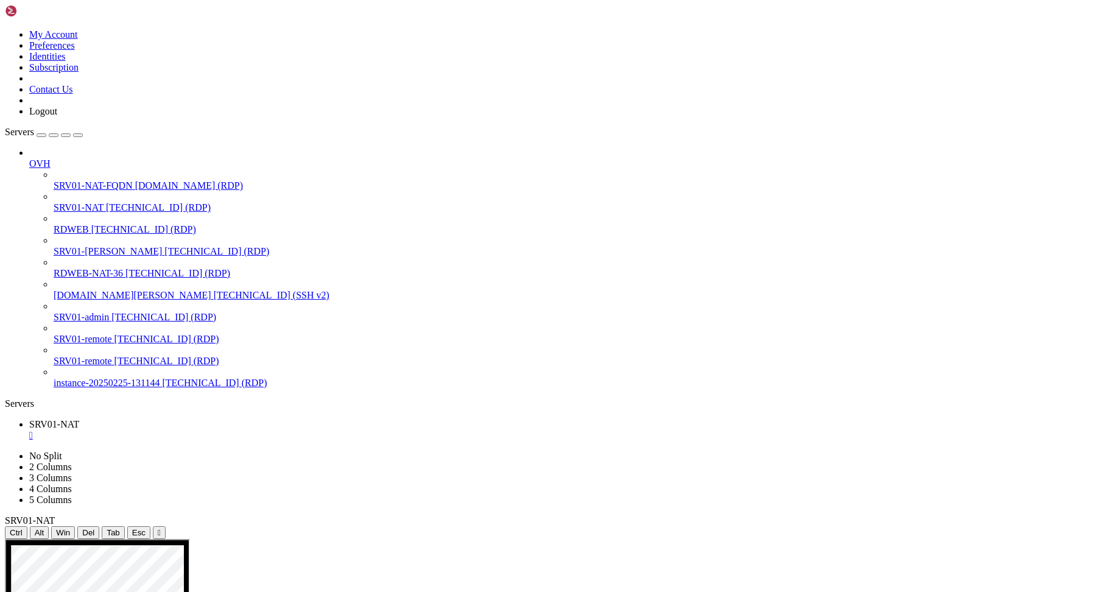
drag, startPoint x: 113, startPoint y: 831, endPoint x: 129, endPoint y: 825, distance: 17.0
drag, startPoint x: 168, startPoint y: 812, endPoint x: 617, endPoint y: 717, distance: 458.8
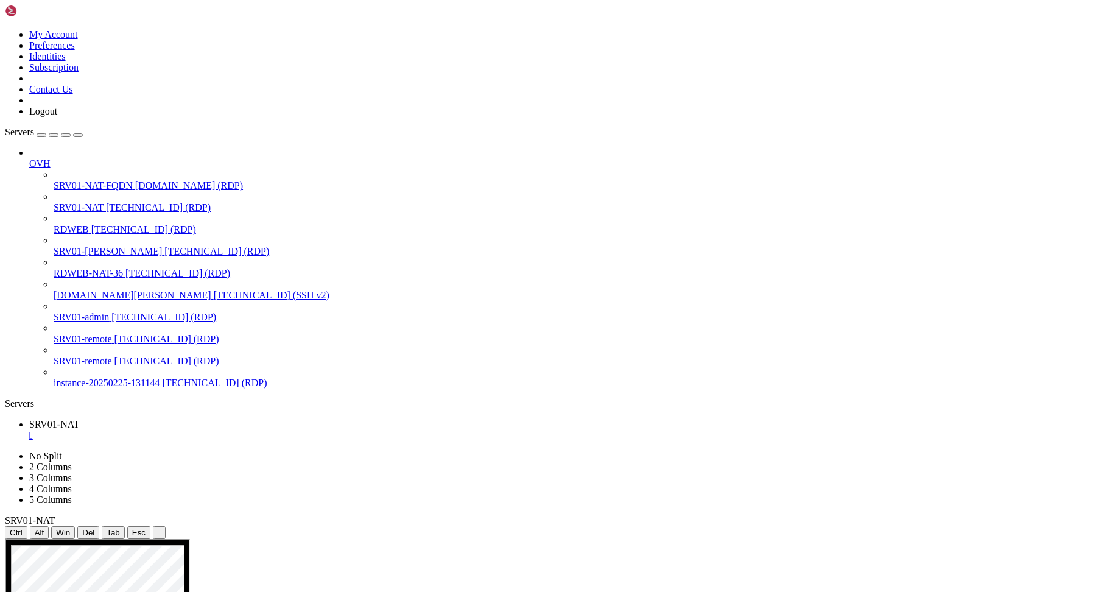
drag, startPoint x: 616, startPoint y: 699, endPoint x: 597, endPoint y: 716, distance: 25.0
drag, startPoint x: 356, startPoint y: 705, endPoint x: 384, endPoint y: 716, distance: 30.3
drag, startPoint x: 356, startPoint y: 714, endPoint x: 345, endPoint y: 728, distance: 18.2
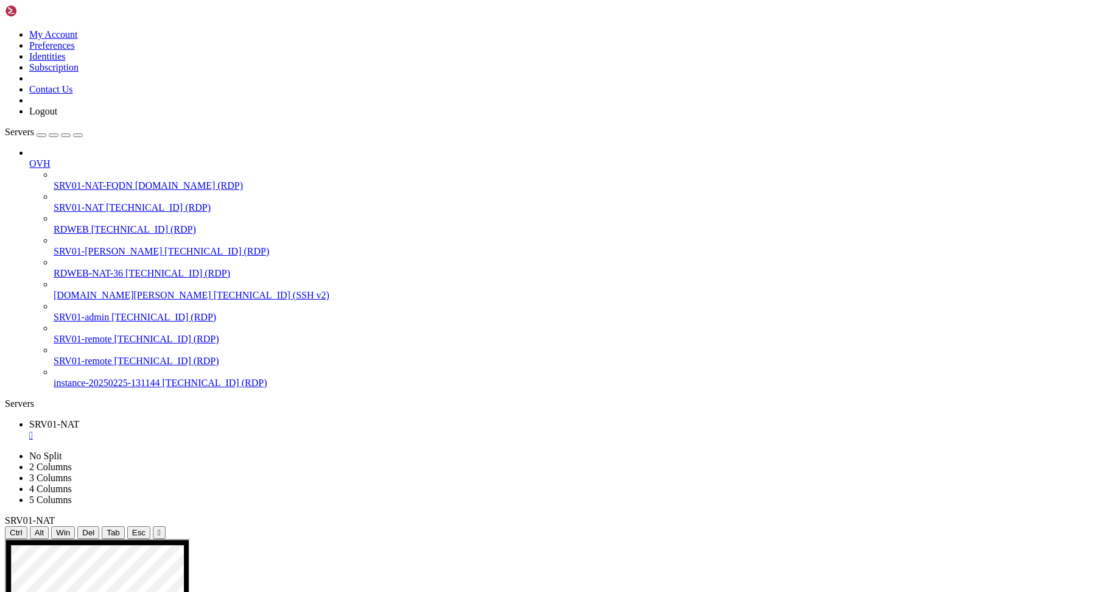
drag, startPoint x: 396, startPoint y: 702, endPoint x: 396, endPoint y: 714, distance: 12.2
drag, startPoint x: 144, startPoint y: 811, endPoint x: 148, endPoint y: 840, distance: 29.5
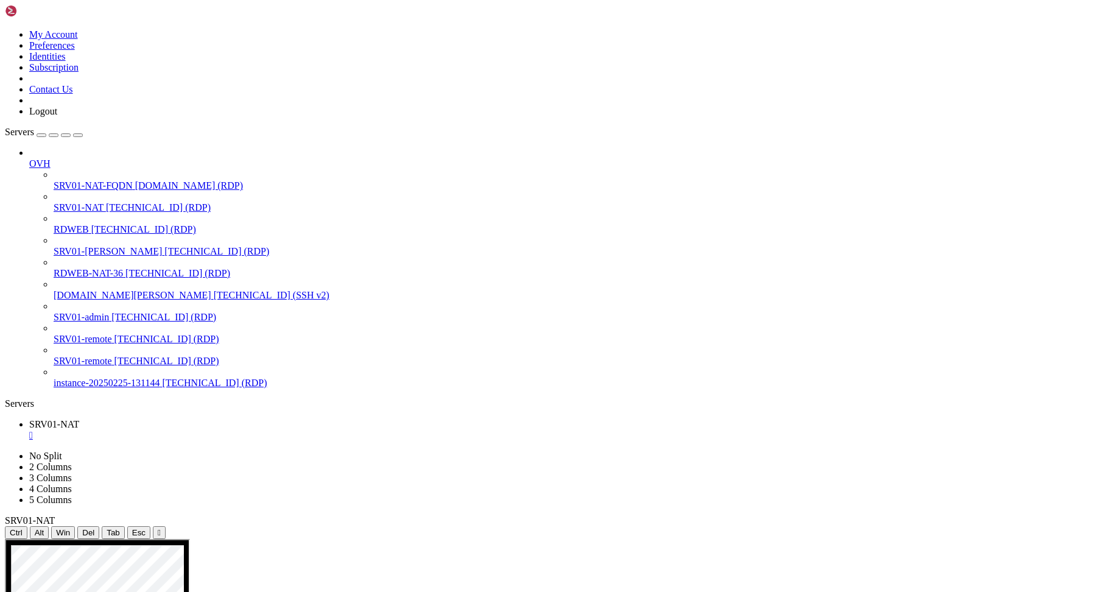
drag, startPoint x: 644, startPoint y: 695, endPoint x: 220, endPoint y: 649, distance: 426.9
drag, startPoint x: 238, startPoint y: 647, endPoint x: 225, endPoint y: 661, distance: 18.6
drag, startPoint x: 636, startPoint y: 688, endPoint x: 619, endPoint y: 696, distance: 18.8
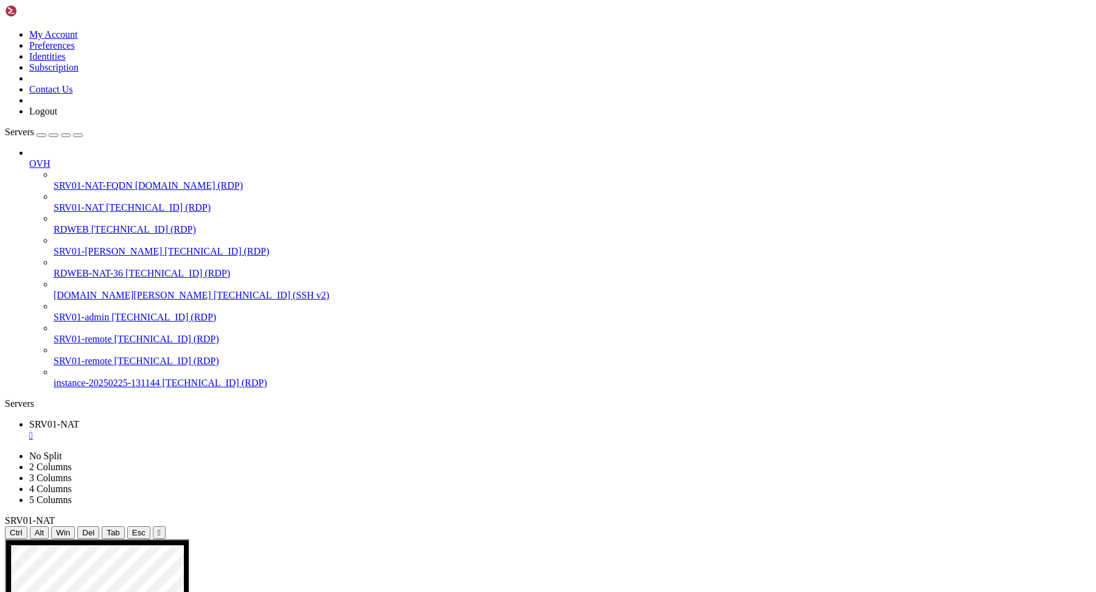
drag, startPoint x: 175, startPoint y: 660, endPoint x: 67, endPoint y: 724, distance: 125.9
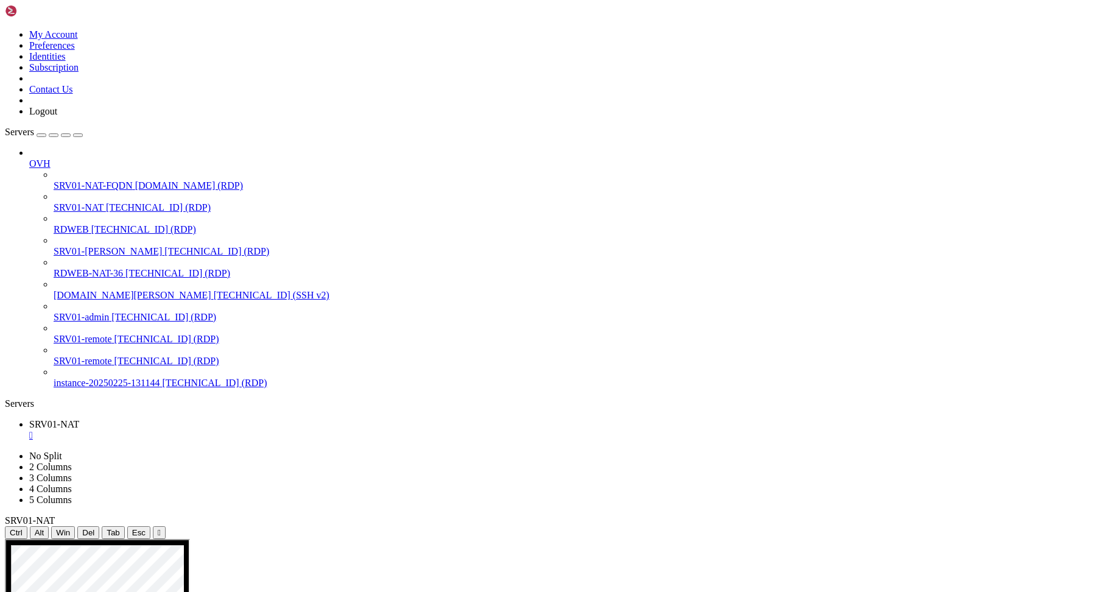
drag, startPoint x: 853, startPoint y: 697, endPoint x: 686, endPoint y: 766, distance: 180.3
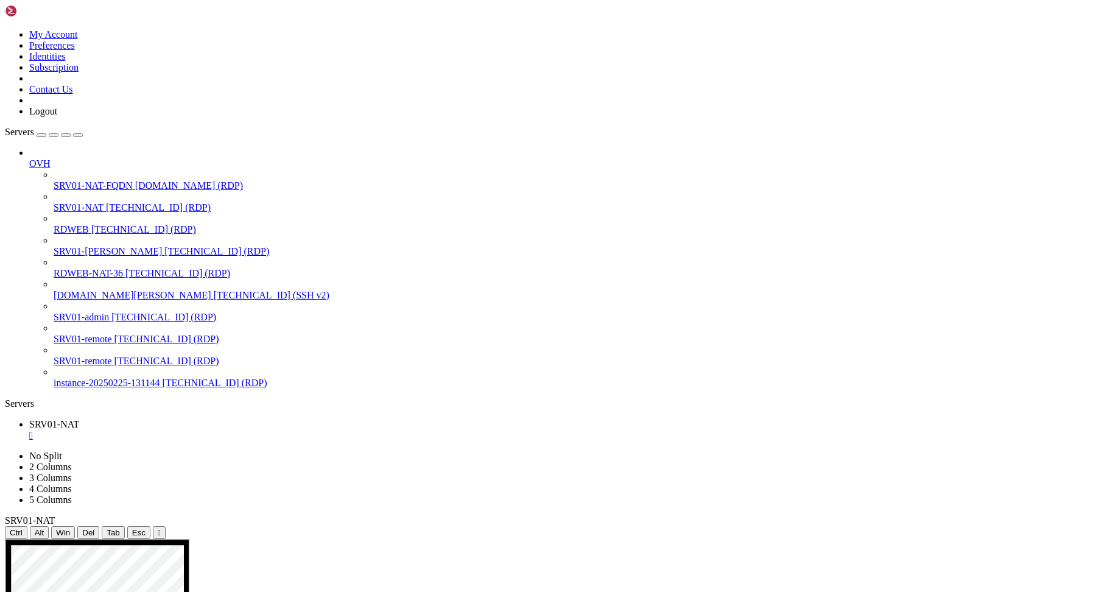
drag, startPoint x: 289, startPoint y: 699, endPoint x: 388, endPoint y: 893, distance: 218.4
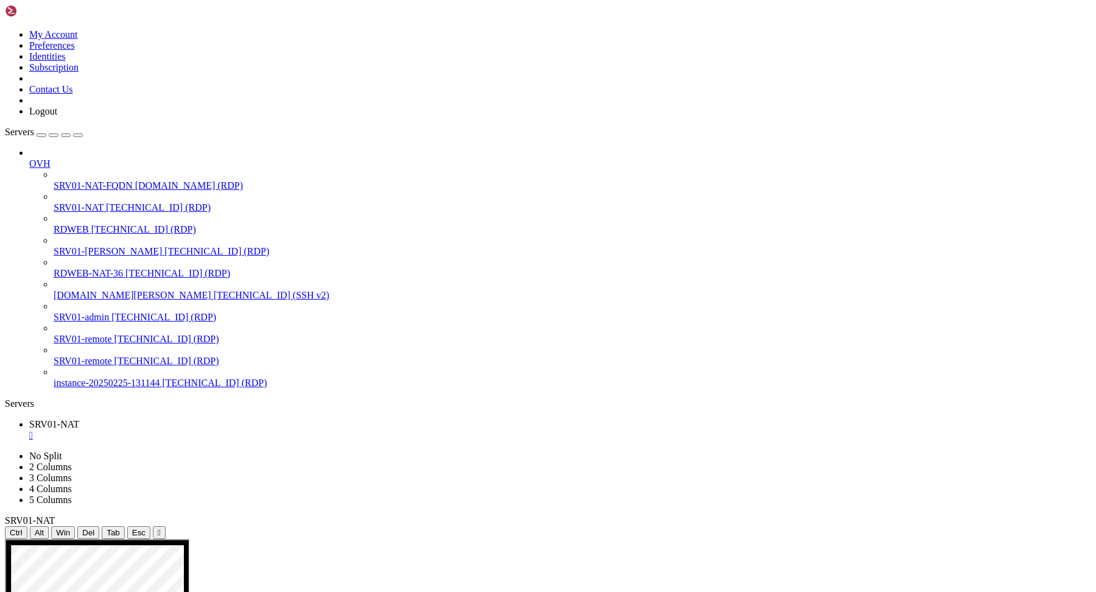
drag, startPoint x: 136, startPoint y: 575, endPoint x: 253, endPoint y: 578, distance: 117.6
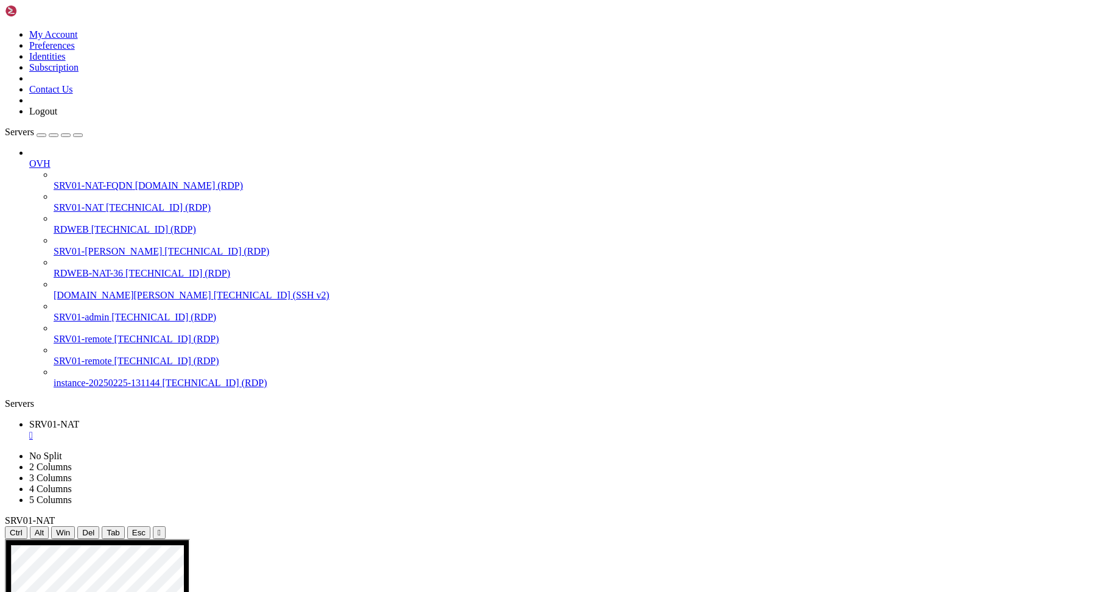
drag, startPoint x: 266, startPoint y: 579, endPoint x: 155, endPoint y: 577, distance: 110.9
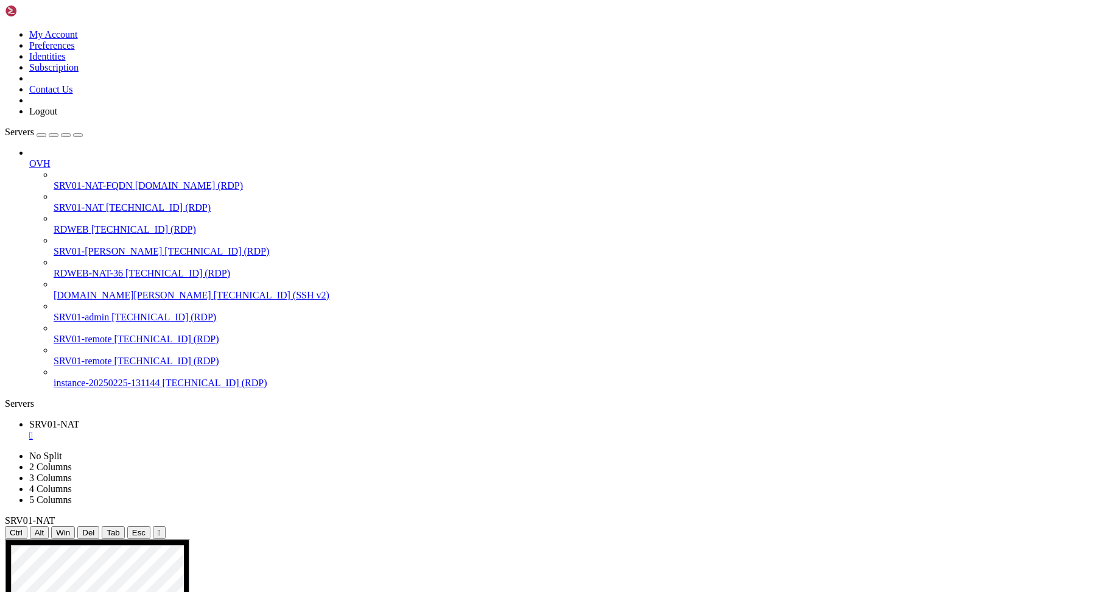
drag, startPoint x: 340, startPoint y: 832, endPoint x: 235, endPoint y: 830, distance: 105.4
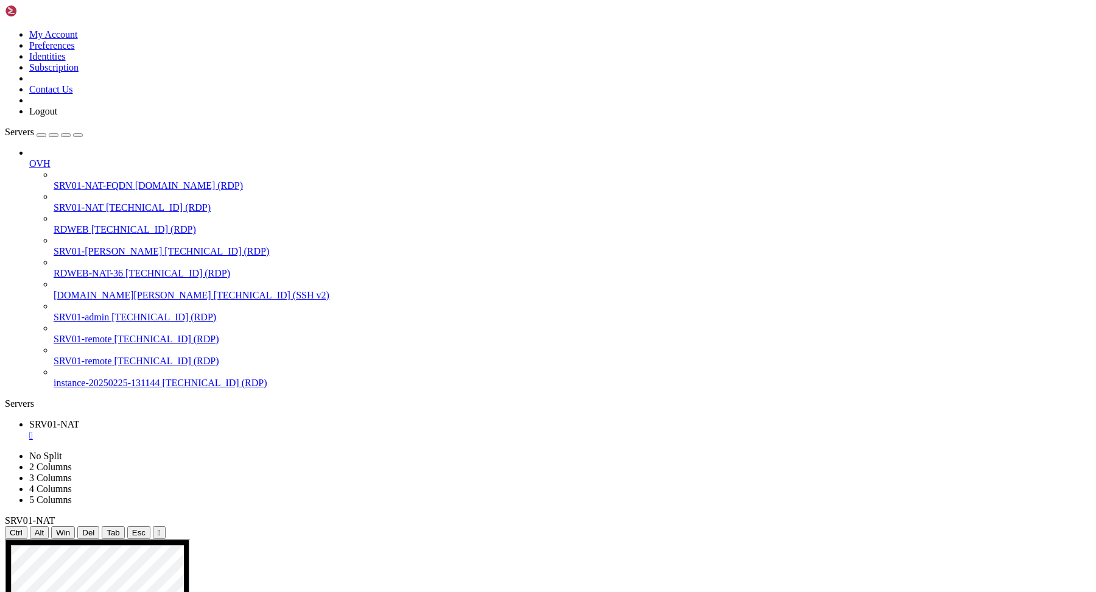
drag, startPoint x: 241, startPoint y: 853, endPoint x: 318, endPoint y: 853, distance: 76.7
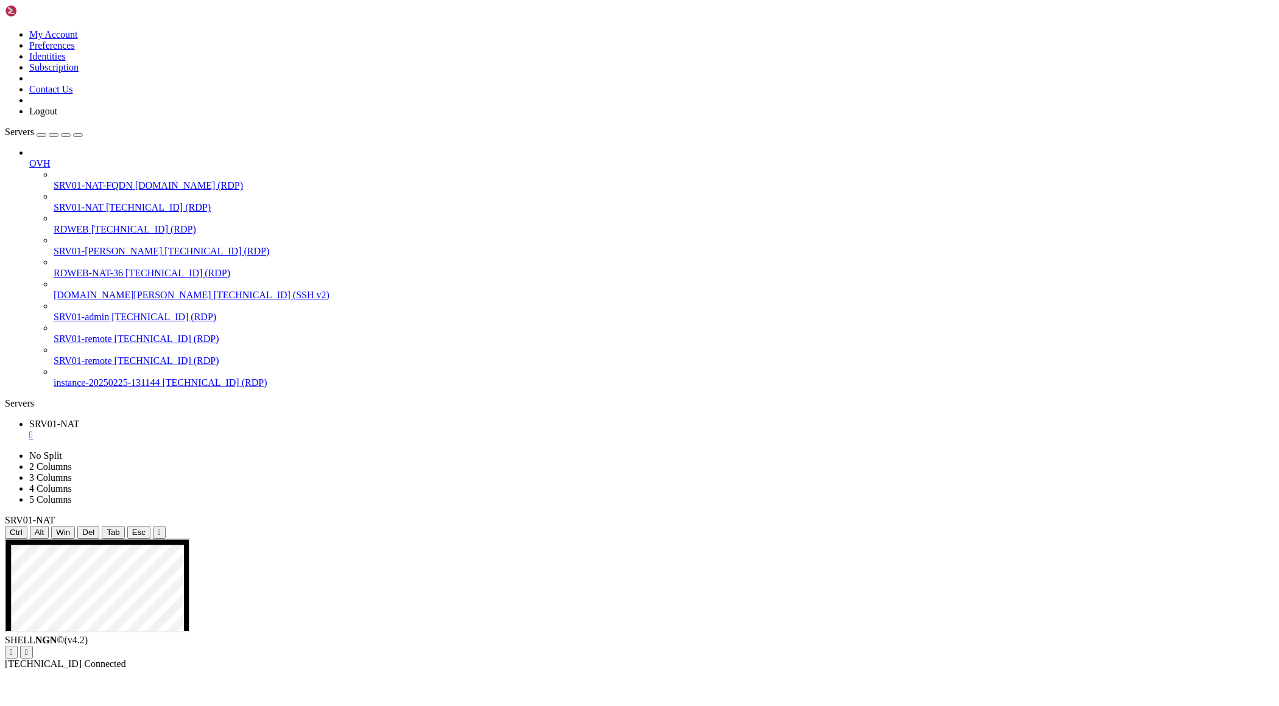
drag, startPoint x: 16, startPoint y: 1001, endPoint x: 126, endPoint y: 1083, distance: 137.0
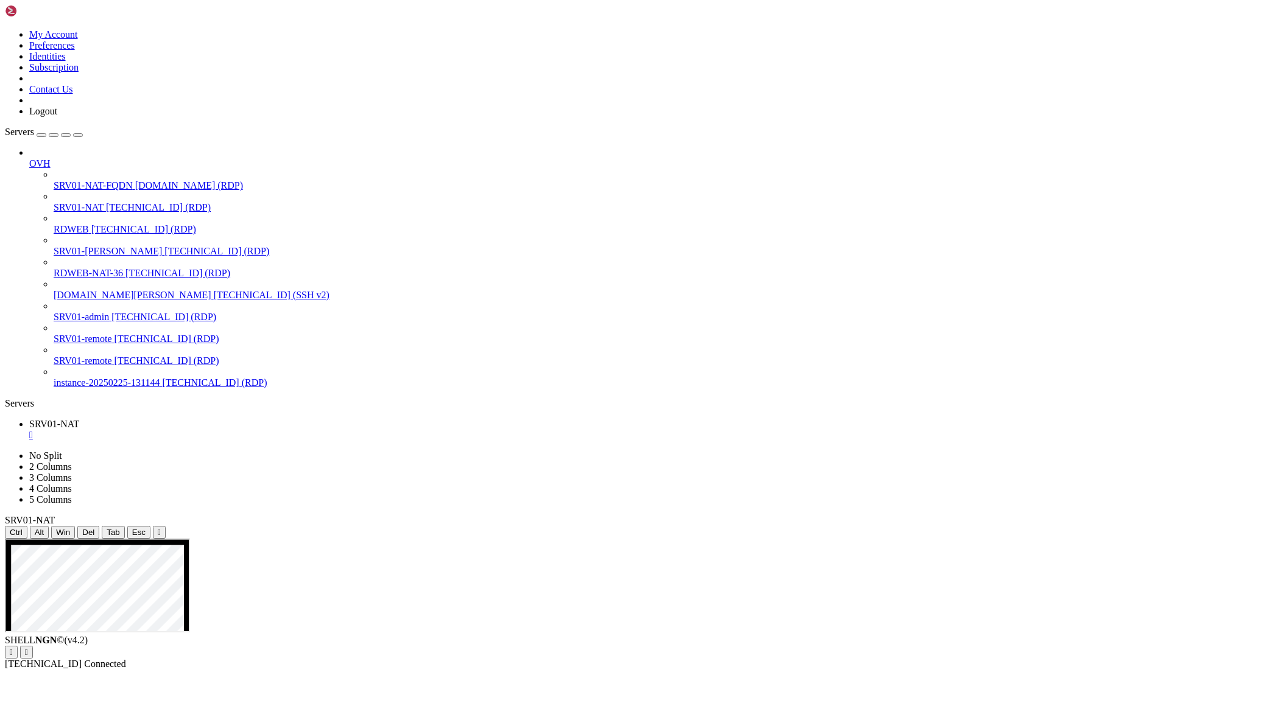
drag, startPoint x: 14, startPoint y: 935, endPoint x: 121, endPoint y: 1022, distance: 137.6
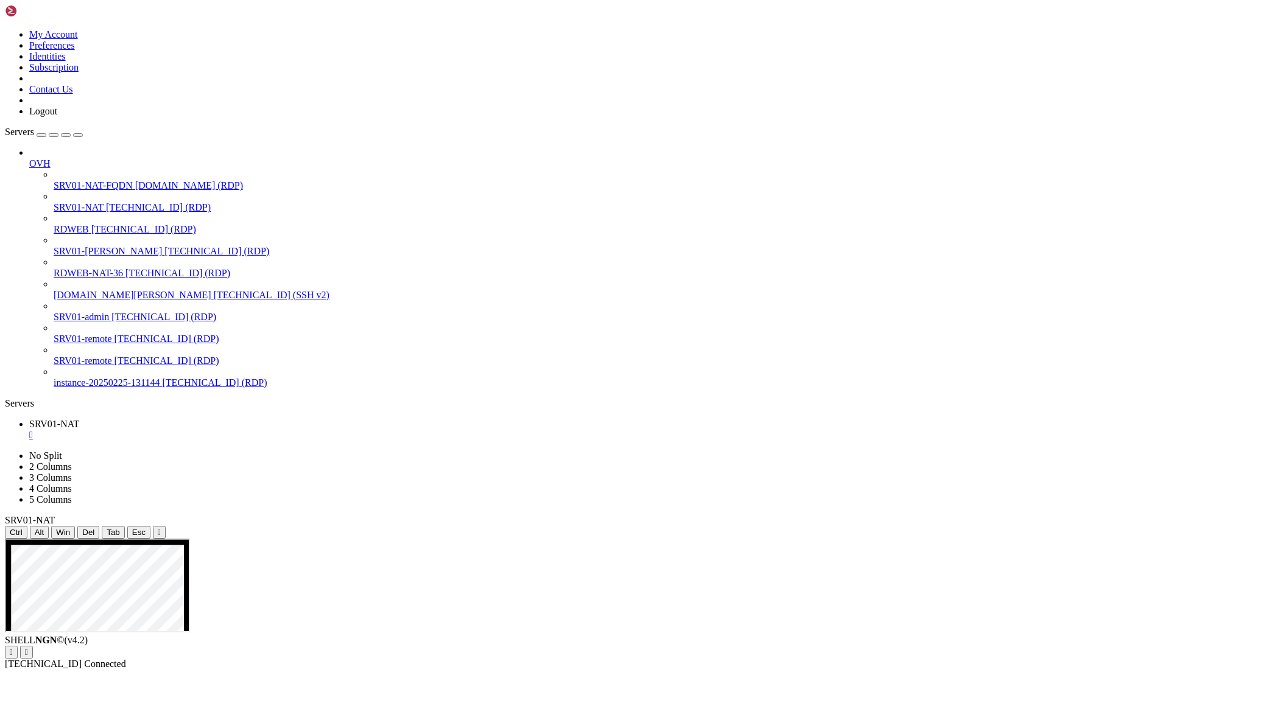
drag, startPoint x: 763, startPoint y: 700, endPoint x: 649, endPoint y: 700, distance: 113.9
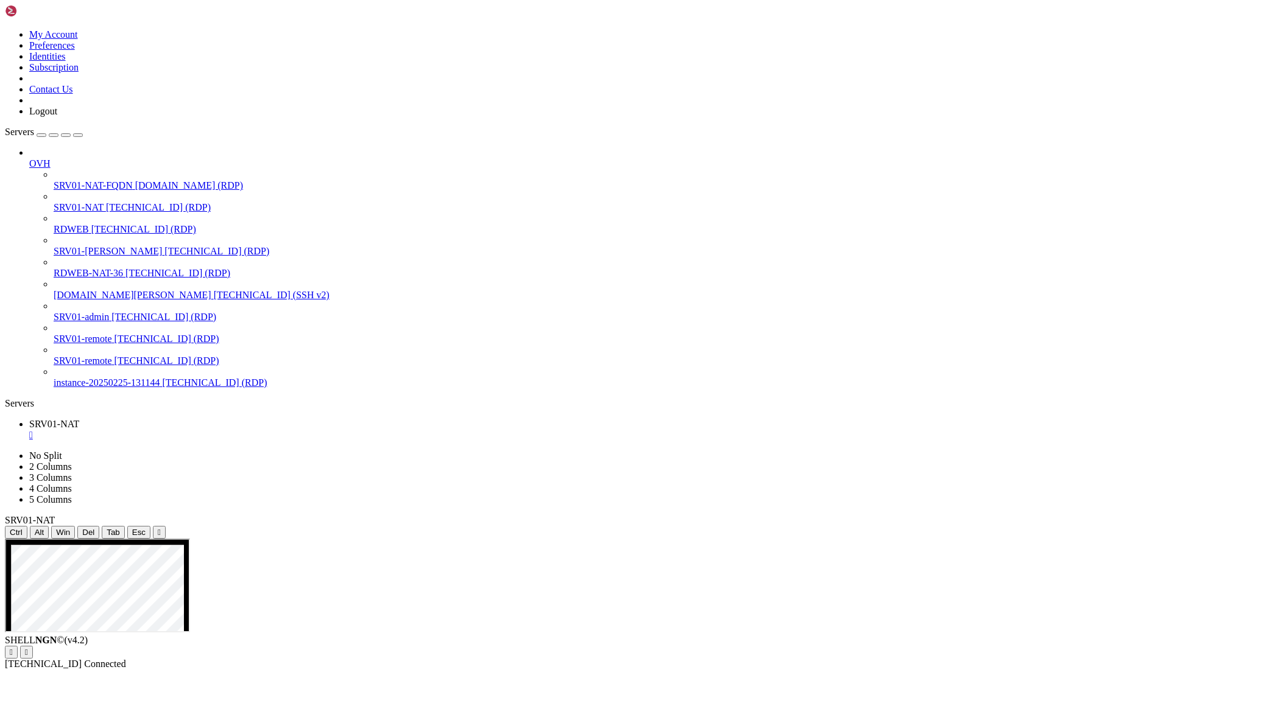
drag, startPoint x: 1024, startPoint y: 1111, endPoint x: 1038, endPoint y: 1143, distance: 35.2
drag, startPoint x: 1026, startPoint y: 1109, endPoint x: 1033, endPoint y: 1141, distance: 33.1
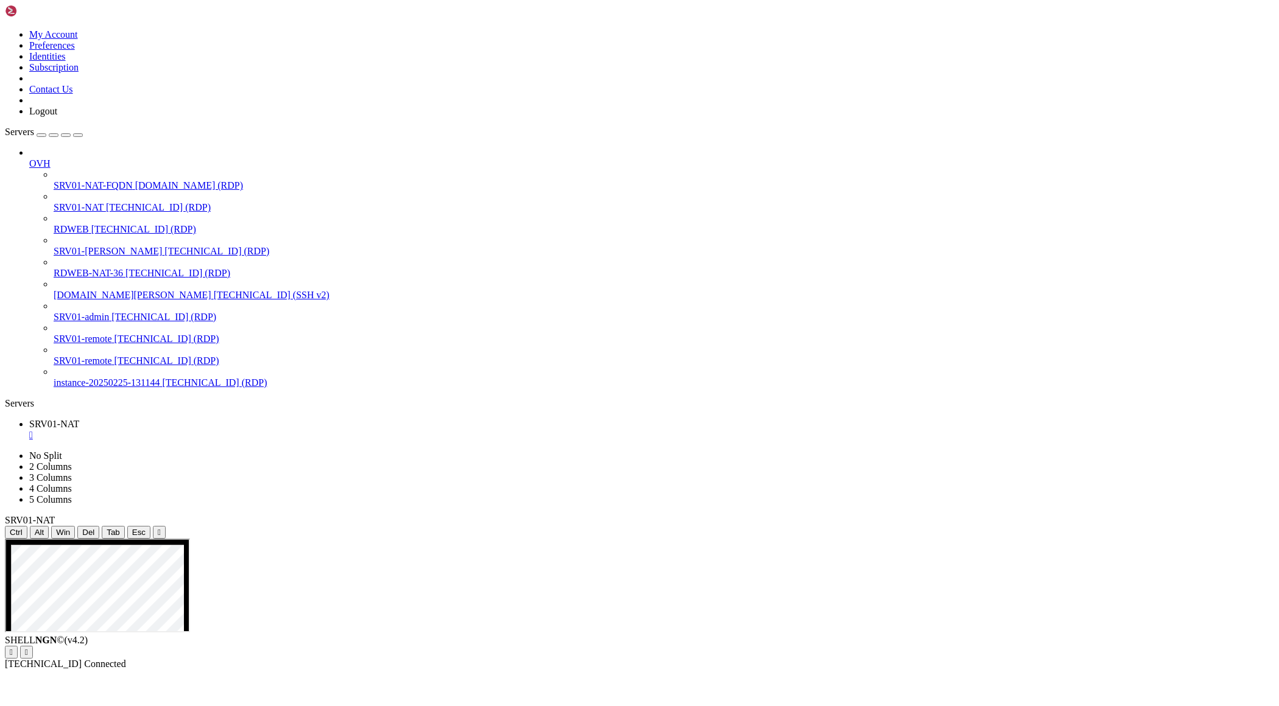
drag, startPoint x: 1023, startPoint y: 1110, endPoint x: 1030, endPoint y: 1130, distance: 22.2
drag, startPoint x: 1026, startPoint y: 1110, endPoint x: 1031, endPoint y: 1125, distance: 16.2
drag, startPoint x: 1025, startPoint y: 1121, endPoint x: 1232, endPoint y: 1132, distance: 207.4
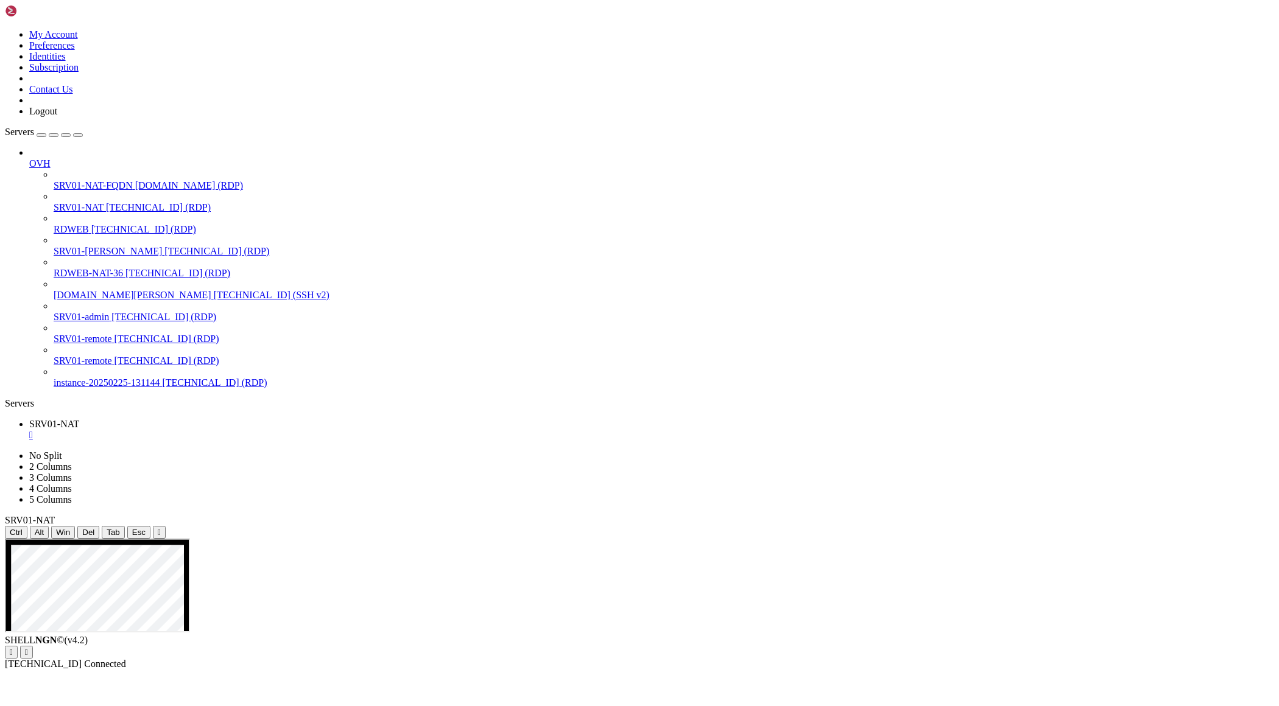
drag, startPoint x: 384, startPoint y: 710, endPoint x: 673, endPoint y: 936, distance: 366.6
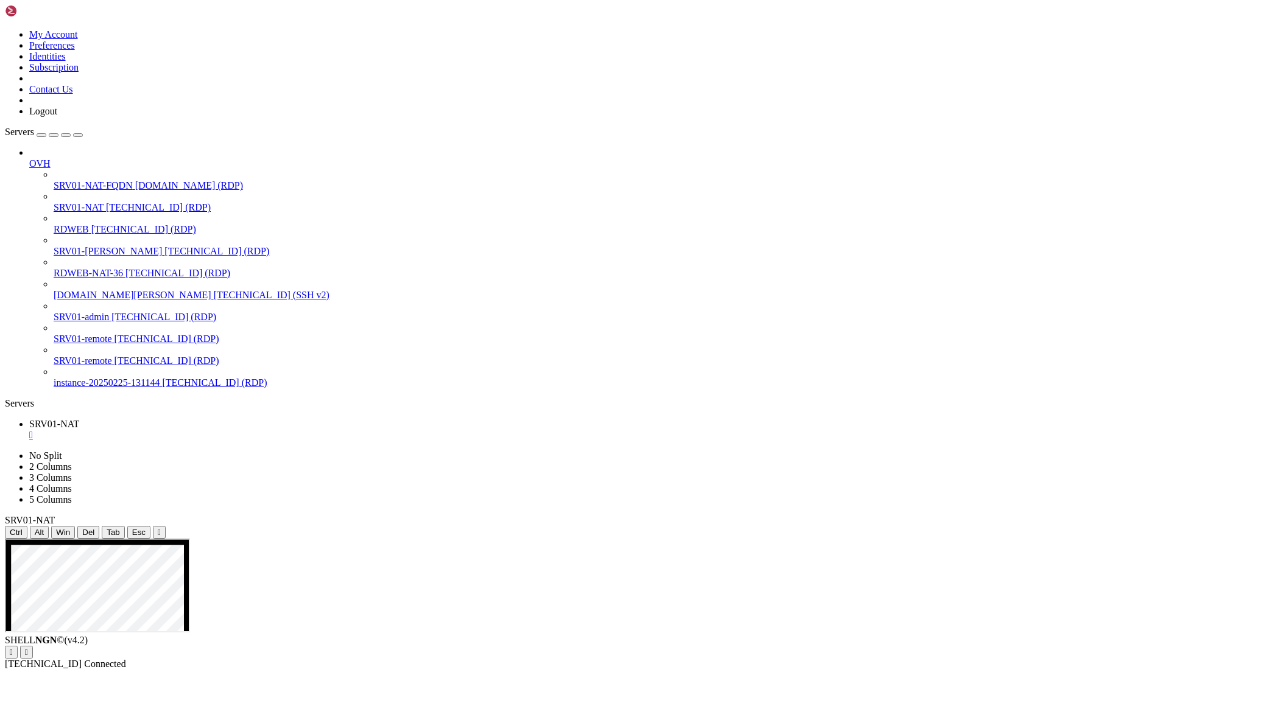
drag, startPoint x: 738, startPoint y: 845, endPoint x: 1026, endPoint y: 846, distance: 287.5
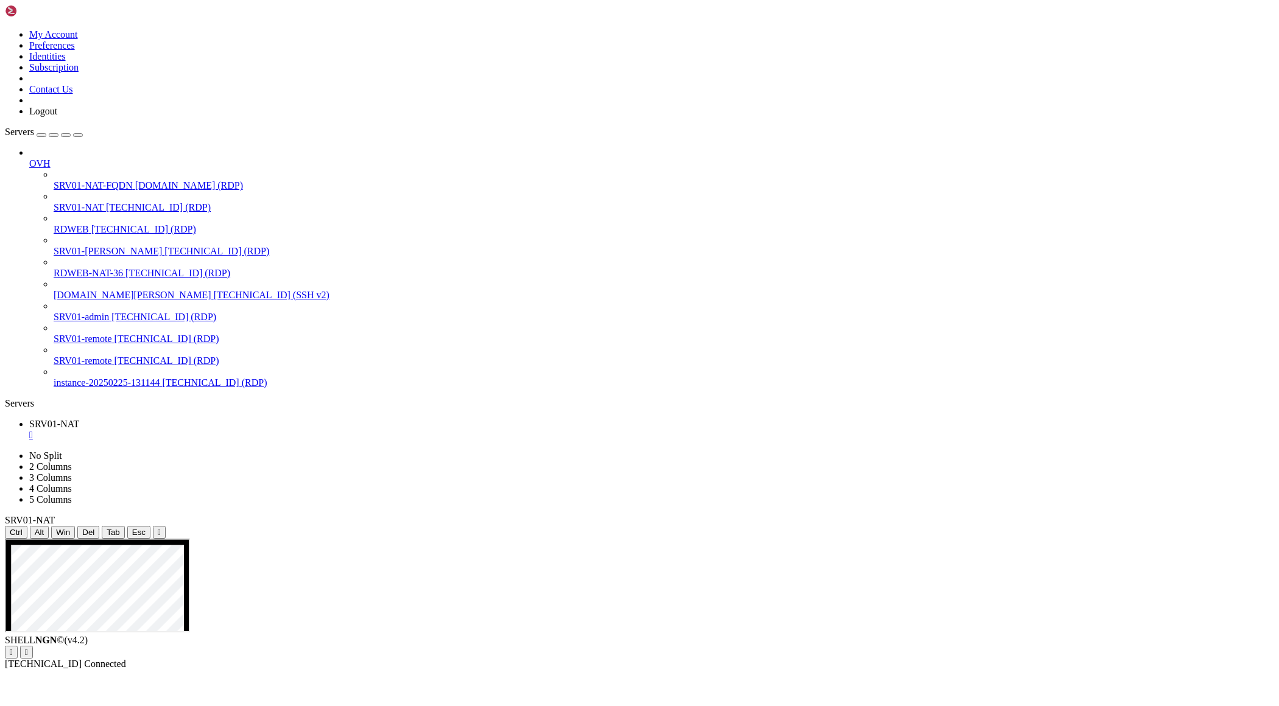
drag, startPoint x: 712, startPoint y: 836, endPoint x: 1022, endPoint y: 840, distance: 310.0
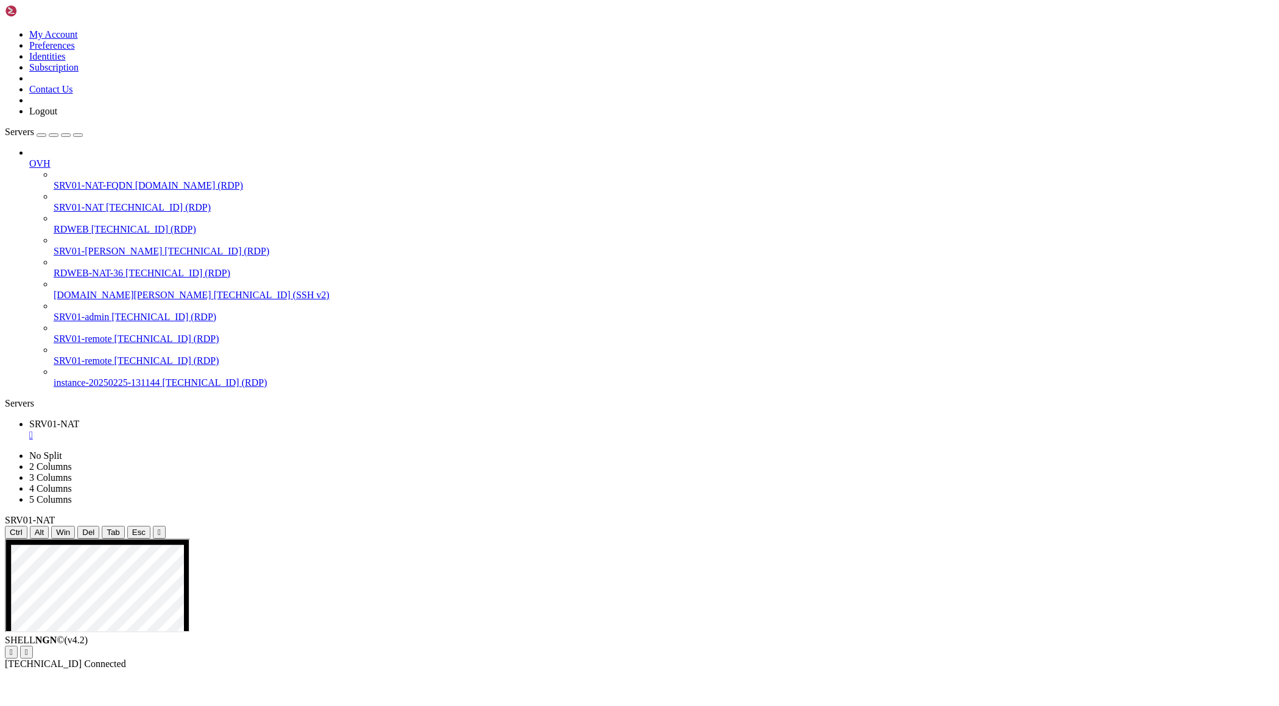
drag, startPoint x: 365, startPoint y: 750, endPoint x: 1068, endPoint y: 912, distance: 722.0
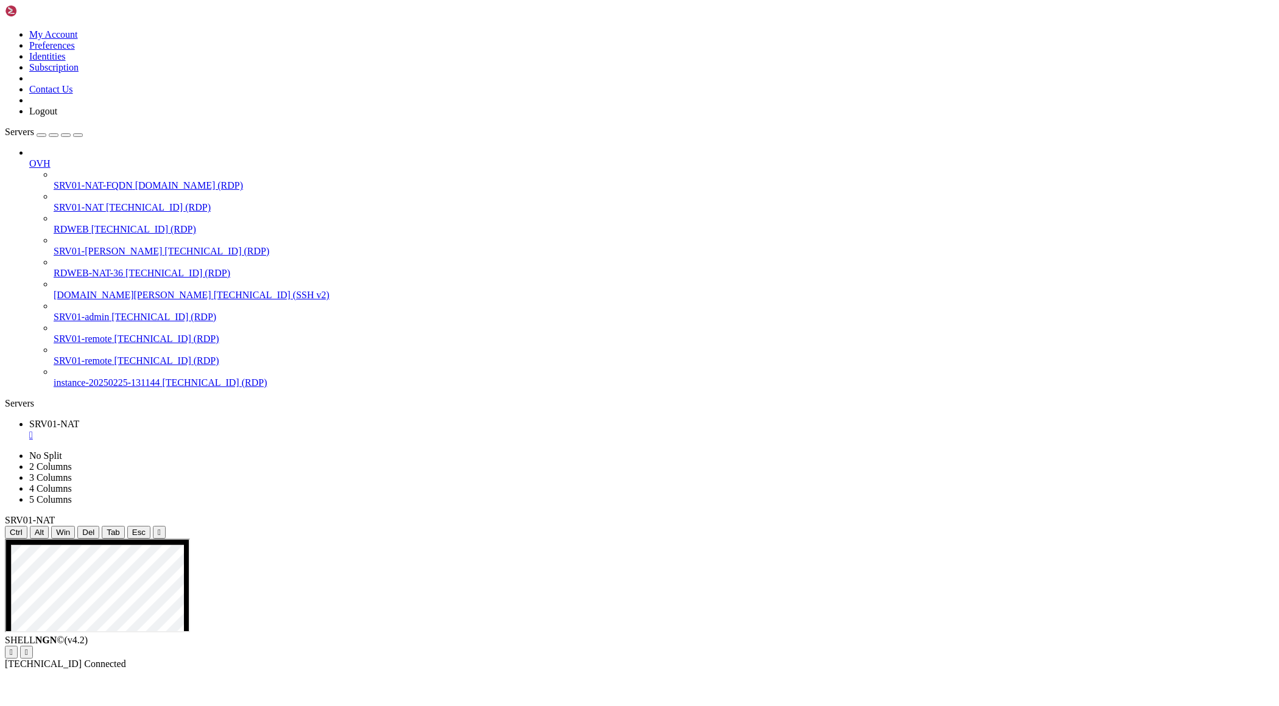
drag, startPoint x: 820, startPoint y: 954, endPoint x: 898, endPoint y: 1002, distance: 90.8
drag, startPoint x: 383, startPoint y: 954, endPoint x: 898, endPoint y: 993, distance: 516.1
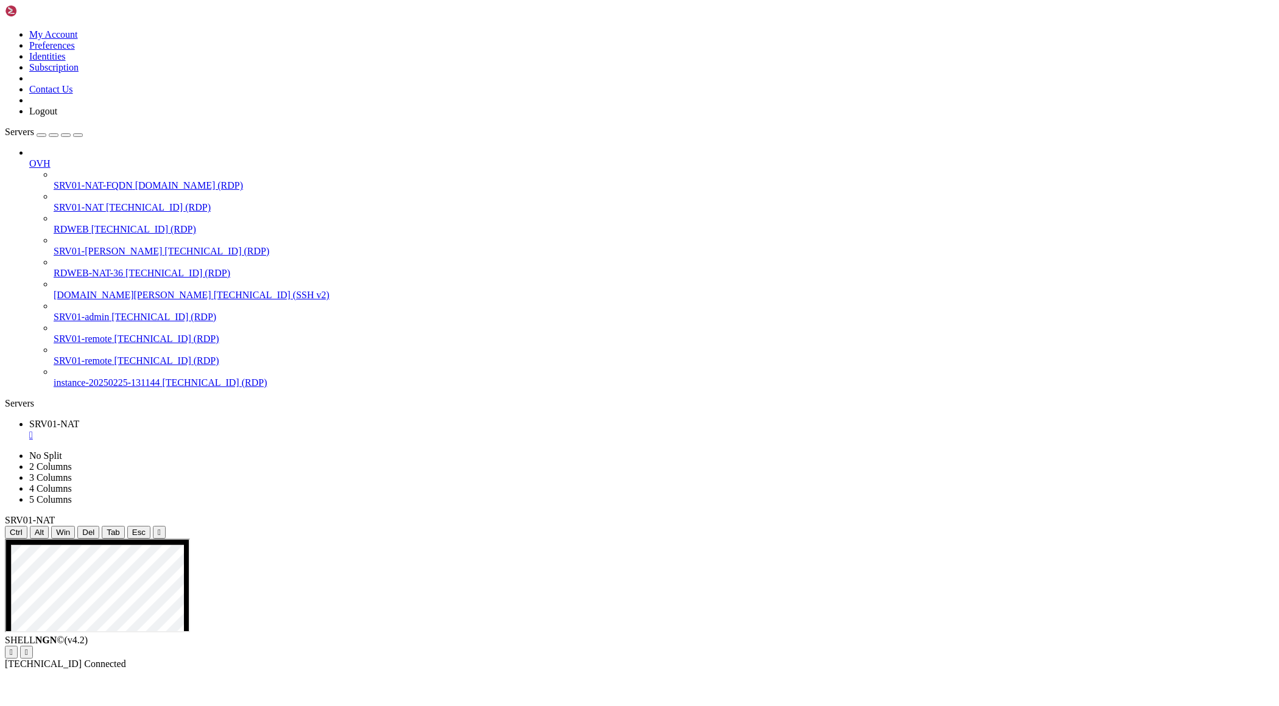
drag, startPoint x: 757, startPoint y: 1111, endPoint x: 643, endPoint y: 1041, distance: 134.5
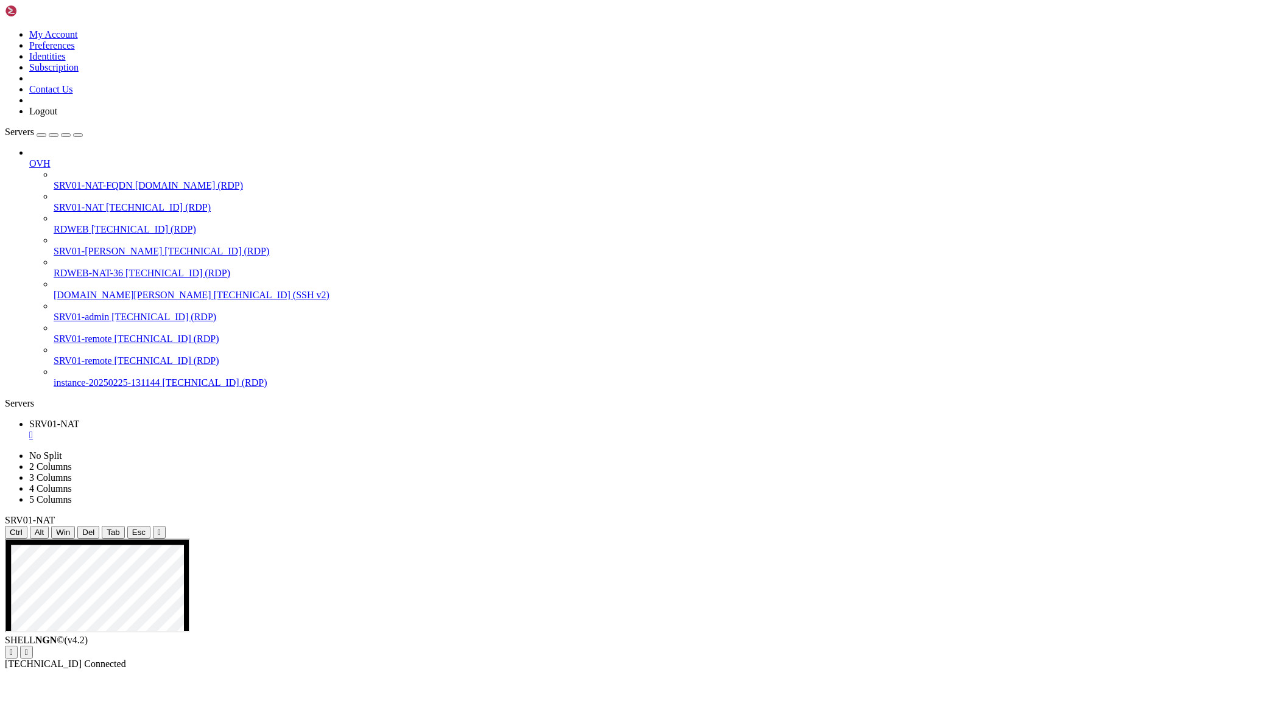
drag, startPoint x: 822, startPoint y: 955, endPoint x: 851, endPoint y: 973, distance: 34.5
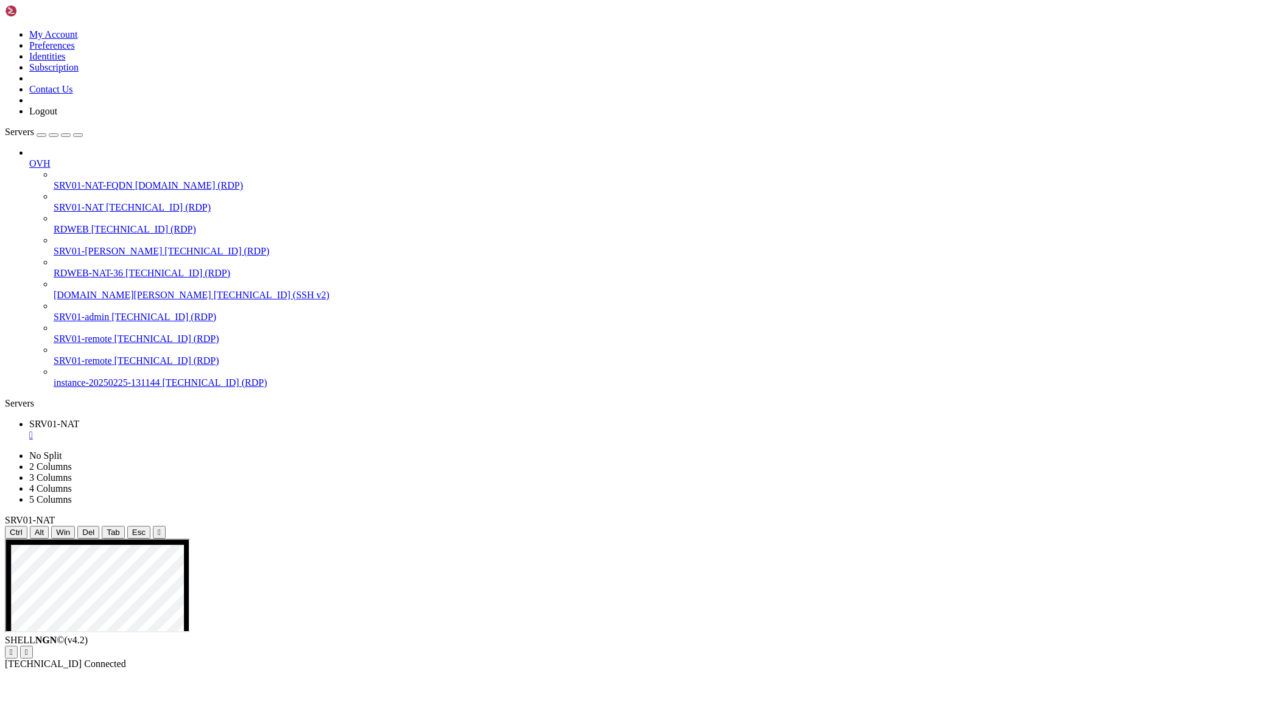
drag, startPoint x: 923, startPoint y: 842, endPoint x: 1020, endPoint y: 847, distance: 97.0
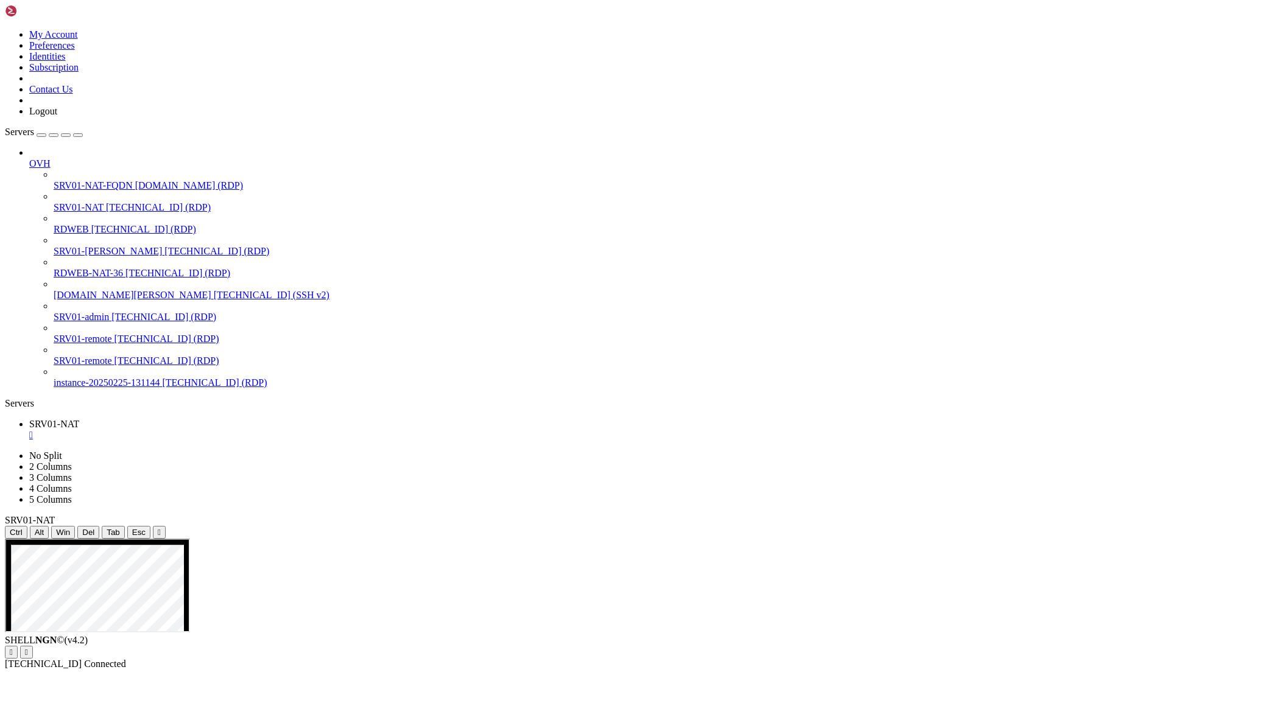
drag, startPoint x: 913, startPoint y: 839, endPoint x: 1024, endPoint y: 843, distance: 111.5
drag, startPoint x: 1027, startPoint y: 840, endPoint x: 1004, endPoint y: 840, distance: 23.1
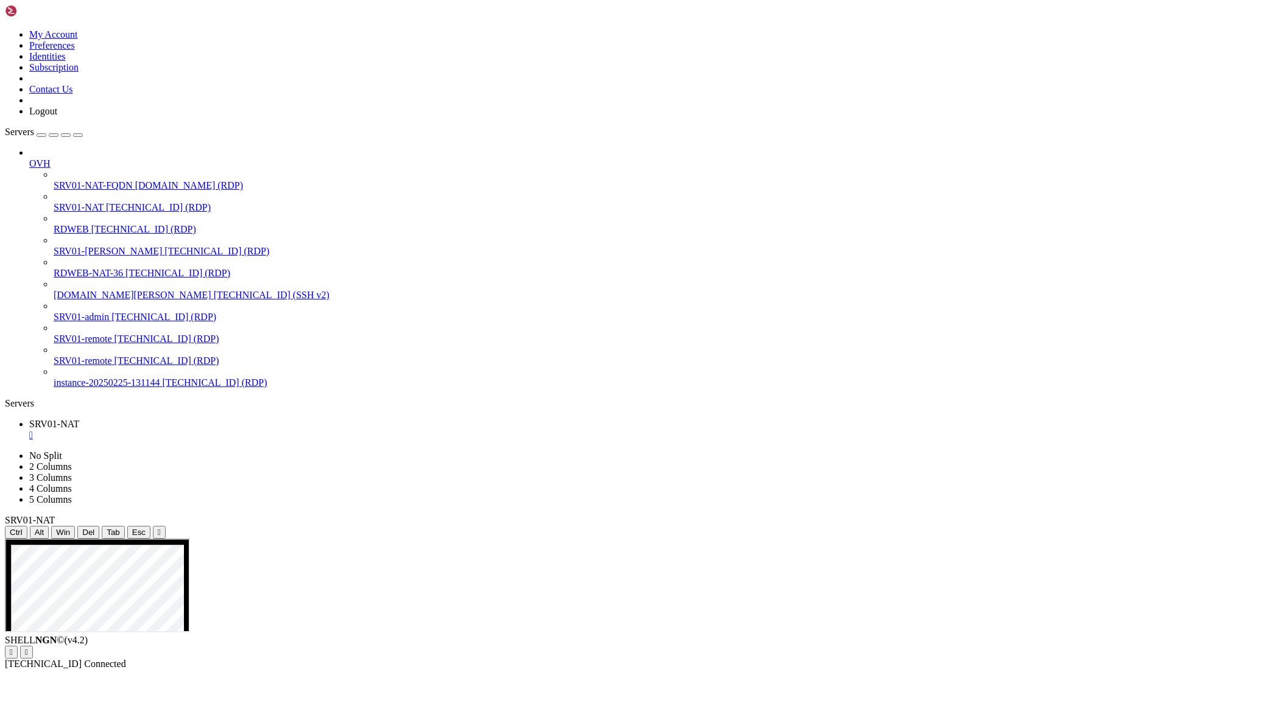
drag, startPoint x: 1057, startPoint y: 1141, endPoint x: 1099, endPoint y: 1175, distance: 53.3
